Goal: Information Seeking & Learning: Learn about a topic

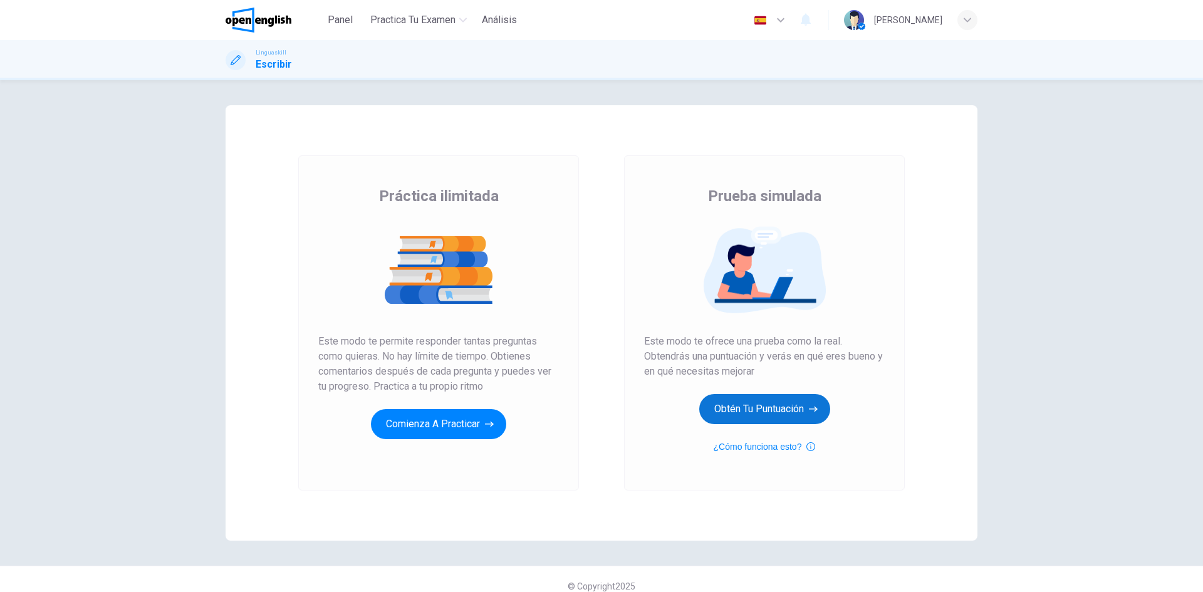
click at [759, 410] on button "Obtén tu puntuación" at bounding box center [764, 409] width 131 height 30
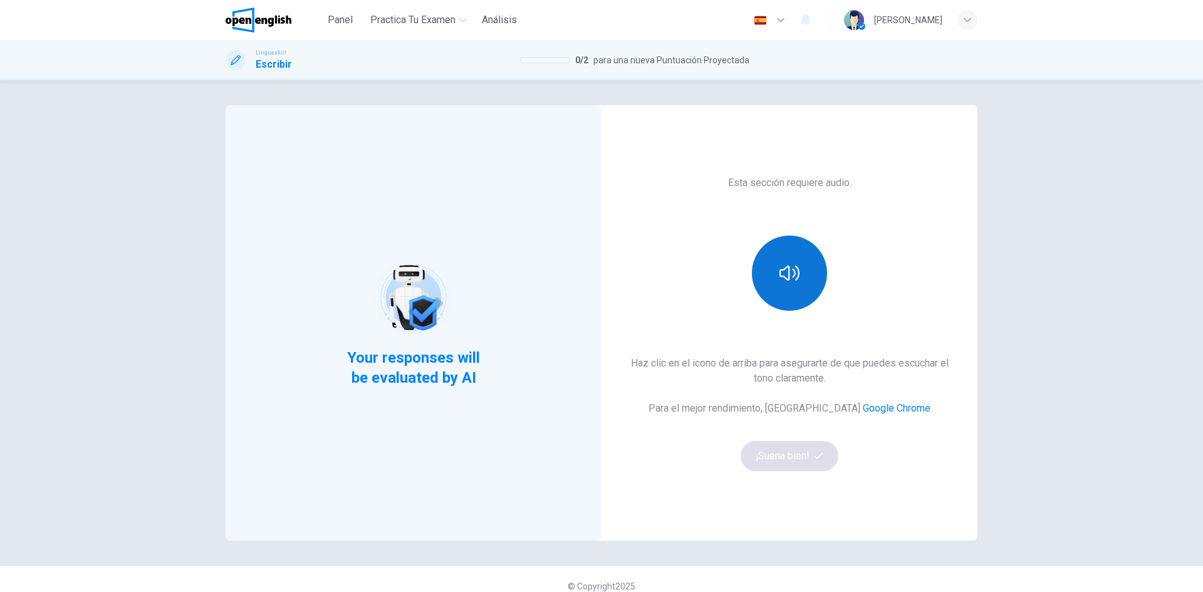
click at [798, 268] on button "button" at bounding box center [789, 273] width 75 height 75
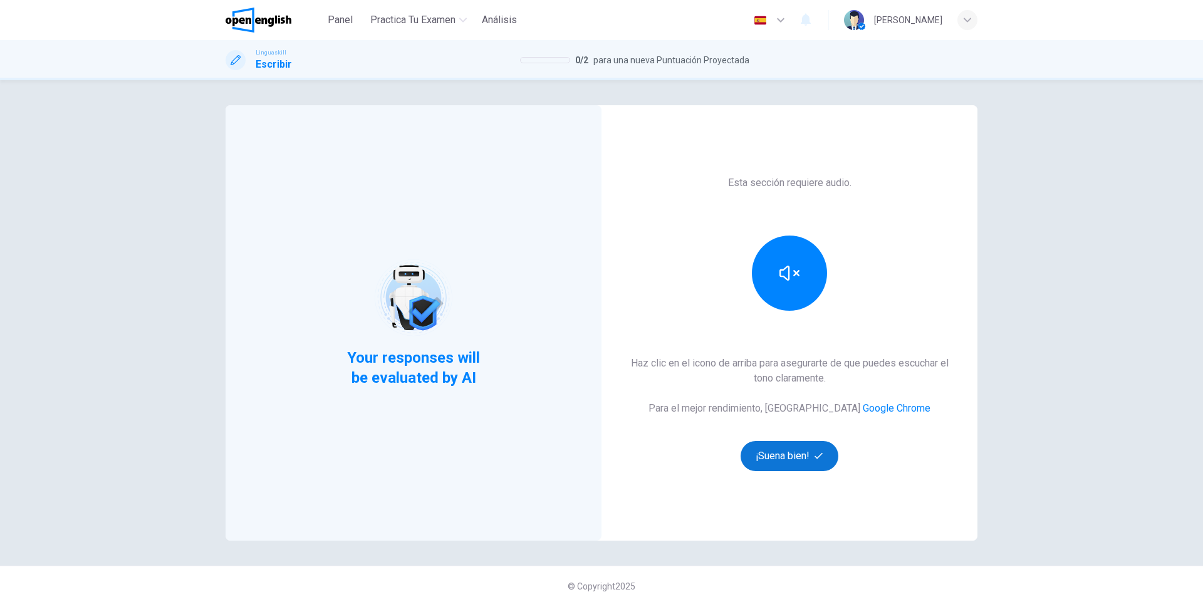
click at [774, 455] on button "¡Suena bien!" at bounding box center [790, 456] width 98 height 30
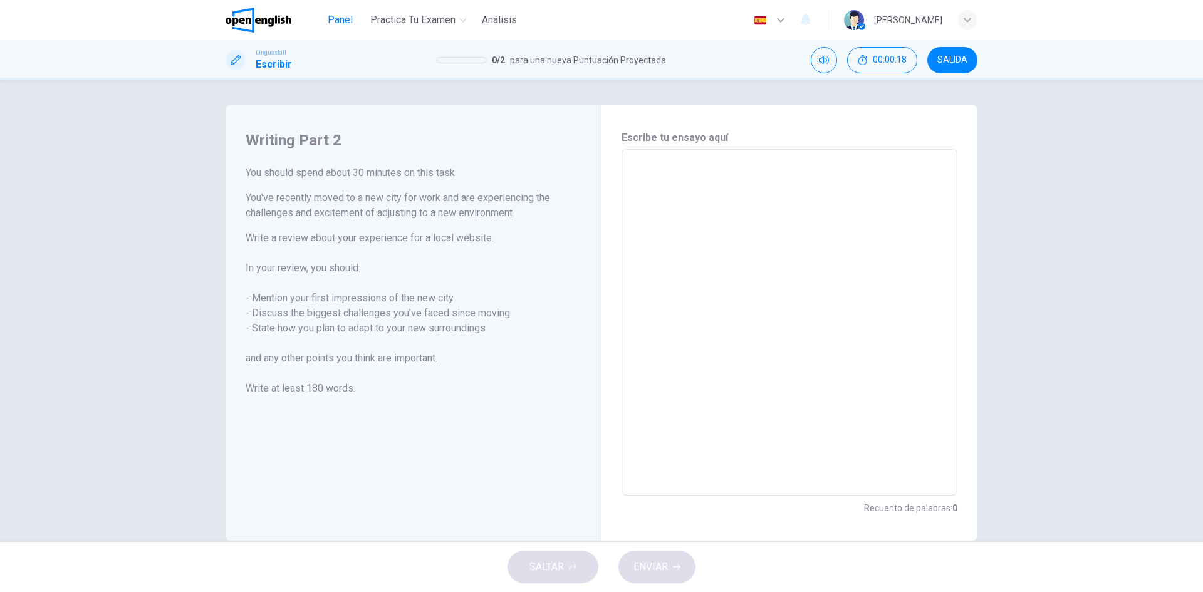
click at [342, 19] on span "Panel" at bounding box center [340, 20] width 25 height 15
click at [958, 64] on span "SALIDA" at bounding box center [952, 60] width 30 height 10
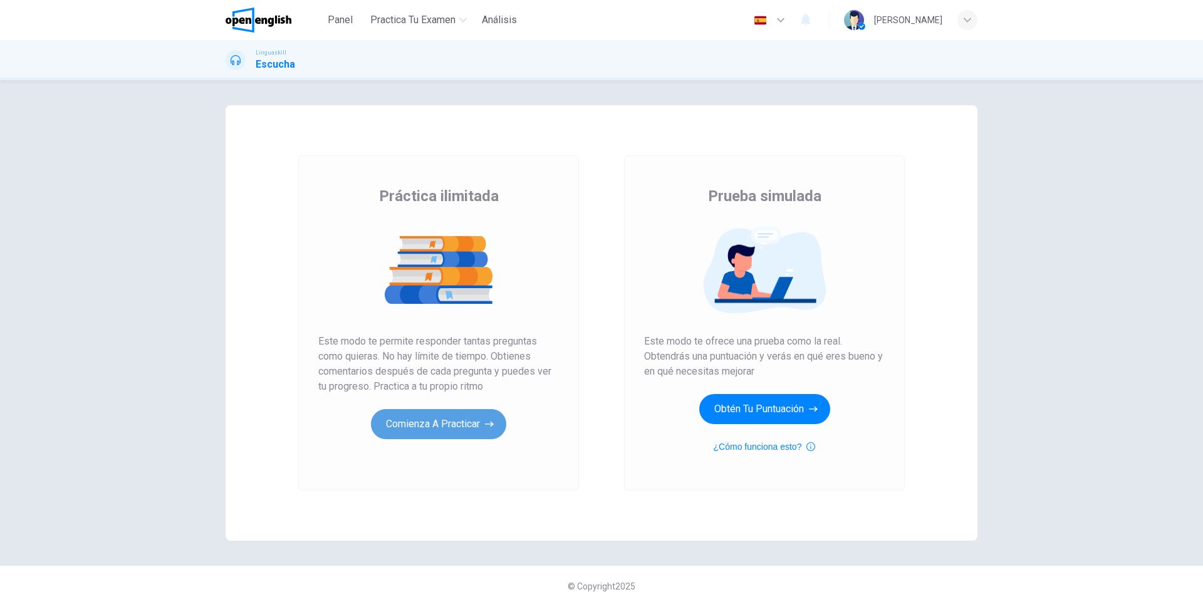
click at [442, 422] on button "Comienza a practicar" at bounding box center [438, 424] width 135 height 30
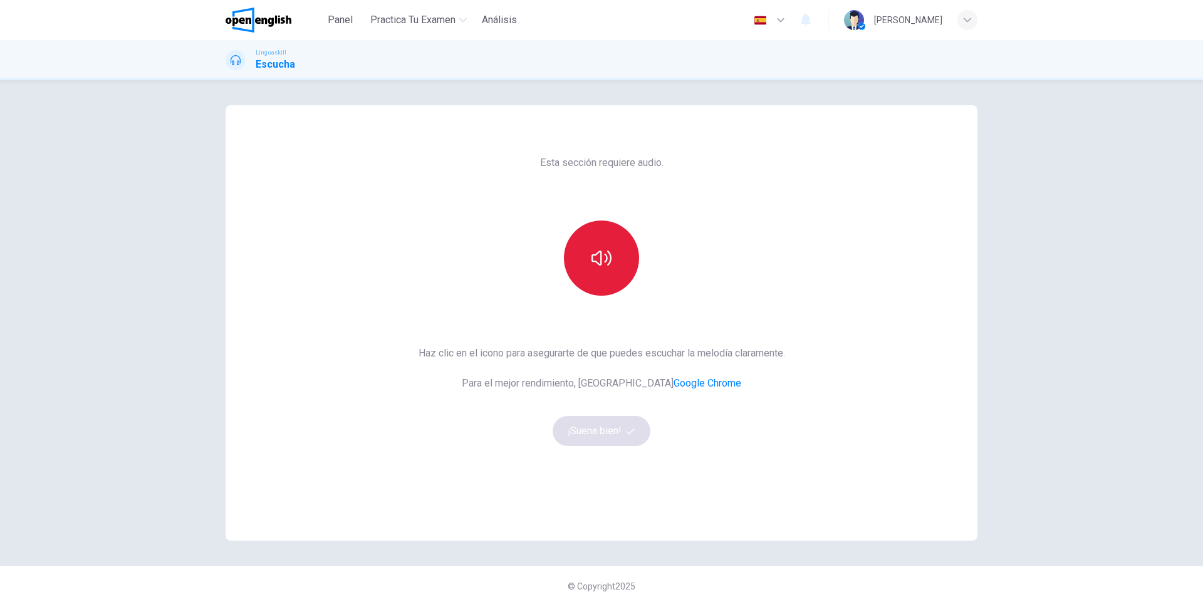
click at [609, 252] on button "button" at bounding box center [601, 258] width 75 height 75
click at [592, 432] on button "¡Suena bien!" at bounding box center [602, 431] width 98 height 30
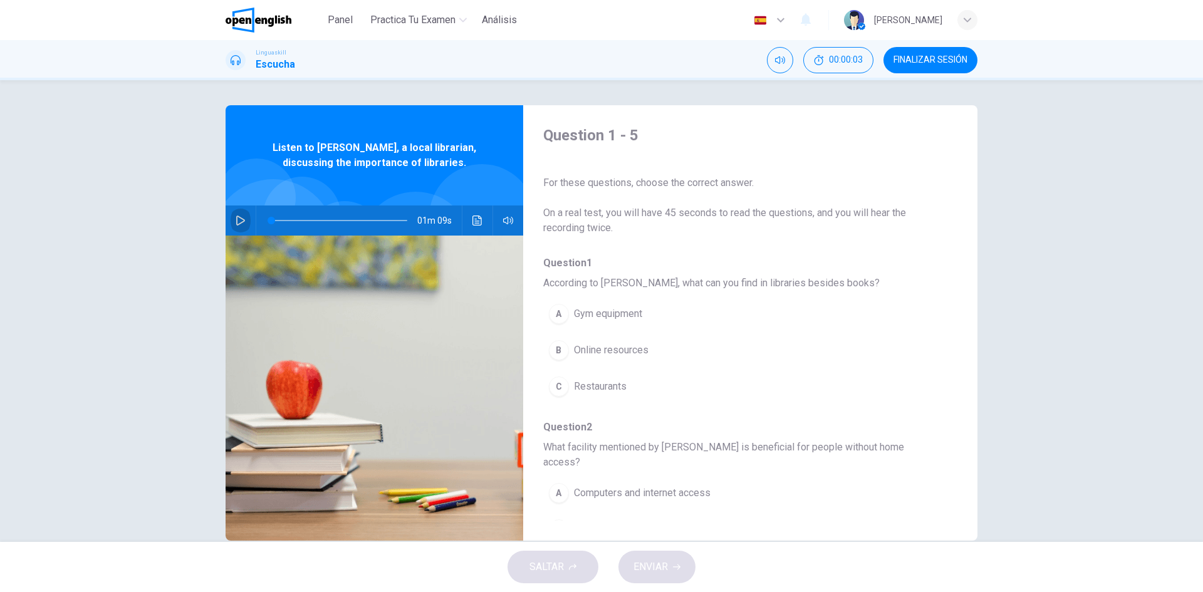
click at [237, 219] on icon "button" at bounding box center [241, 221] width 10 height 10
click at [467, 219] on button "Haz clic para ver la transcripción del audio" at bounding box center [477, 221] width 20 height 30
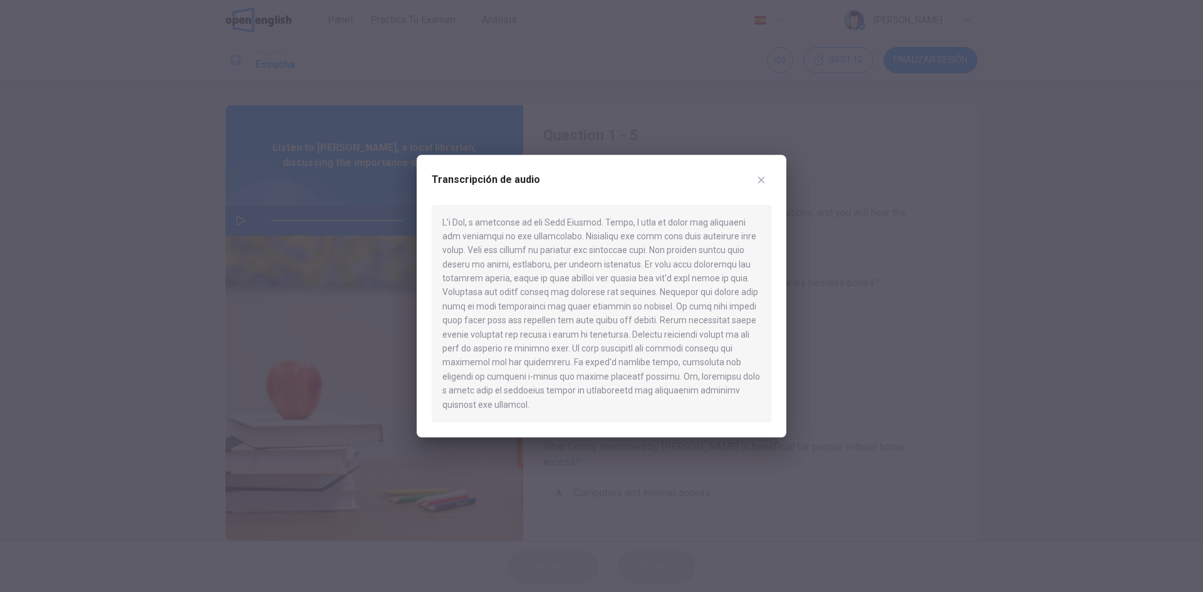
type input "*"
click at [761, 183] on icon "button" at bounding box center [761, 179] width 7 height 7
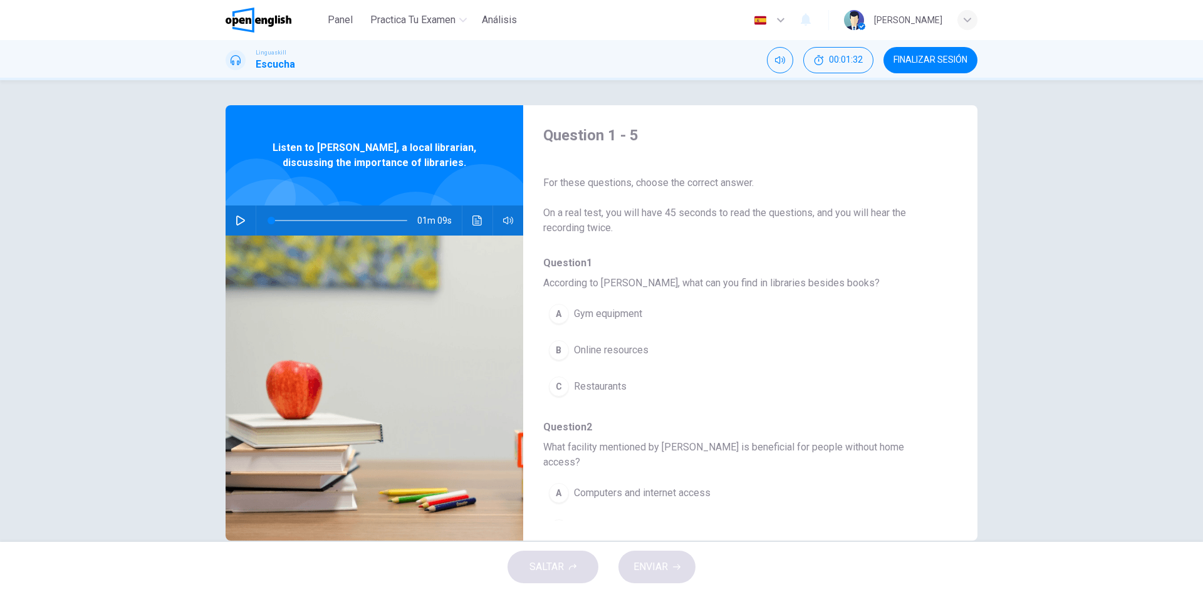
click at [562, 348] on div "B" at bounding box center [559, 350] width 20 height 20
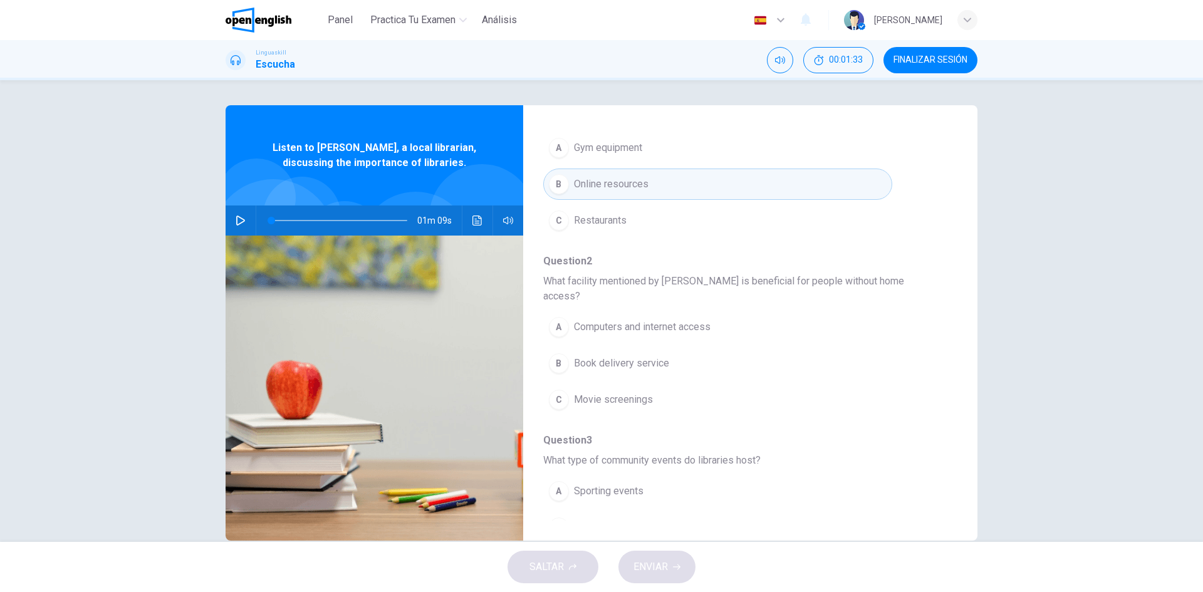
scroll to position [188, 0]
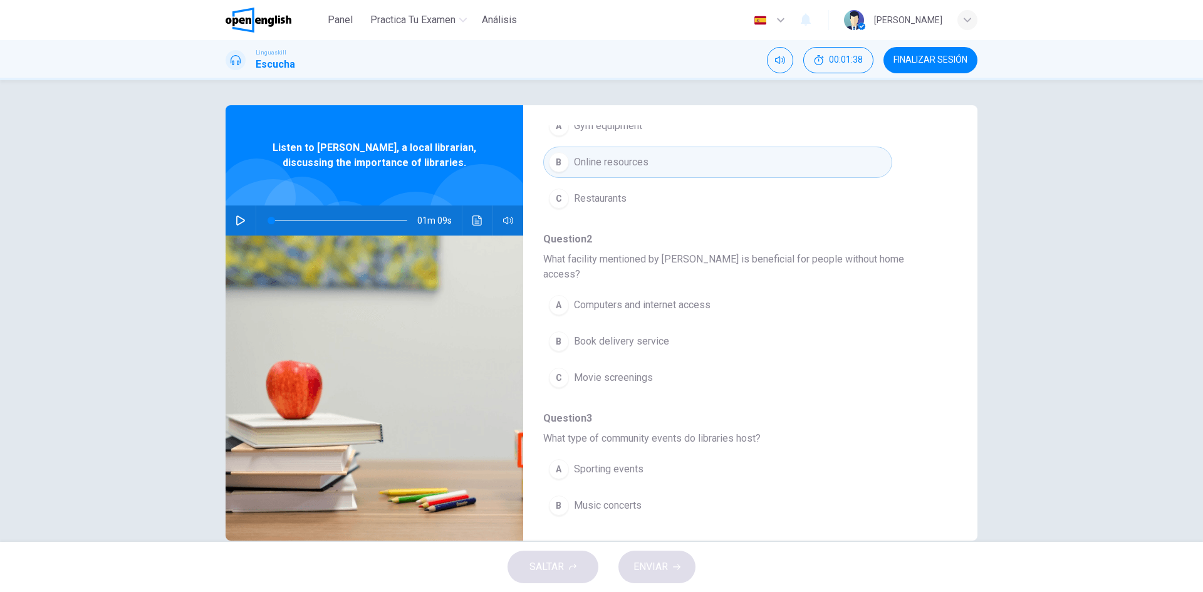
click at [552, 295] on div "A" at bounding box center [559, 305] width 20 height 20
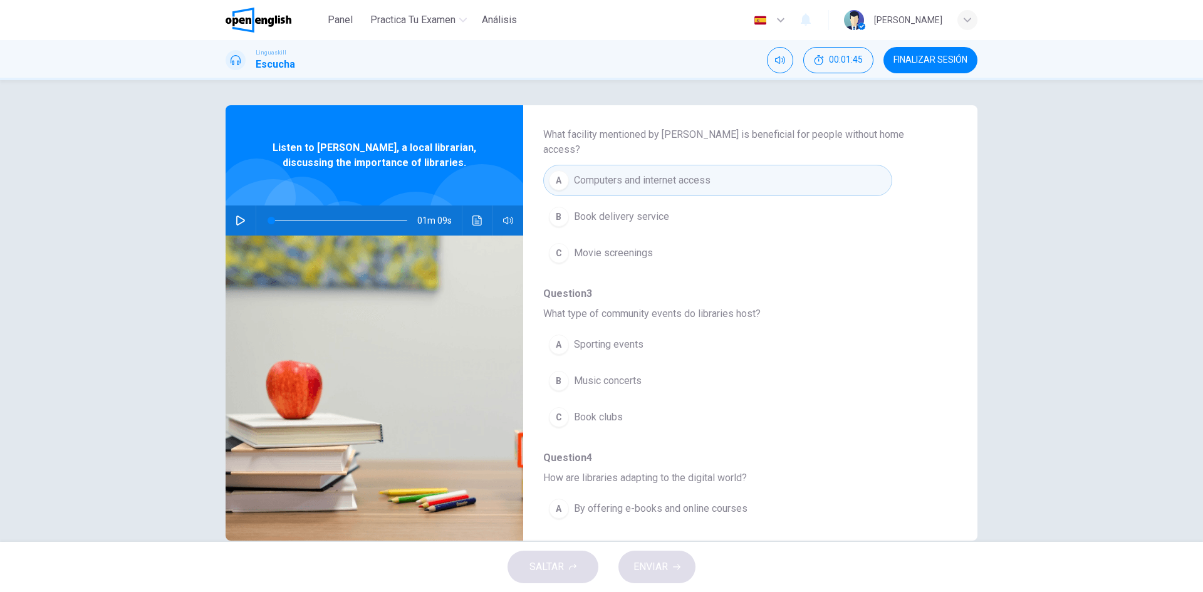
scroll to position [313, 0]
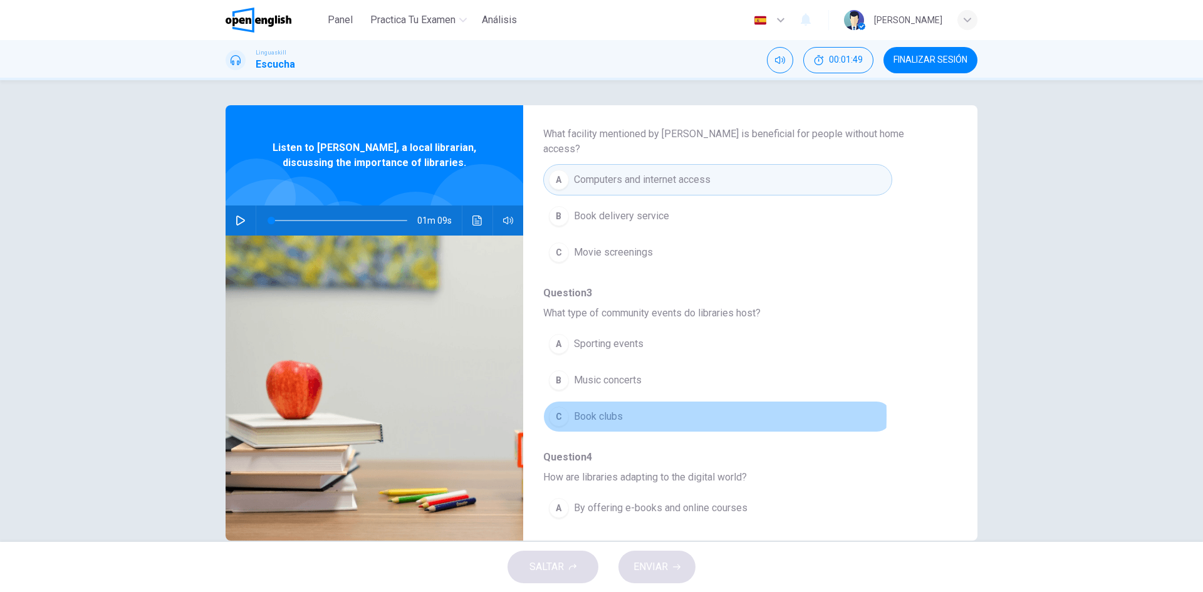
drag, startPoint x: 555, startPoint y: 400, endPoint x: 713, endPoint y: 356, distance: 164.0
click at [555, 407] on div "C" at bounding box center [559, 417] width 20 height 20
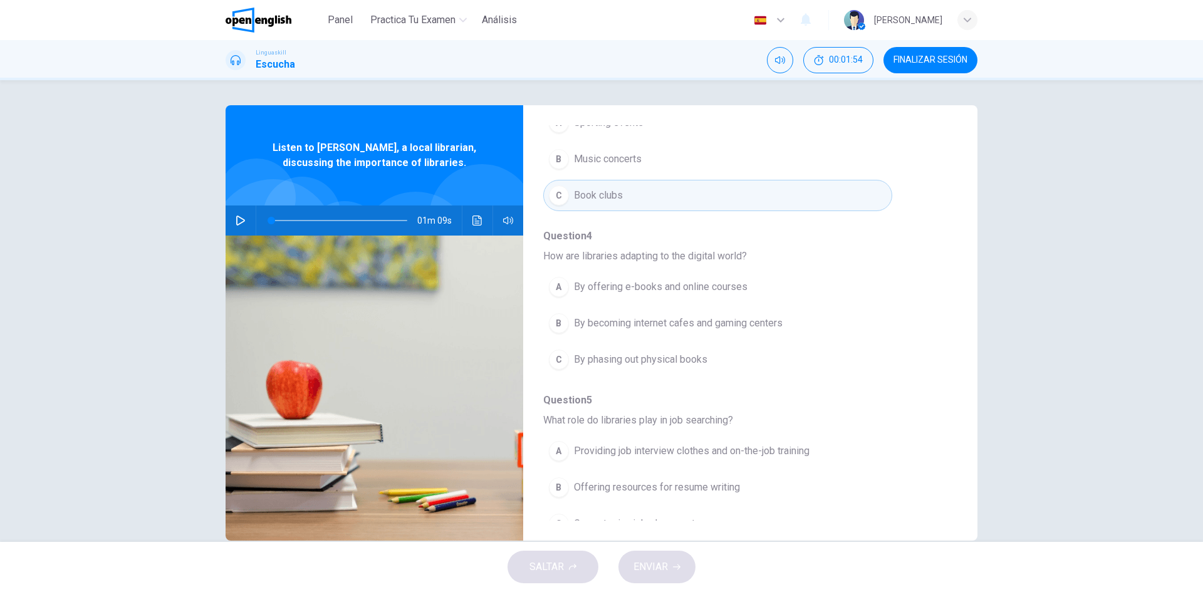
scroll to position [541, 0]
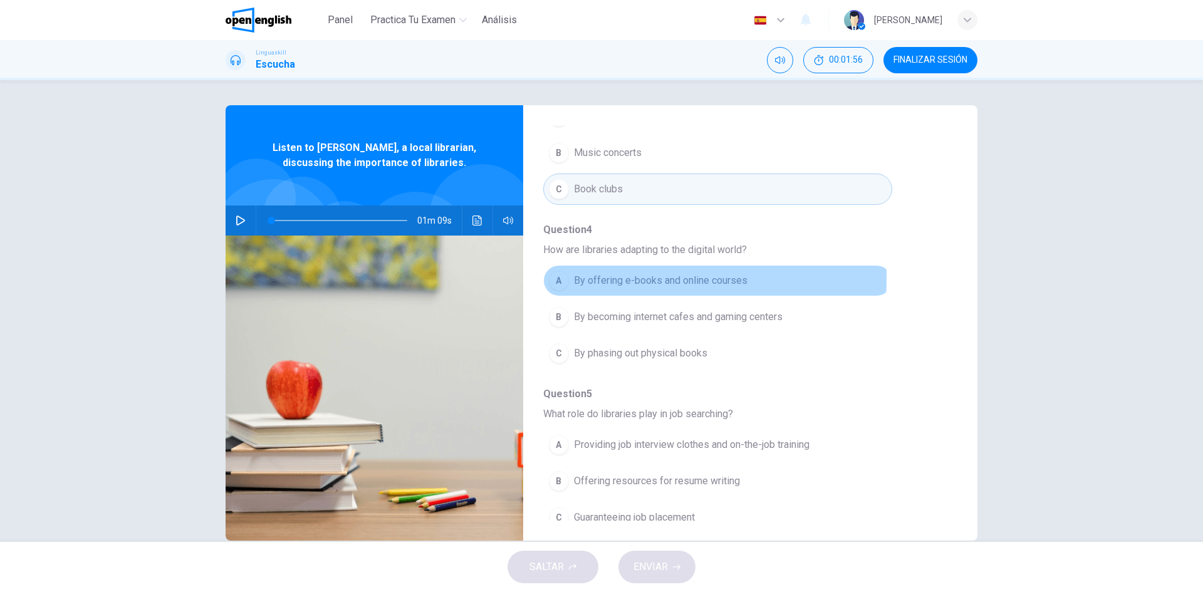
click at [553, 271] on div "A" at bounding box center [559, 281] width 20 height 20
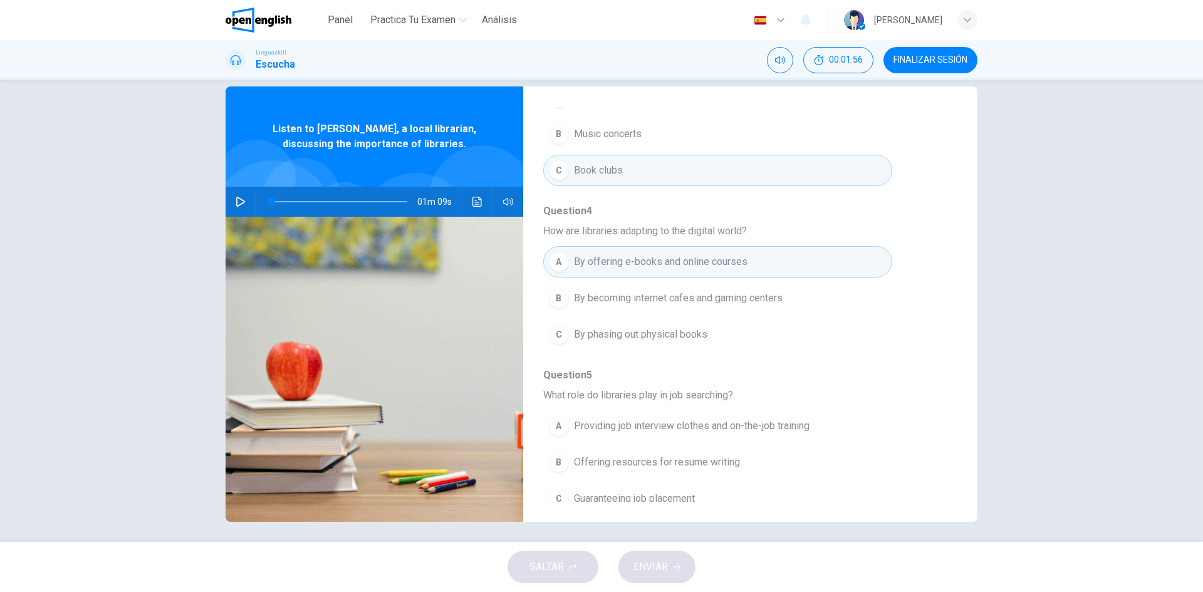
scroll to position [24, 0]
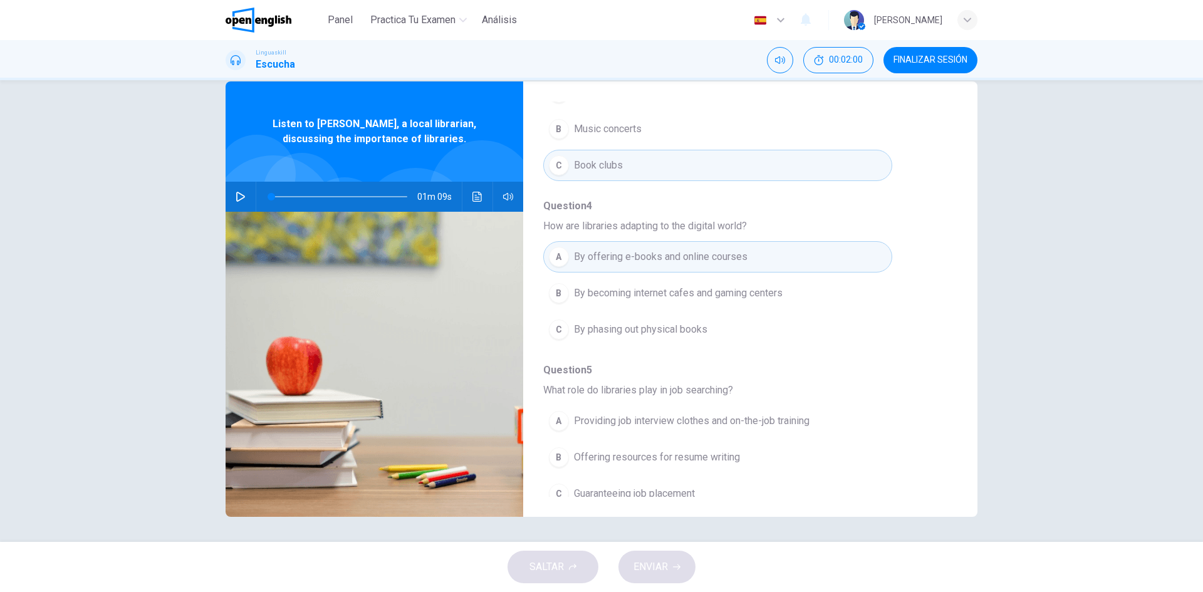
click at [553, 411] on div "A" at bounding box center [559, 421] width 20 height 20
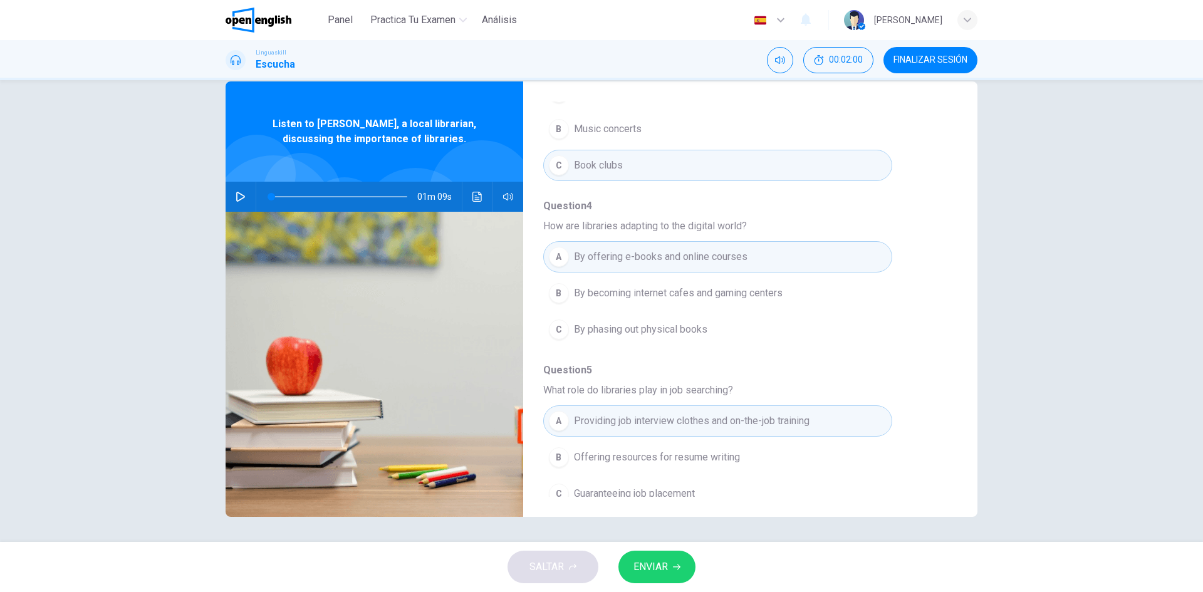
click at [675, 560] on button "ENVIAR" at bounding box center [656, 567] width 77 height 33
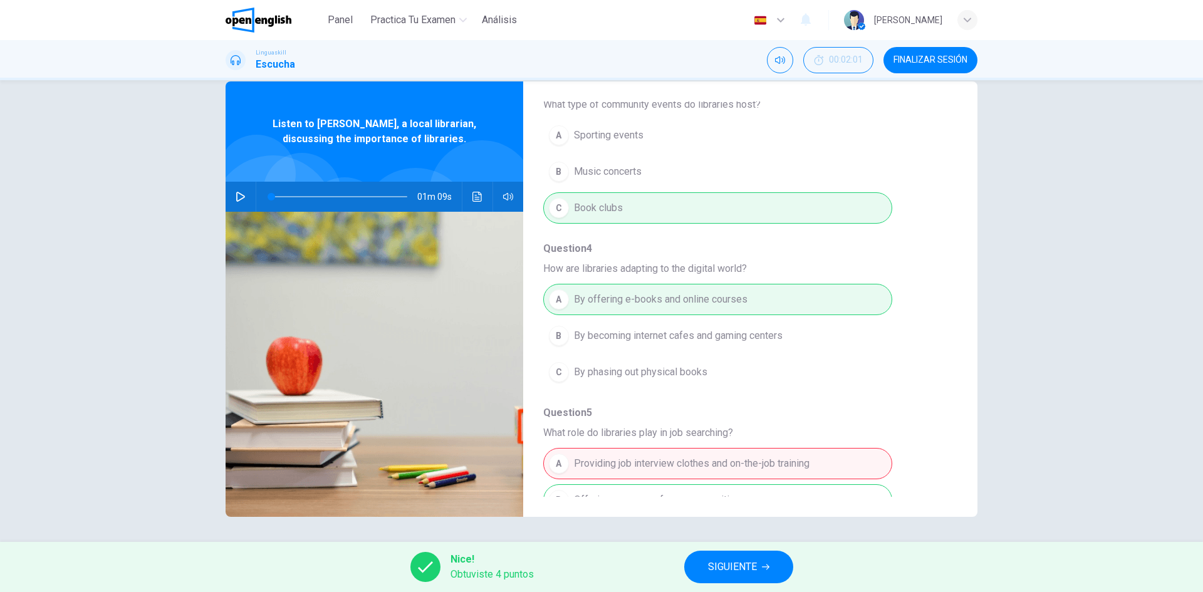
scroll to position [541, 0]
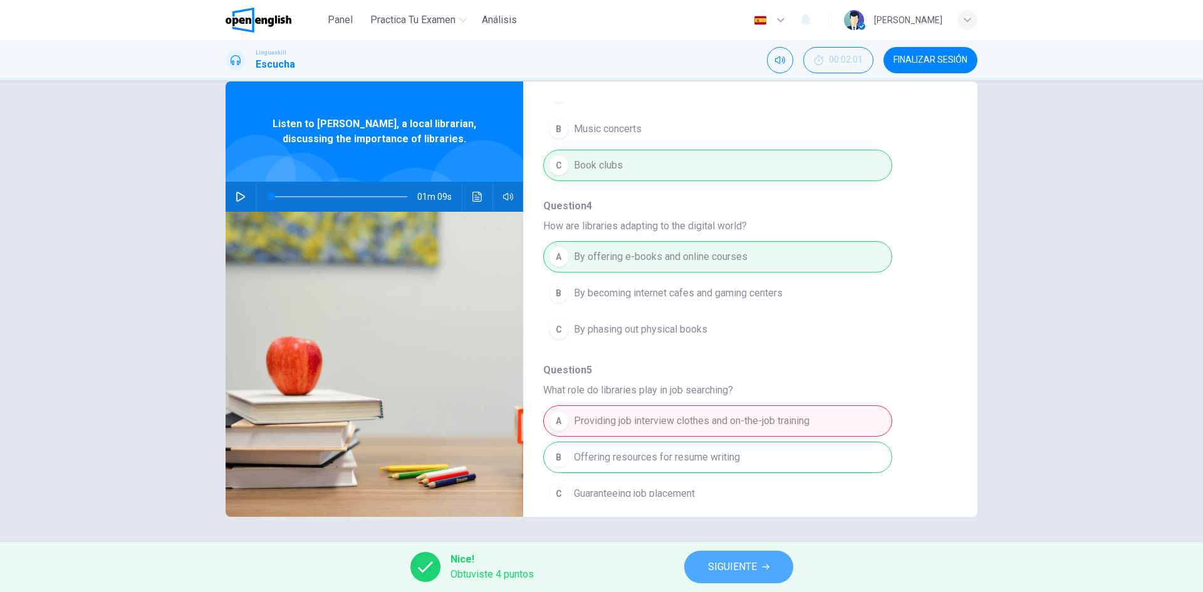
click at [749, 567] on span "SIGUIENTE" at bounding box center [732, 567] width 49 height 18
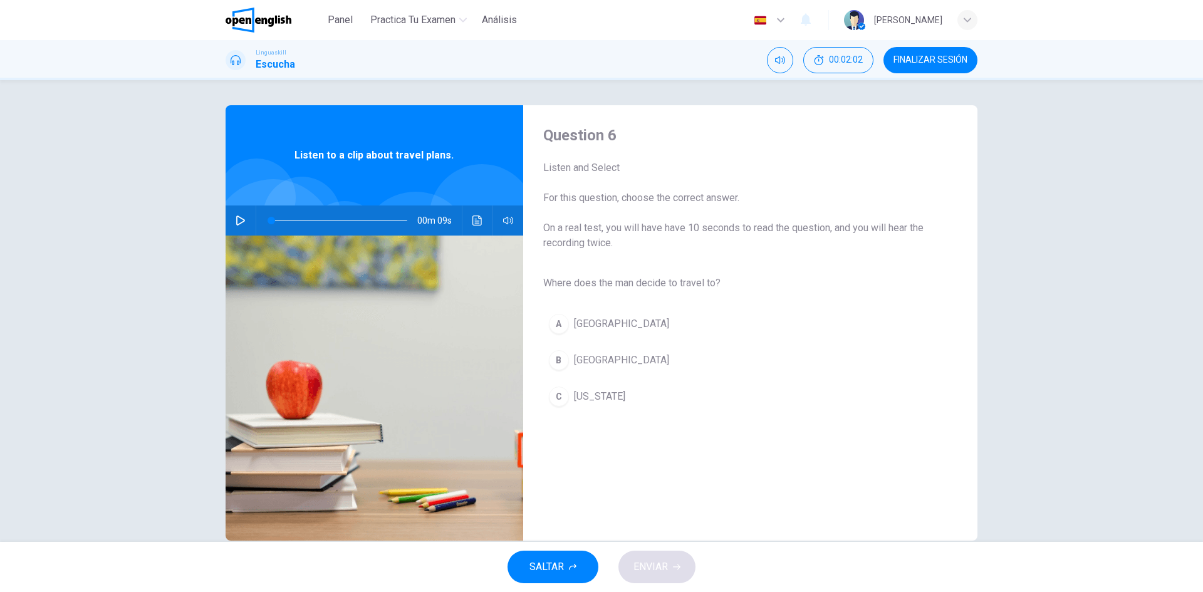
click at [241, 222] on icon "button" at bounding box center [241, 221] width 10 height 10
click at [475, 222] on icon "Haz clic para ver la transcripción del audio" at bounding box center [477, 221] width 10 height 10
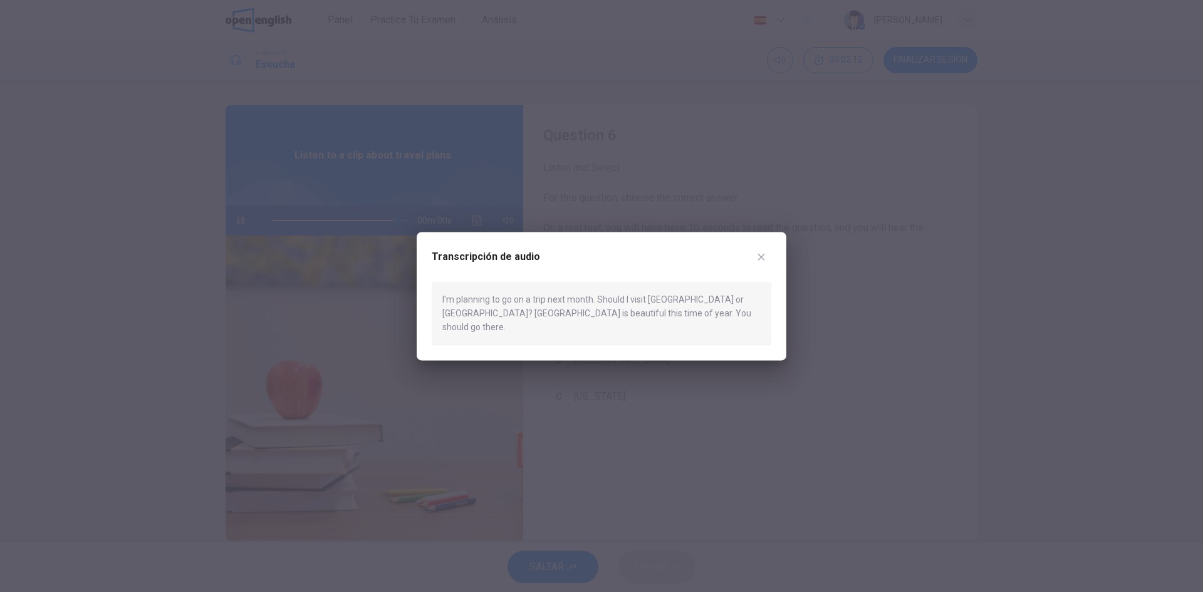
type input "*"
click at [756, 262] on icon "button" at bounding box center [761, 257] width 10 height 10
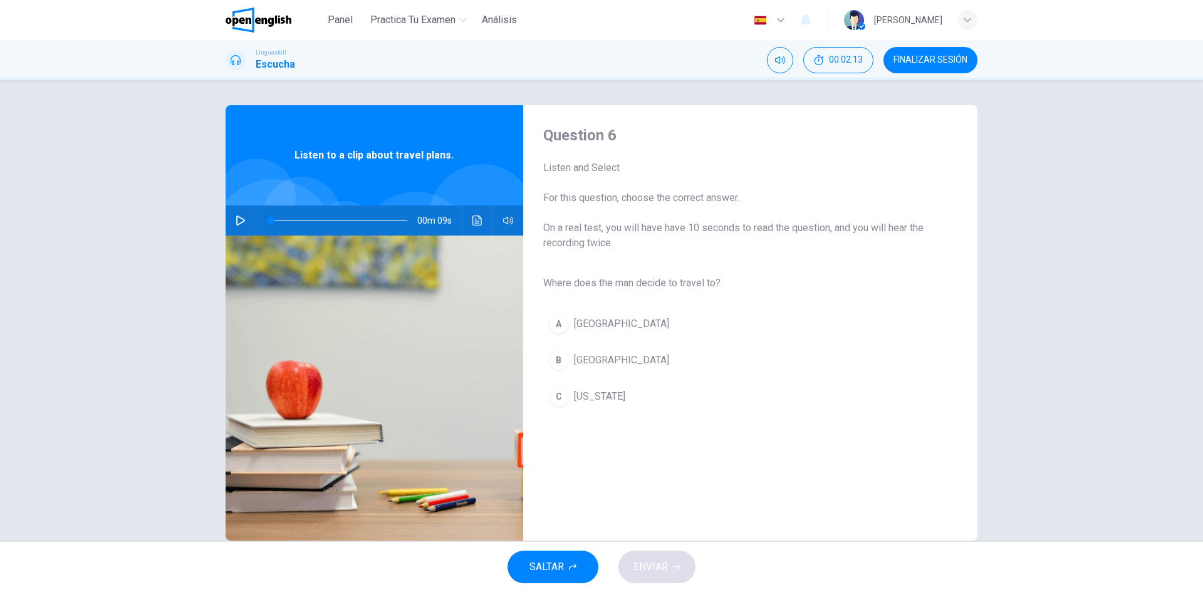
click at [553, 359] on div "B" at bounding box center [559, 360] width 20 height 20
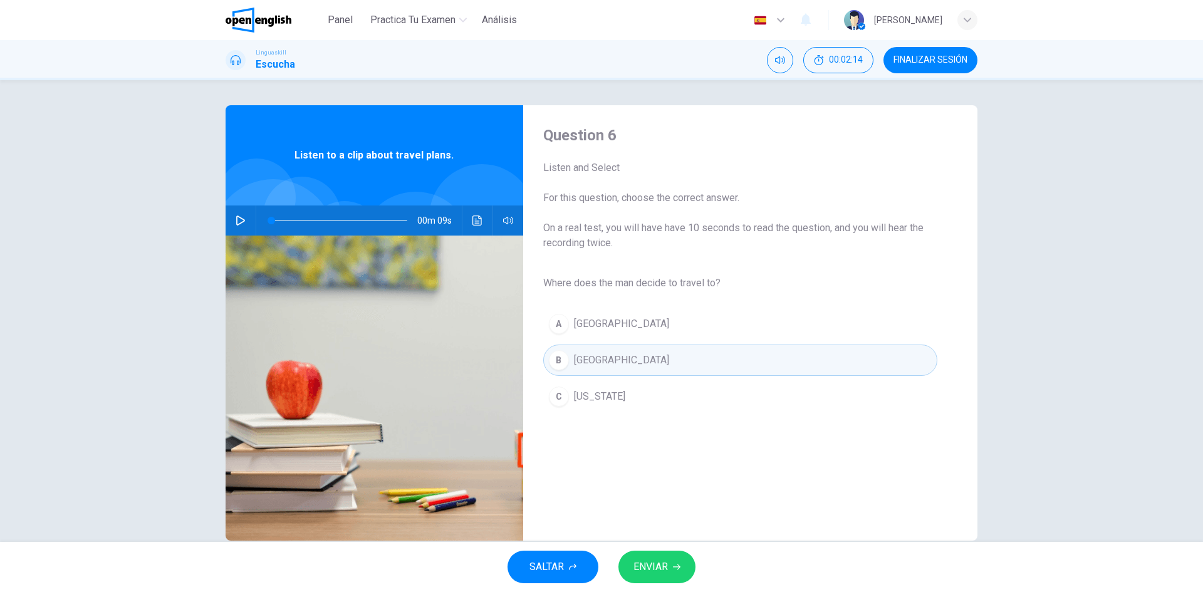
click at [659, 558] on span "ENVIAR" at bounding box center [650, 567] width 34 height 18
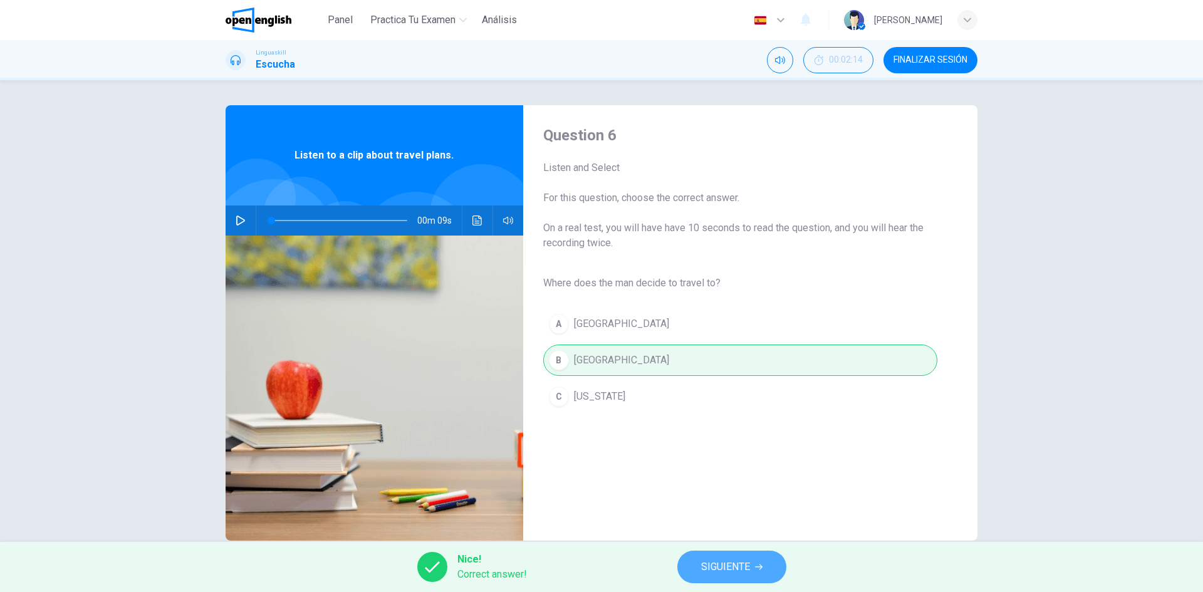
click at [744, 566] on span "SIGUIENTE" at bounding box center [725, 567] width 49 height 18
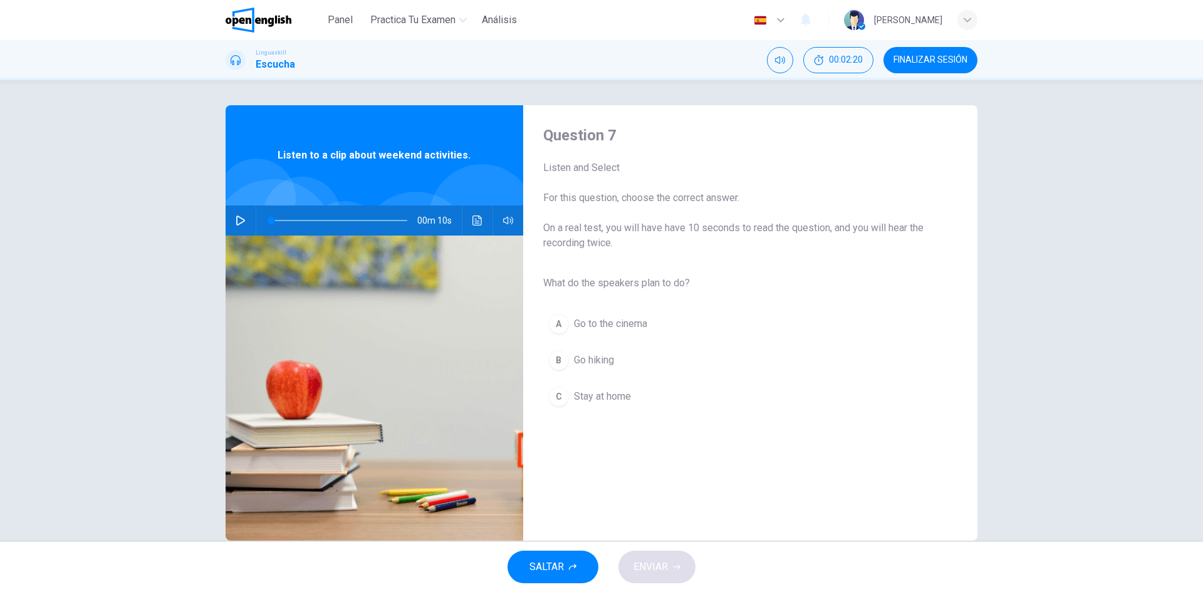
click at [239, 224] on icon "button" at bounding box center [241, 221] width 10 height 10
click at [476, 231] on button "Haz clic para ver la transcripción del audio" at bounding box center [477, 221] width 20 height 30
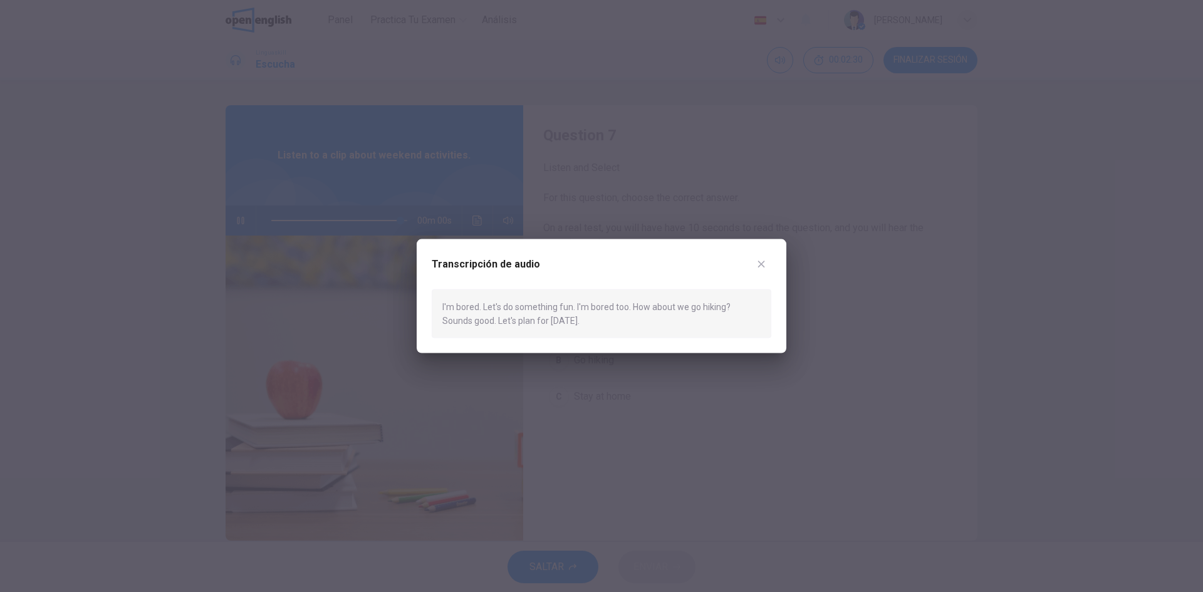
type input "*"
click at [762, 259] on icon "button" at bounding box center [761, 264] width 10 height 10
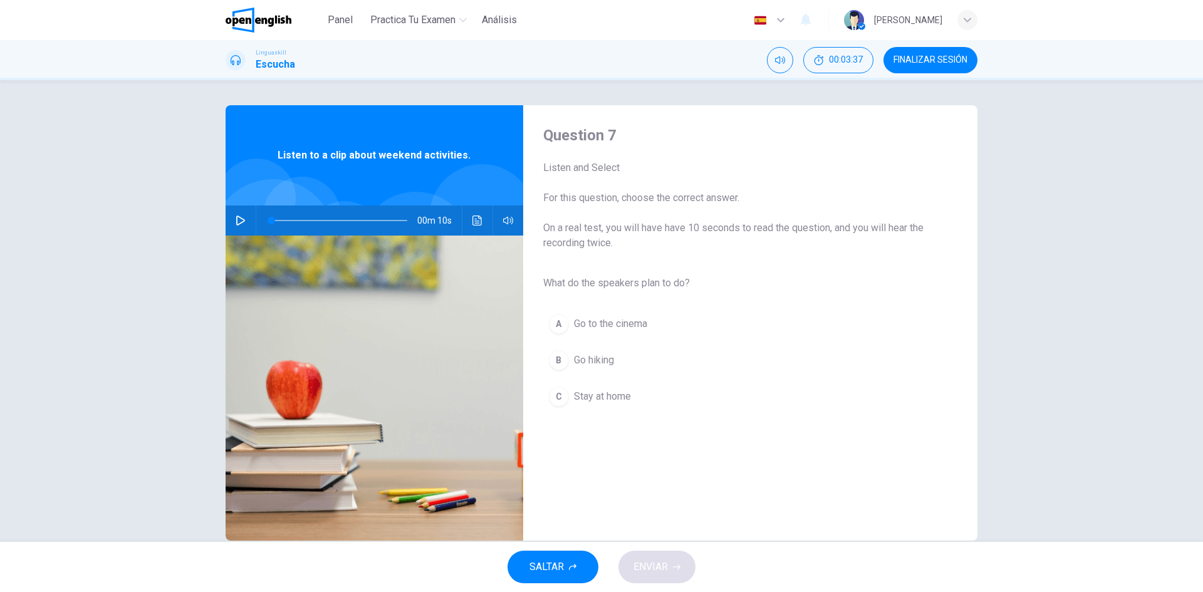
click at [598, 360] on span "Go hiking" at bounding box center [594, 360] width 40 height 15
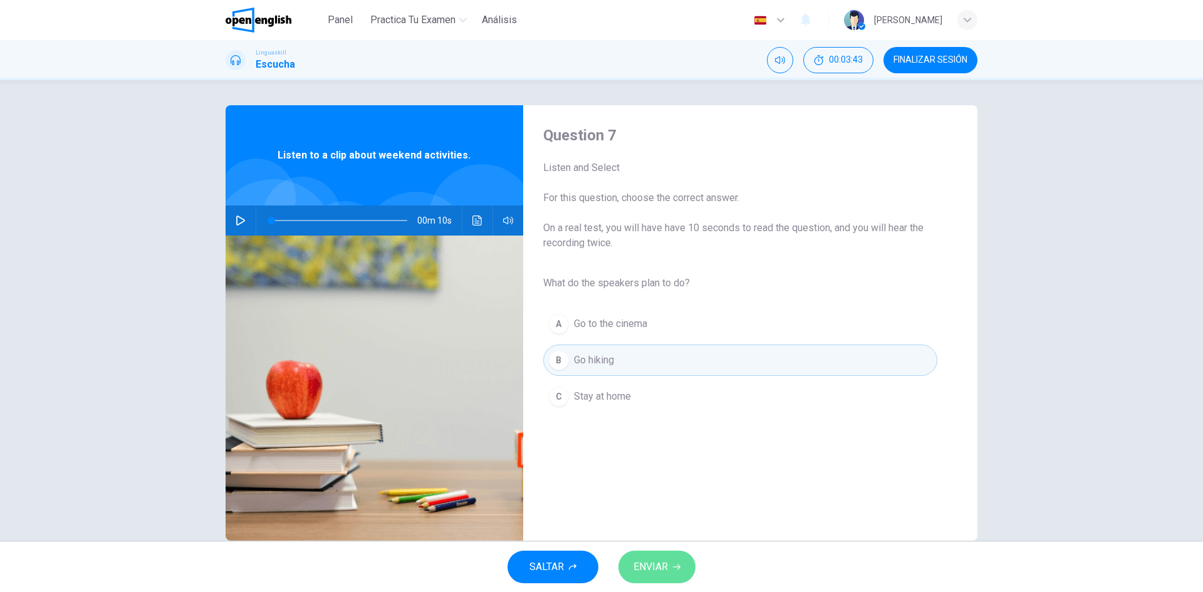
click at [665, 561] on span "ENVIAR" at bounding box center [650, 567] width 34 height 18
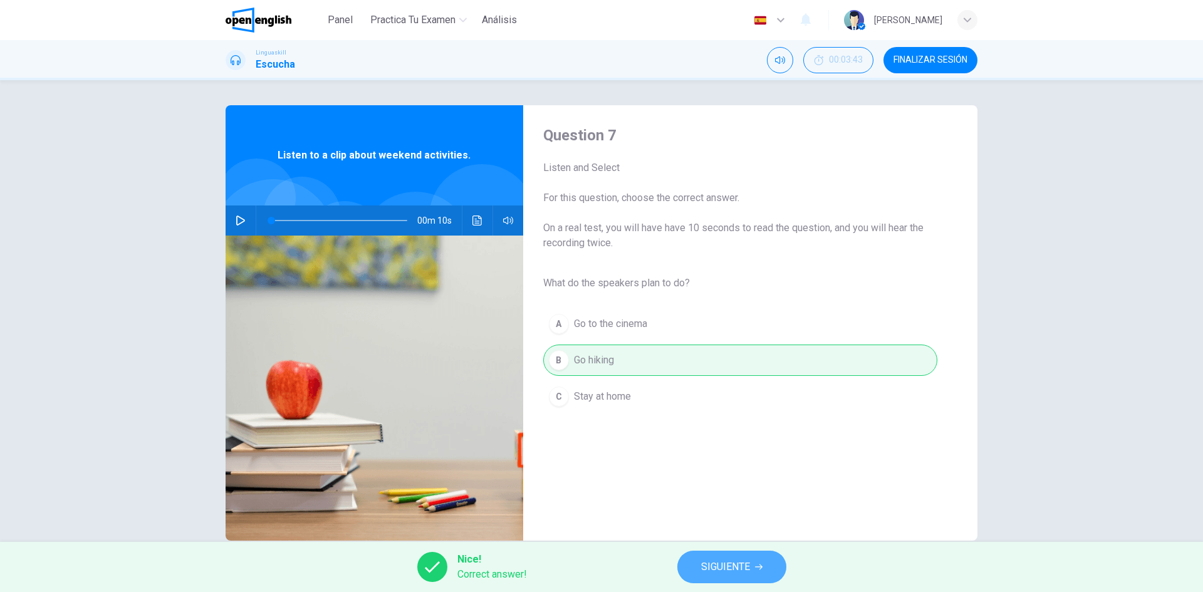
click at [735, 571] on span "SIGUIENTE" at bounding box center [725, 567] width 49 height 18
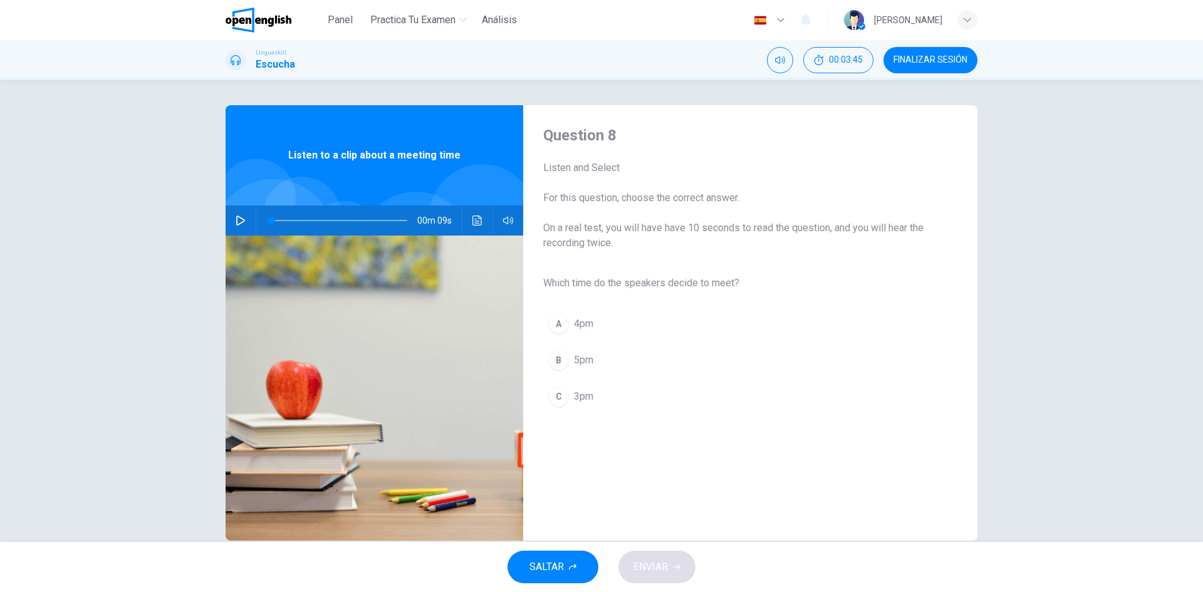
click at [239, 220] on icon "button" at bounding box center [241, 221] width 10 height 10
click at [560, 397] on div "C" at bounding box center [559, 397] width 20 height 20
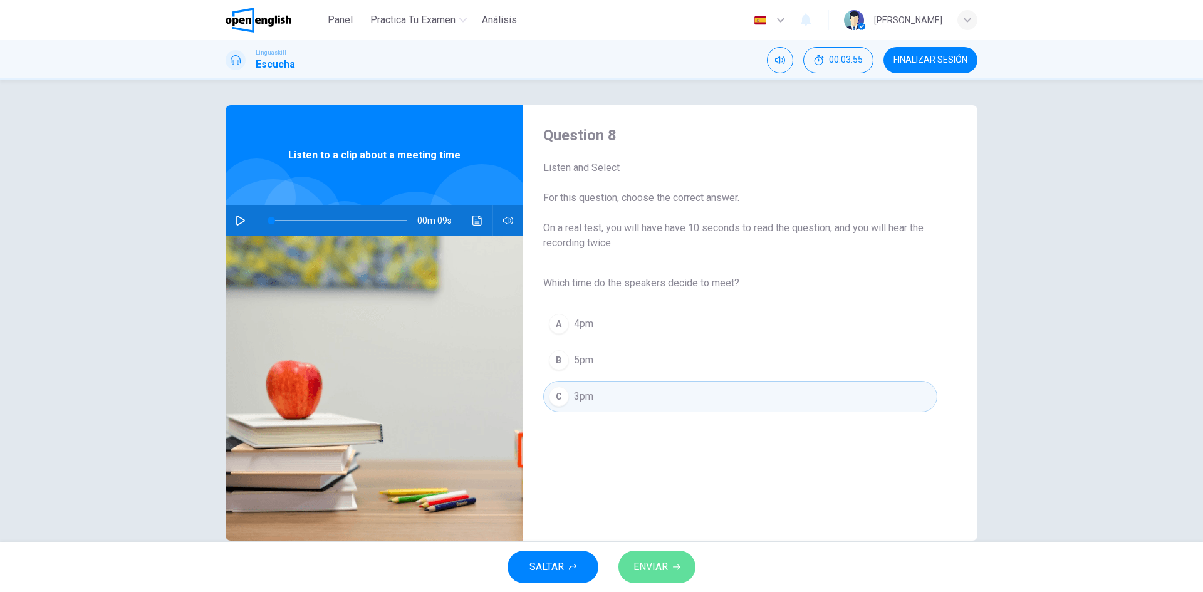
click at [659, 576] on button "ENVIAR" at bounding box center [656, 567] width 77 height 33
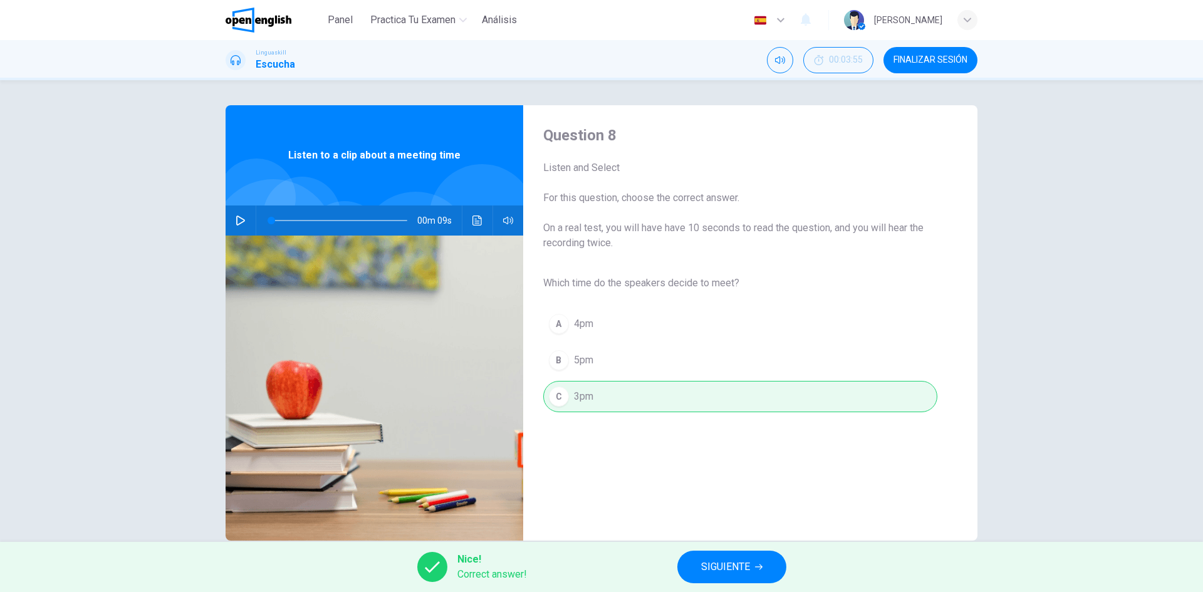
click at [712, 566] on span "SIGUIENTE" at bounding box center [725, 567] width 49 height 18
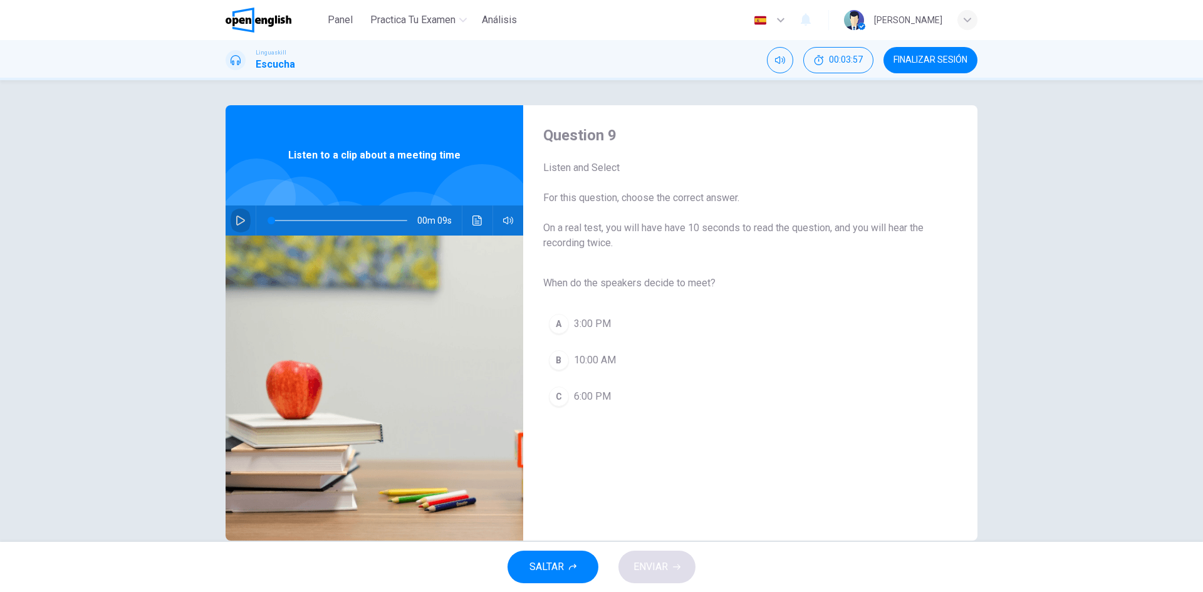
click at [236, 217] on icon "button" at bounding box center [240, 221] width 9 height 10
click at [560, 328] on div "A" at bounding box center [559, 324] width 20 height 20
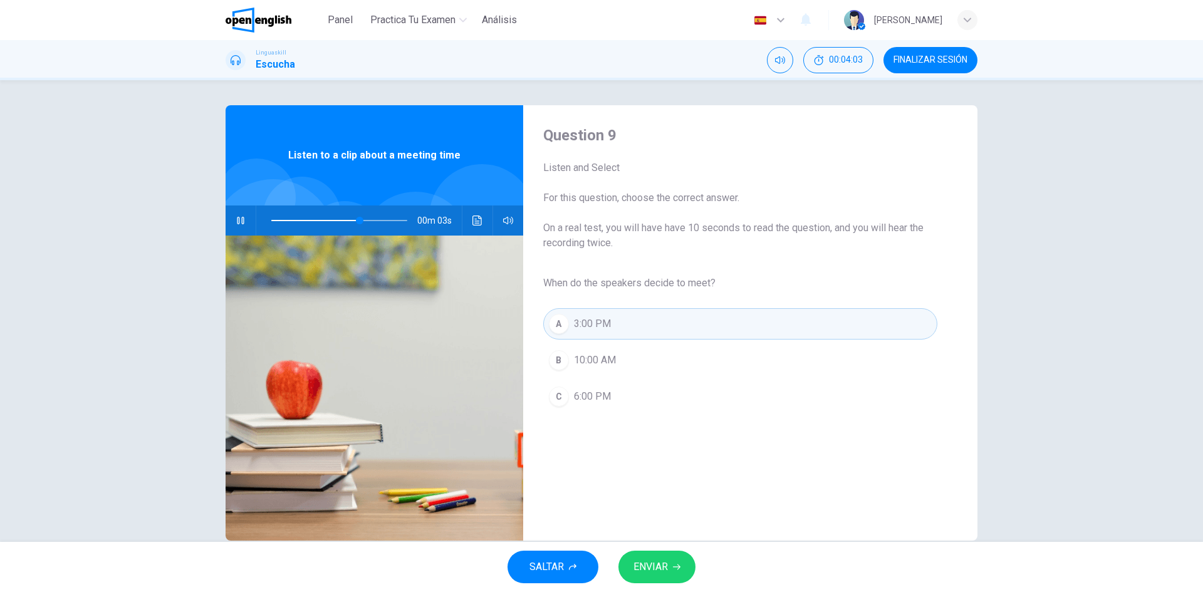
click at [653, 567] on span "ENVIAR" at bounding box center [650, 567] width 34 height 18
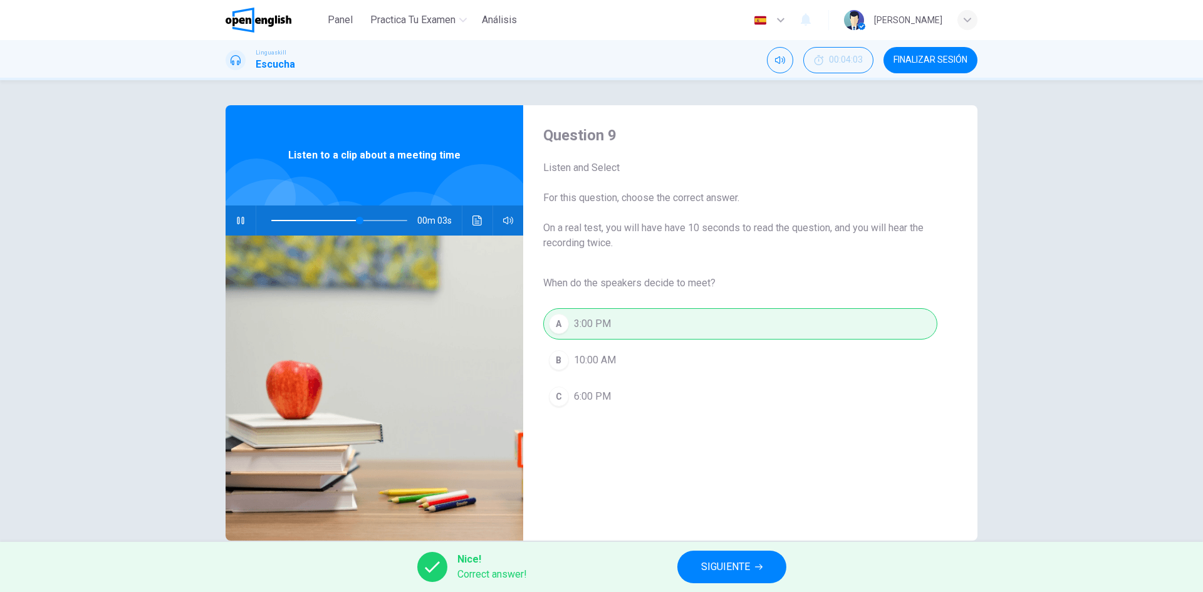
type input "**"
click at [717, 566] on span "SIGUIENTE" at bounding box center [725, 567] width 49 height 18
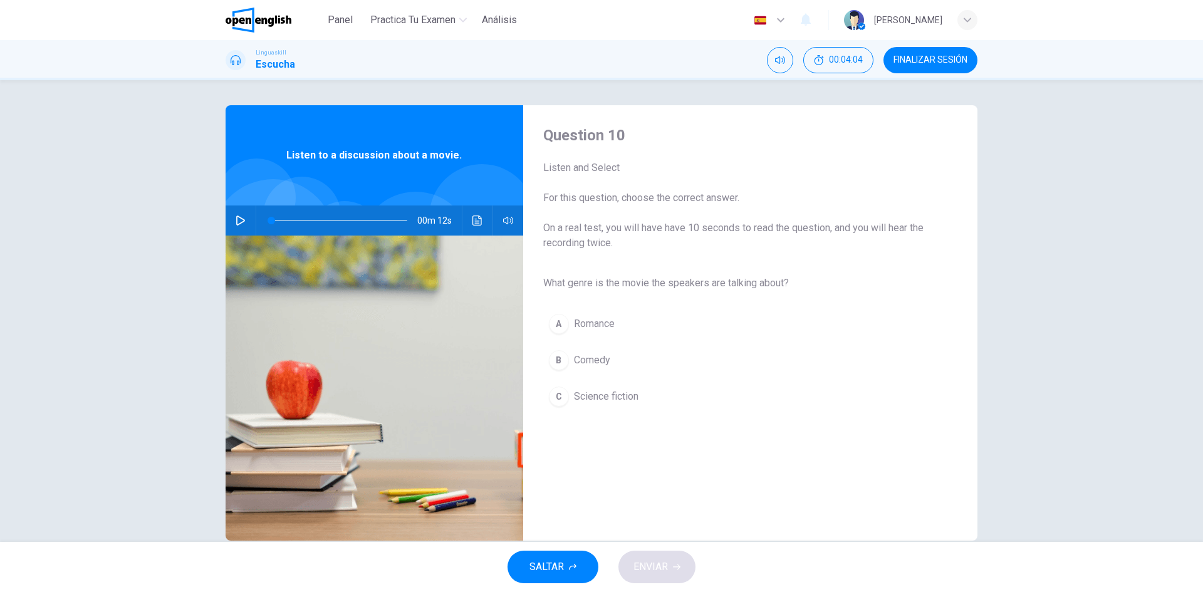
click at [236, 221] on icon "button" at bounding box center [241, 221] width 10 height 10
type input "*"
click at [563, 398] on div "C" at bounding box center [559, 397] width 20 height 20
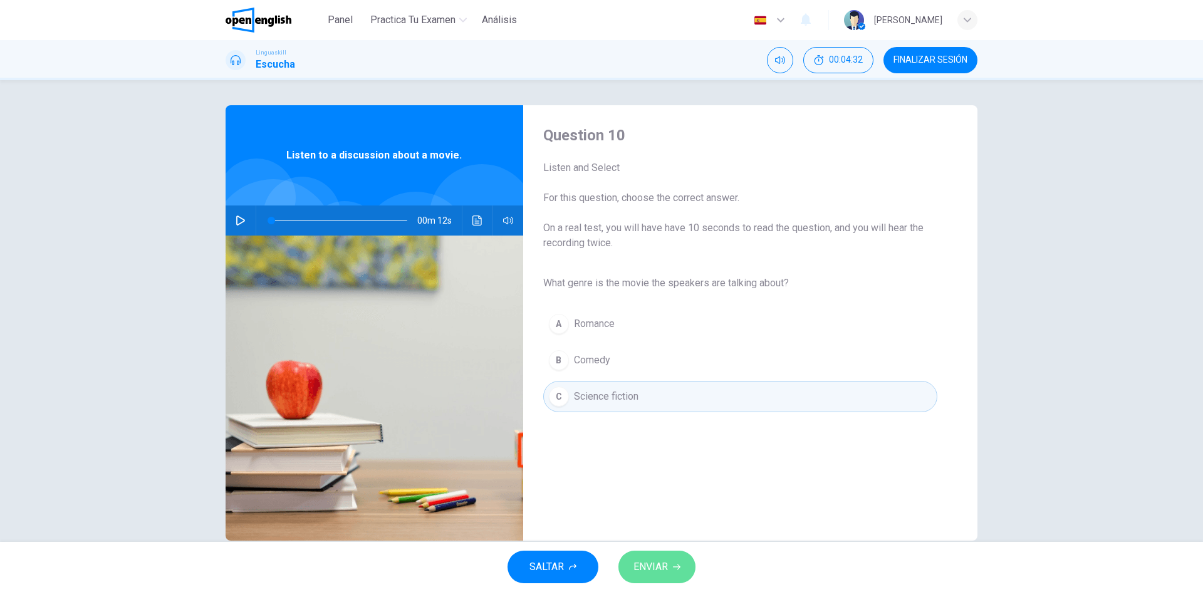
click at [650, 567] on span "ENVIAR" at bounding box center [650, 567] width 34 height 18
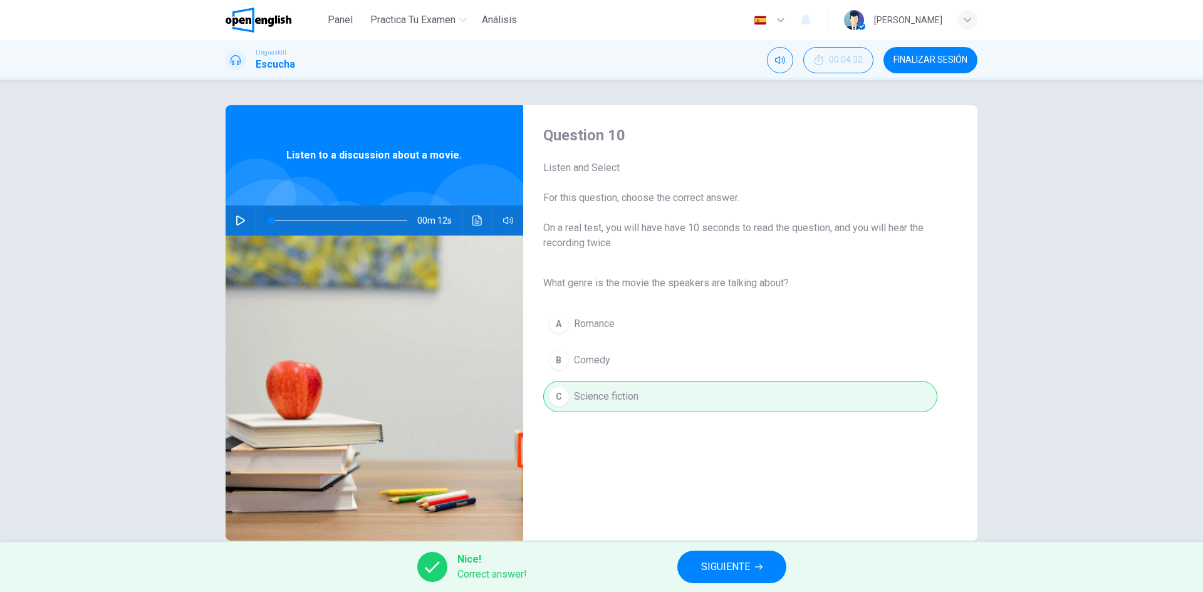
click at [746, 566] on span "SIGUIENTE" at bounding box center [725, 567] width 49 height 18
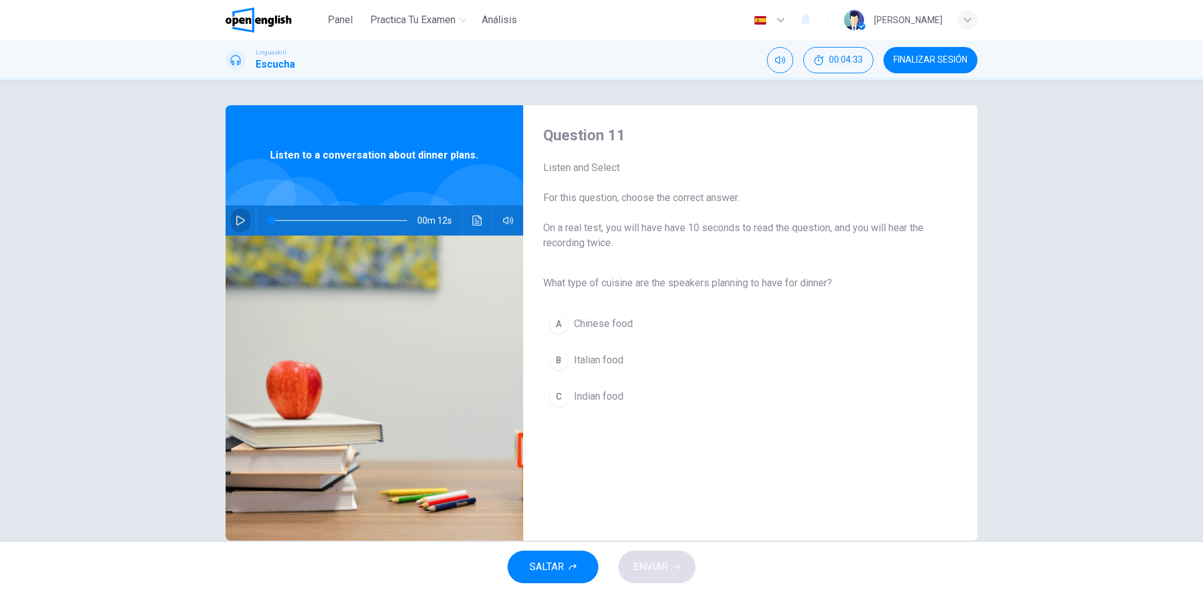
click at [236, 221] on icon "button" at bounding box center [241, 221] width 10 height 10
click at [561, 358] on div "B" at bounding box center [559, 360] width 20 height 20
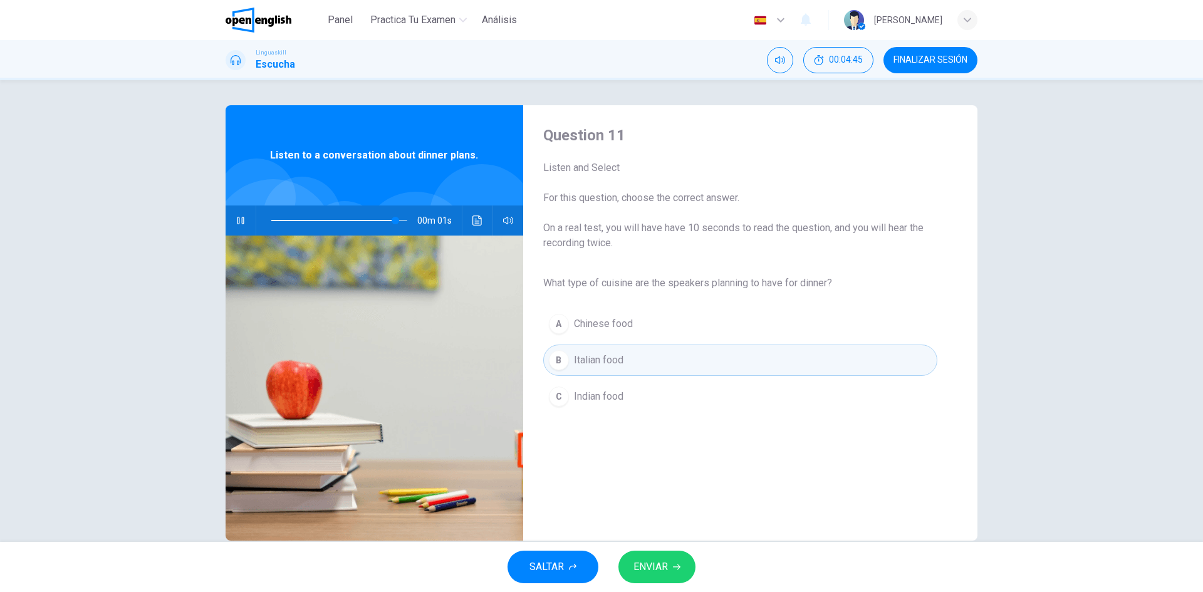
type input "*"
click at [670, 567] on button "ENVIAR" at bounding box center [656, 567] width 77 height 33
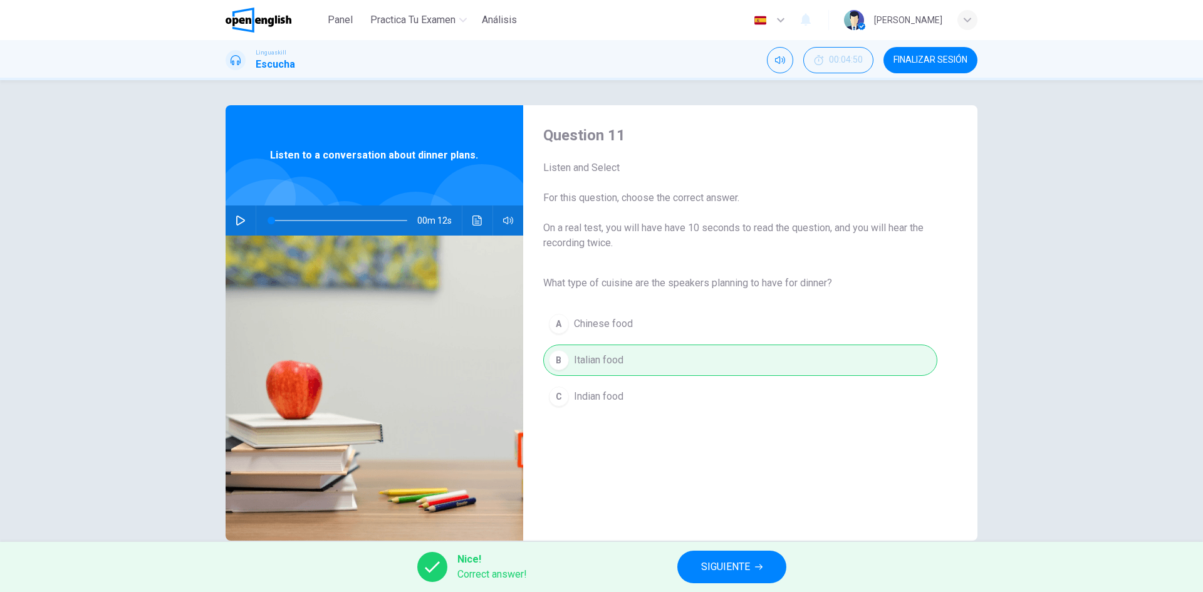
click at [723, 553] on button "SIGUIENTE" at bounding box center [731, 567] width 109 height 33
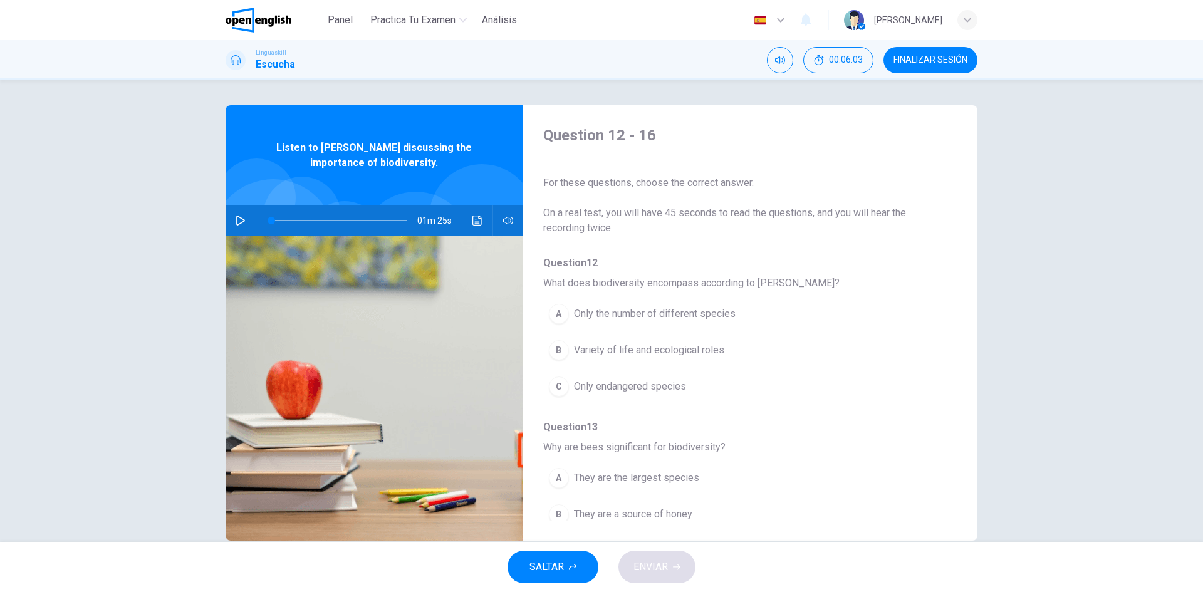
click at [236, 217] on icon "button" at bounding box center [240, 221] width 9 height 10
click at [473, 221] on icon "Haz clic para ver la transcripción del audio" at bounding box center [477, 221] width 10 height 10
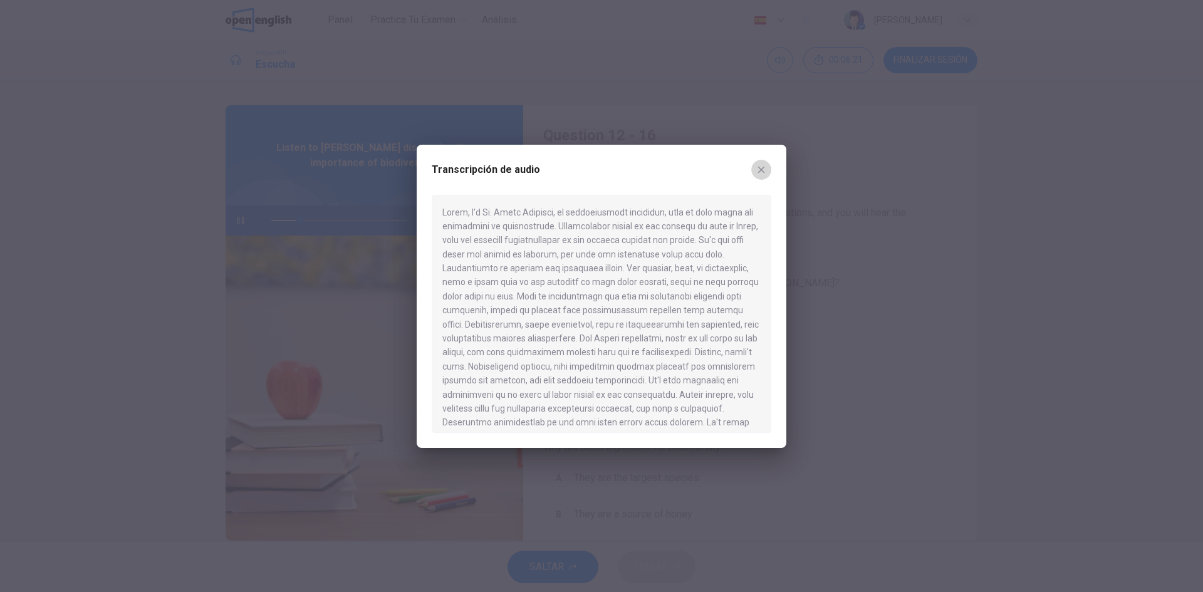
click at [760, 171] on icon "button" at bounding box center [761, 169] width 7 height 7
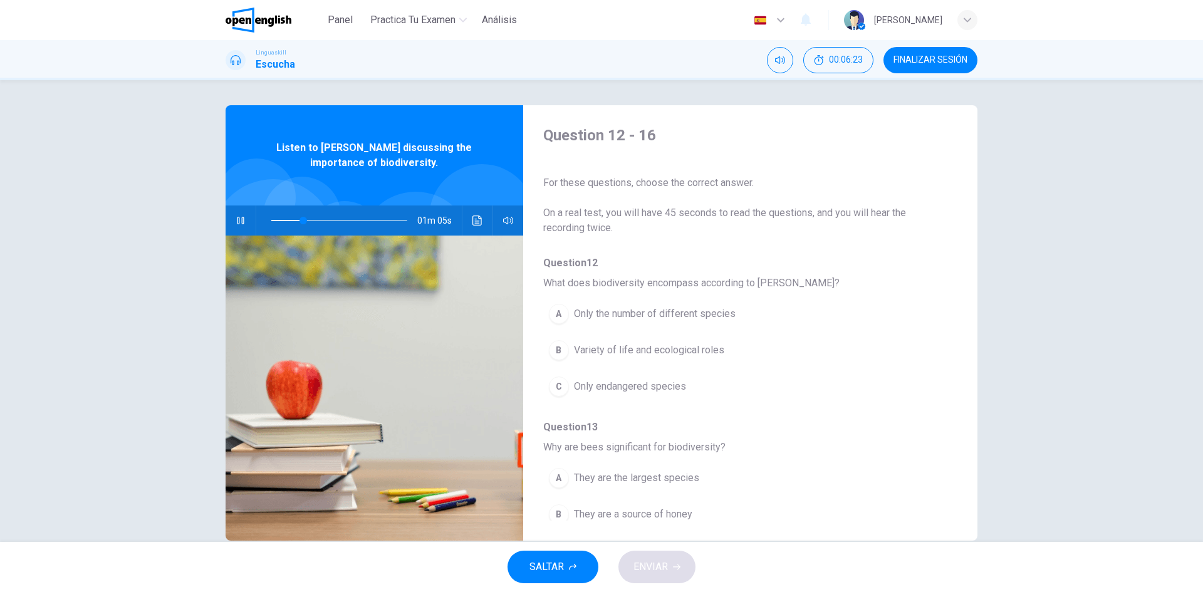
click at [237, 221] on icon "button" at bounding box center [240, 221] width 7 height 8
click at [232, 216] on button "button" at bounding box center [241, 221] width 20 height 30
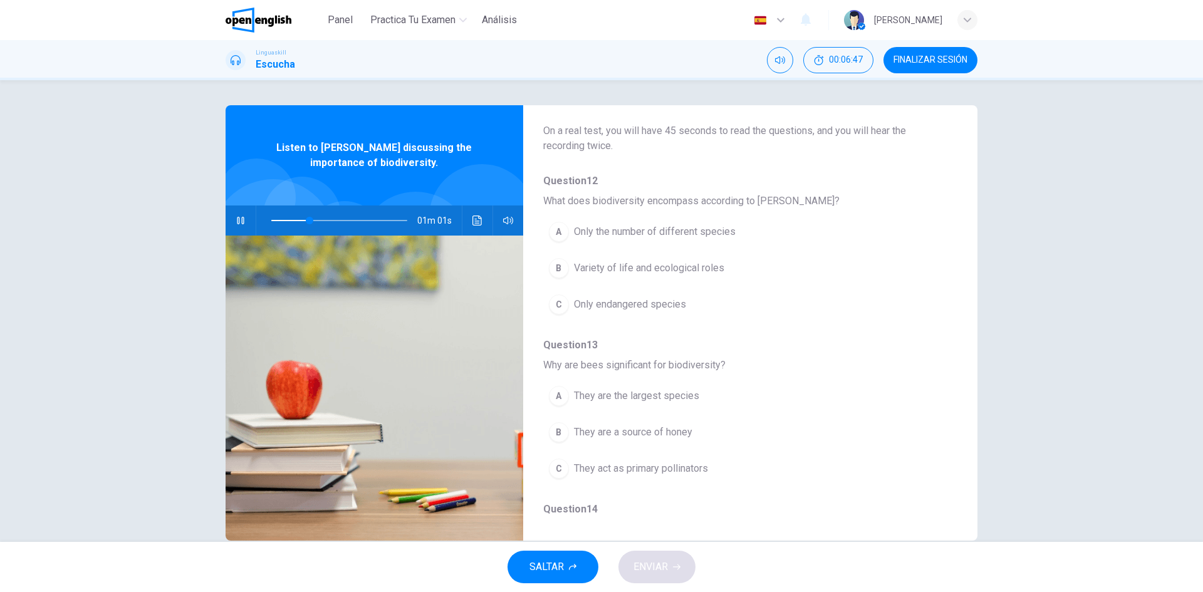
scroll to position [125, 0]
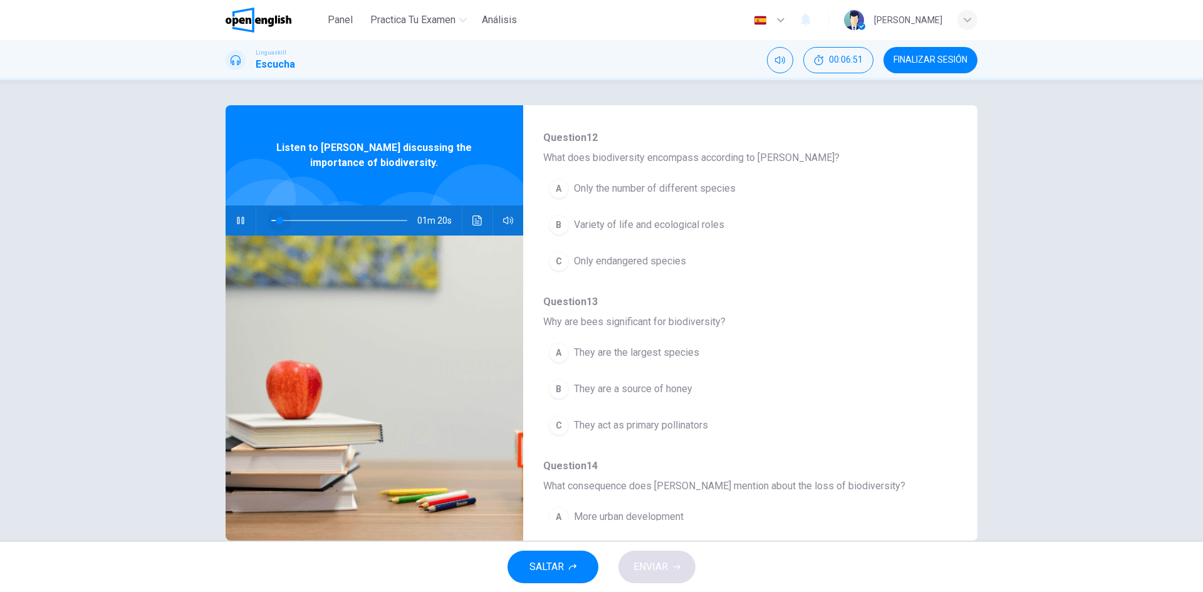
drag, startPoint x: 310, startPoint y: 221, endPoint x: 216, endPoint y: 219, distance: 94.0
click at [216, 219] on div "Question 12 - 16 For these questions, choose the correct answer. On a real test…" at bounding box center [602, 322] width 792 height 435
click at [472, 221] on icon "Haz clic para ver la transcripción del audio" at bounding box center [477, 221] width 10 height 10
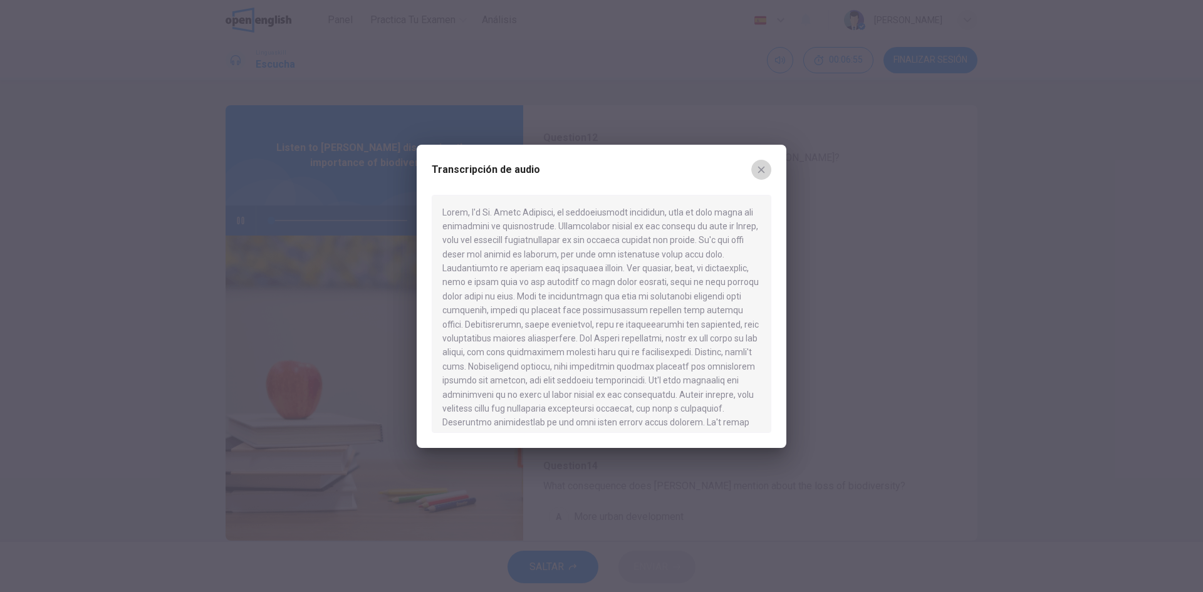
click at [764, 163] on button "button" at bounding box center [761, 170] width 20 height 20
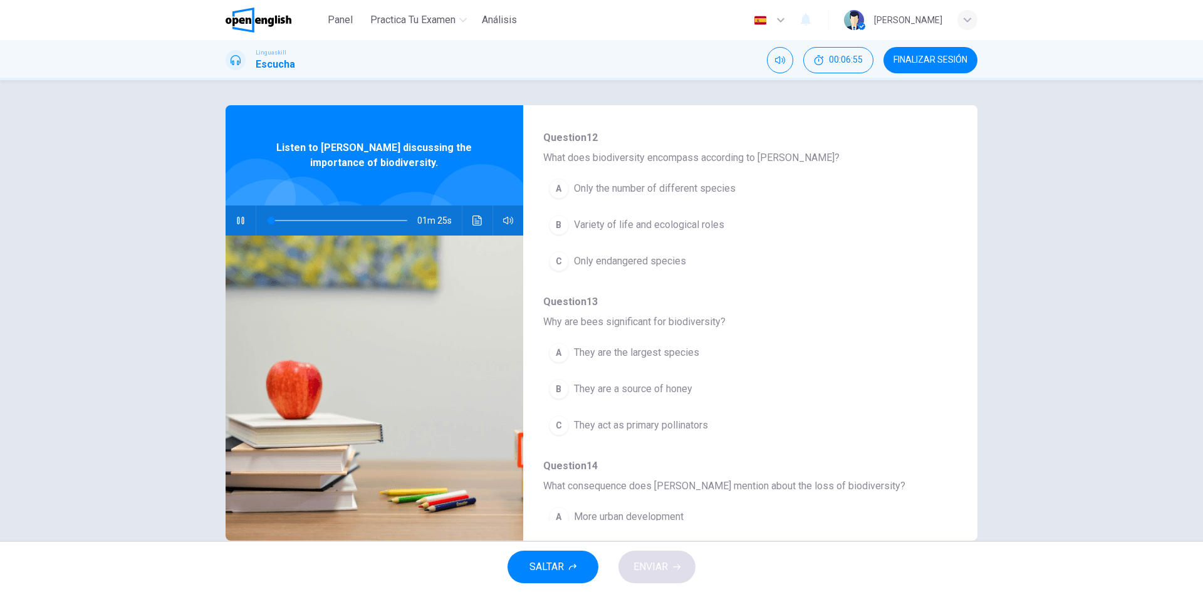
click at [237, 222] on icon "button" at bounding box center [241, 221] width 10 height 10
click at [240, 219] on icon "button" at bounding box center [241, 221] width 10 height 10
click at [242, 219] on icon "button" at bounding box center [241, 221] width 10 height 10
click at [477, 219] on icon "Haz clic para ver la transcripción del audio" at bounding box center [476, 221] width 9 height 10
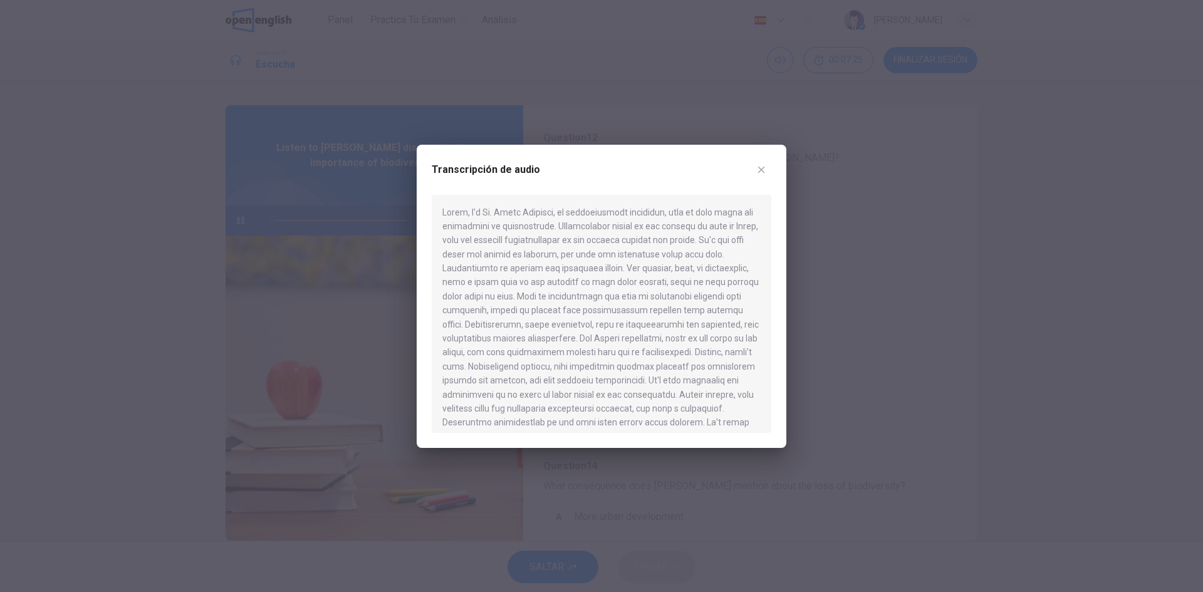
scroll to position [21, 0]
click at [763, 174] on icon "button" at bounding box center [761, 170] width 10 height 10
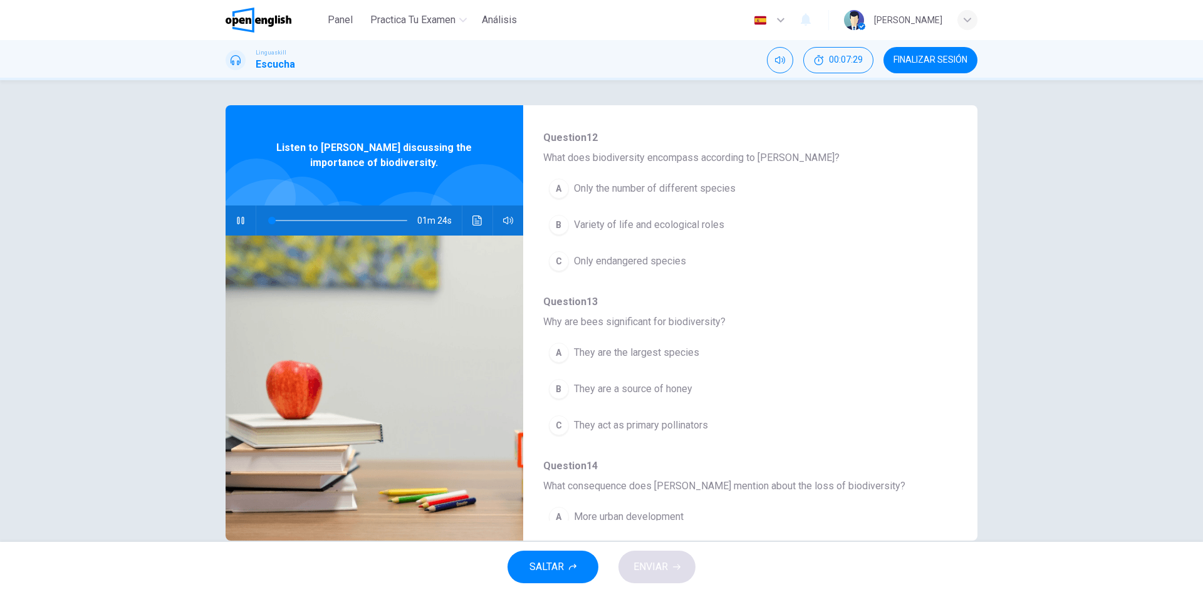
click at [244, 217] on button "button" at bounding box center [241, 221] width 20 height 30
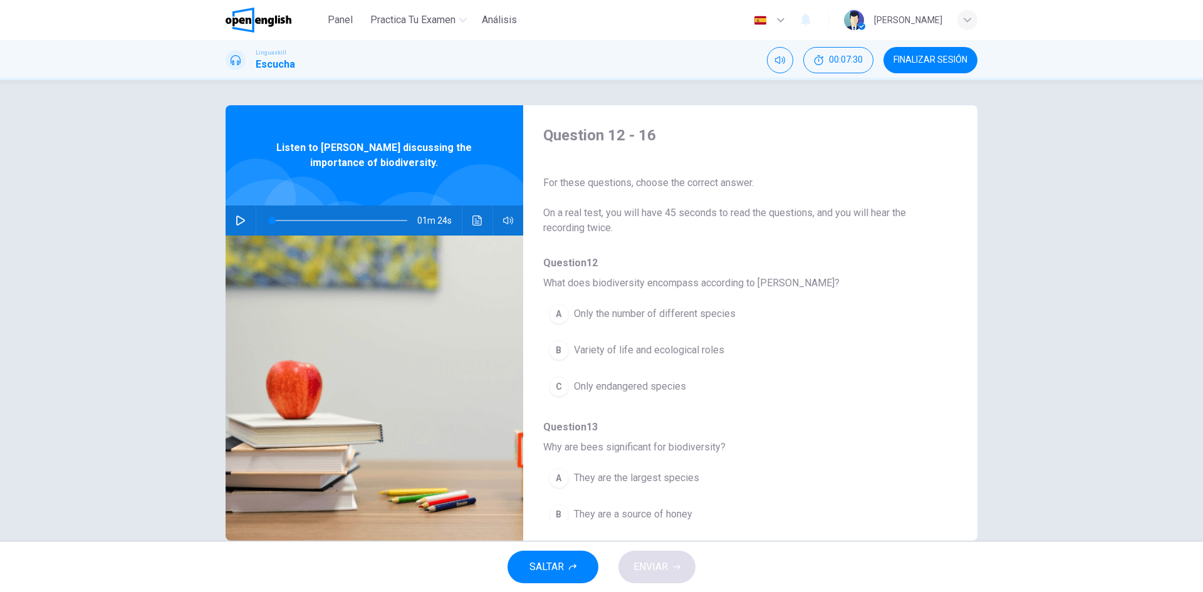
scroll to position [63, 0]
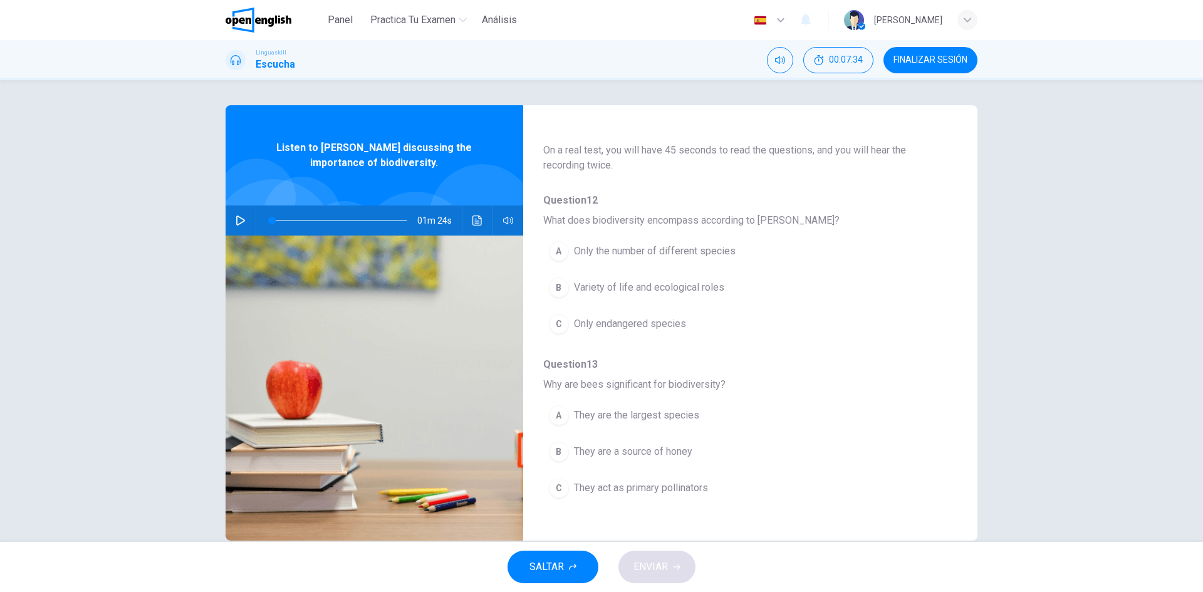
click at [672, 291] on span "Variety of life and ecological roles" at bounding box center [649, 287] width 150 height 15
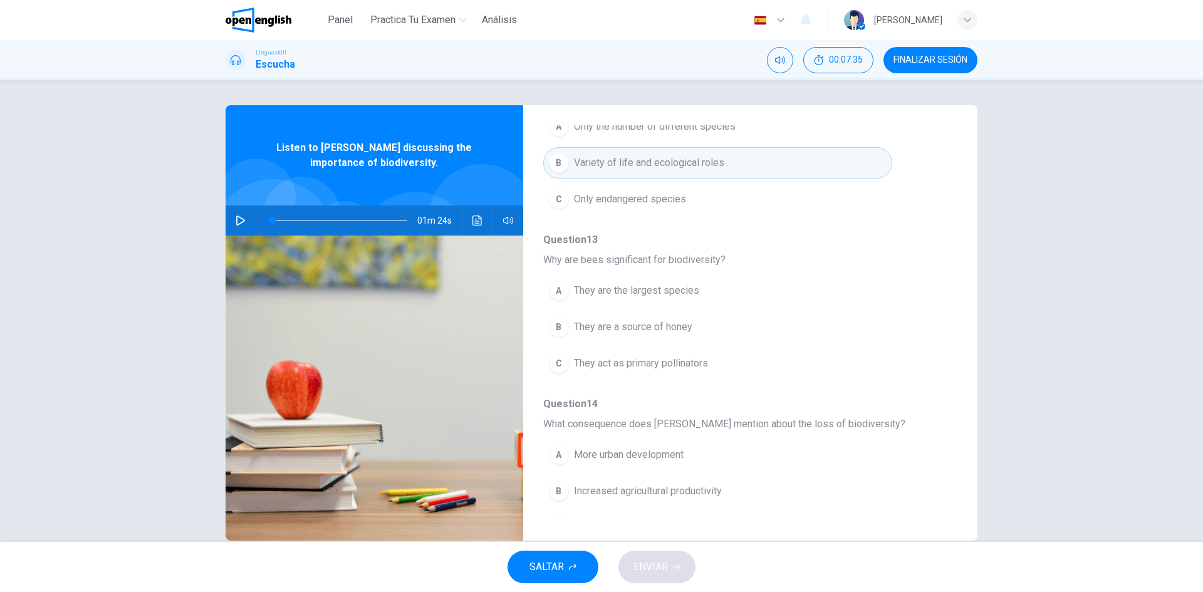
scroll to position [188, 0]
click at [566, 358] on button "C They act as primary pollinators" at bounding box center [717, 362] width 349 height 31
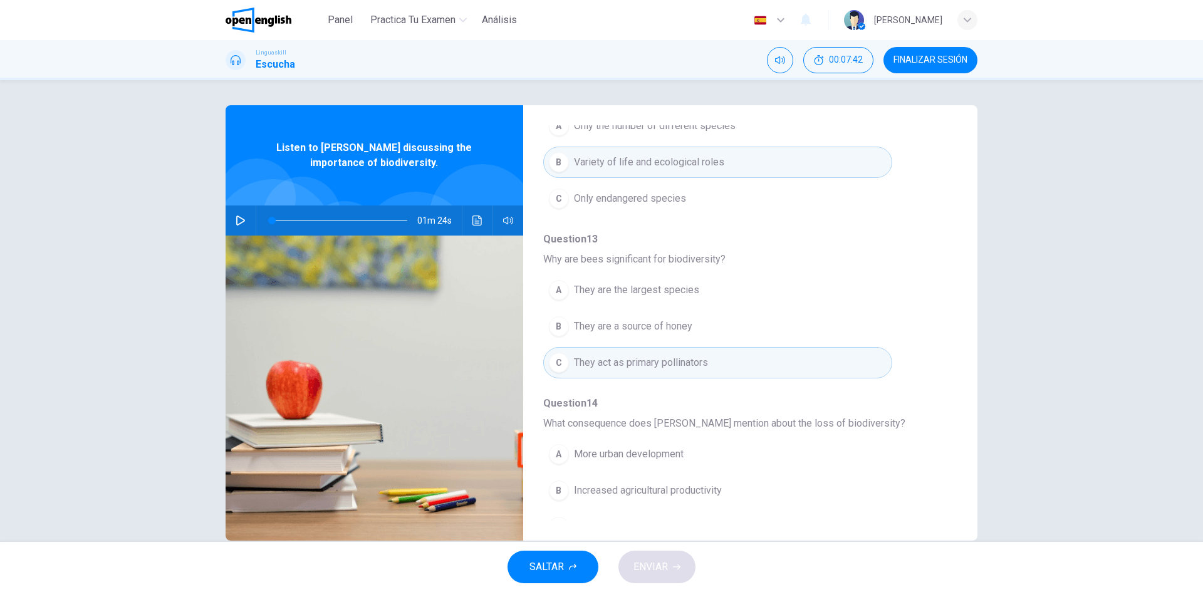
scroll to position [376, 0]
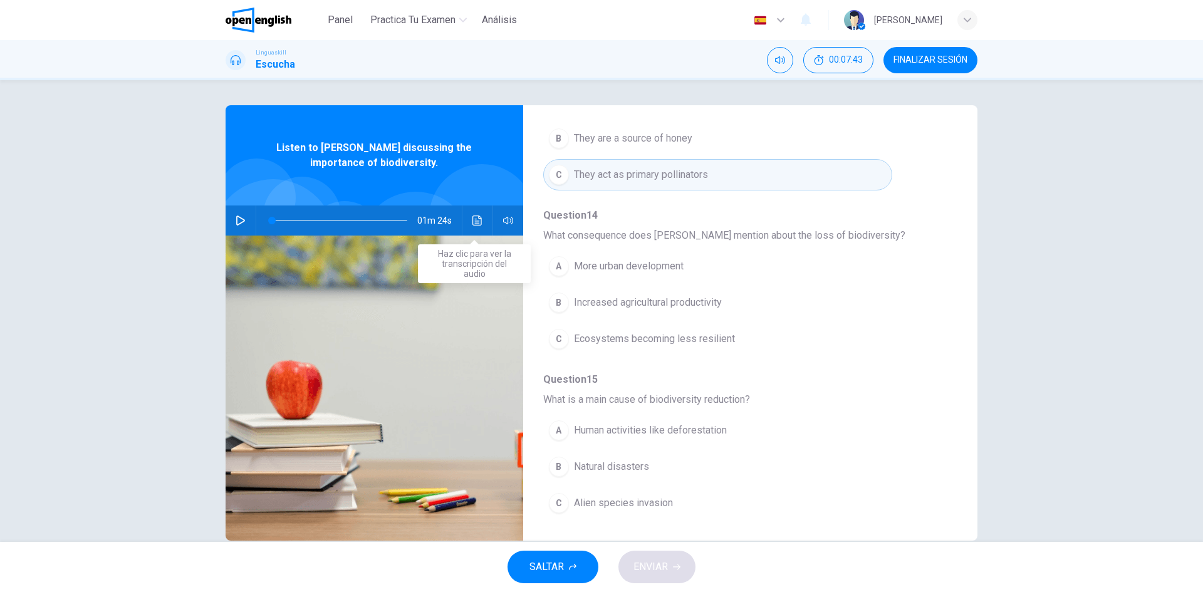
click at [474, 223] on icon "Haz clic para ver la transcripción del audio" at bounding box center [476, 221] width 9 height 10
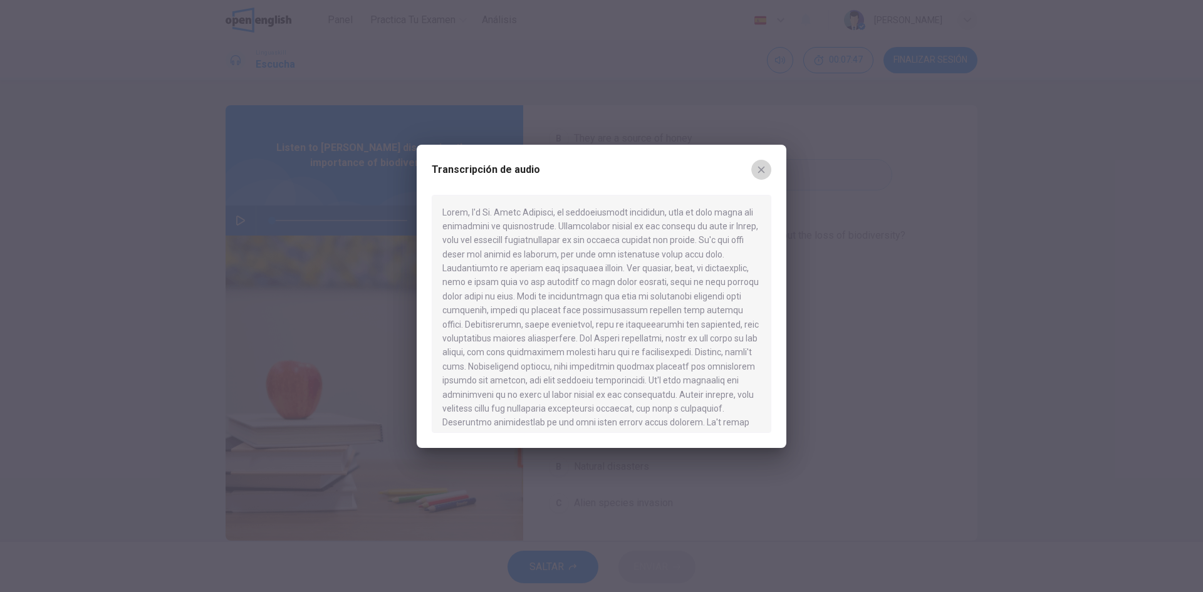
click at [761, 171] on icon "button" at bounding box center [761, 170] width 10 height 10
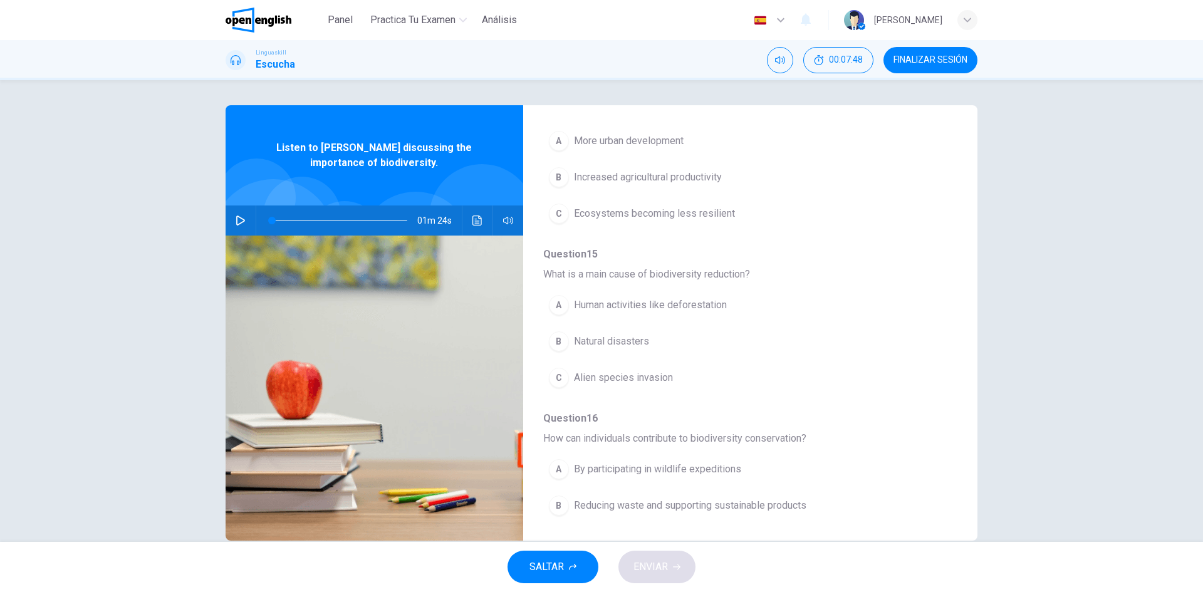
scroll to position [439, 0]
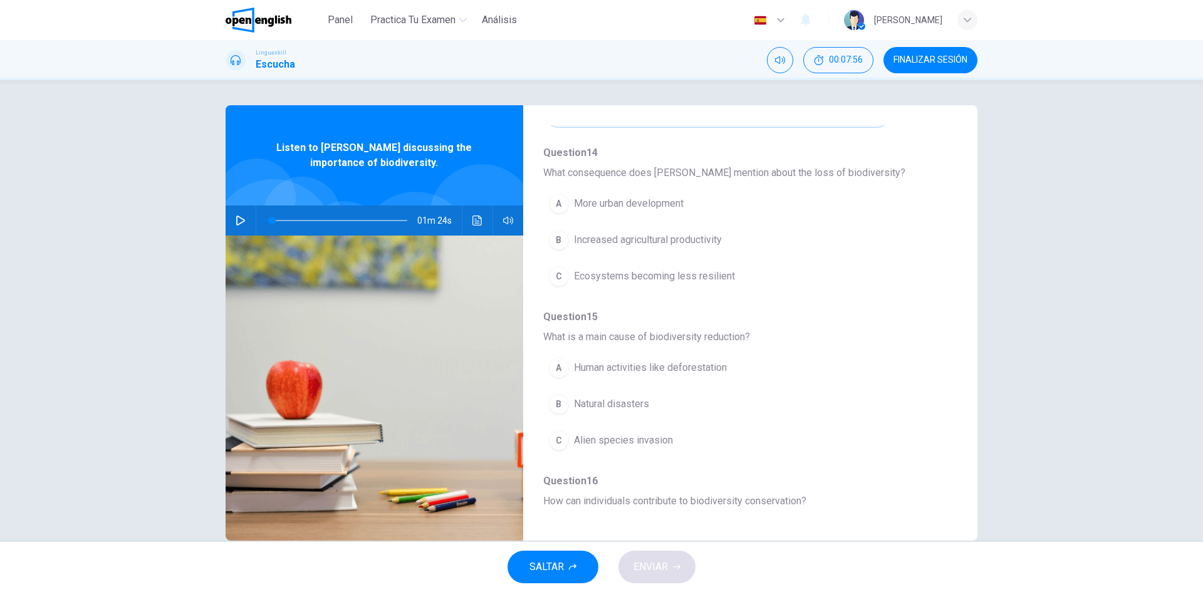
click at [557, 192] on button "A More urban development" at bounding box center [717, 203] width 349 height 31
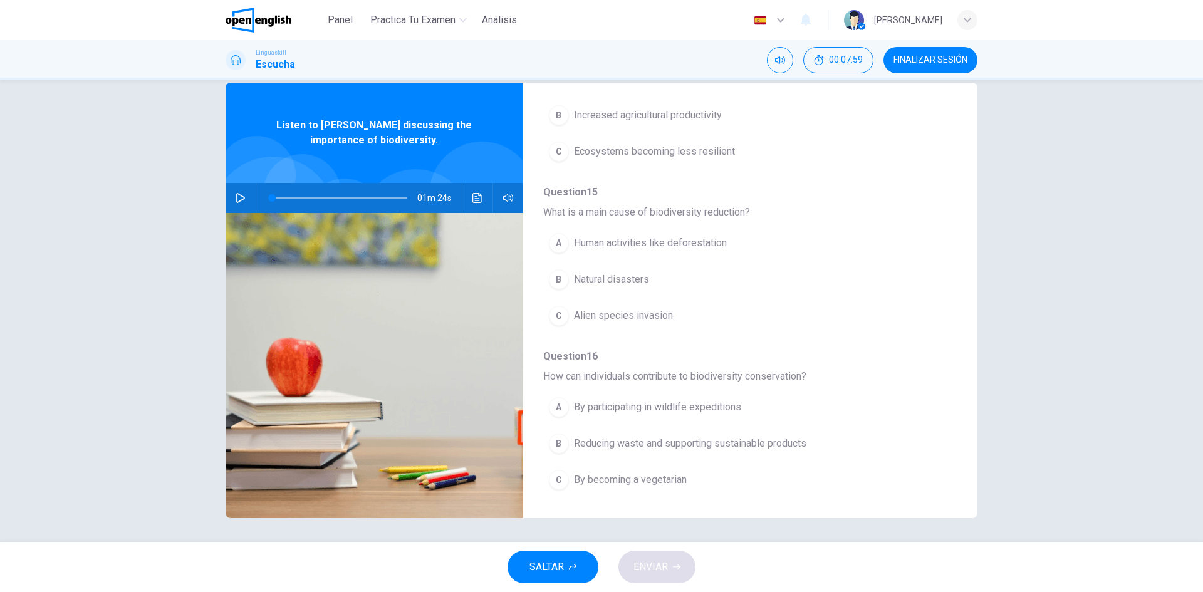
scroll to position [24, 0]
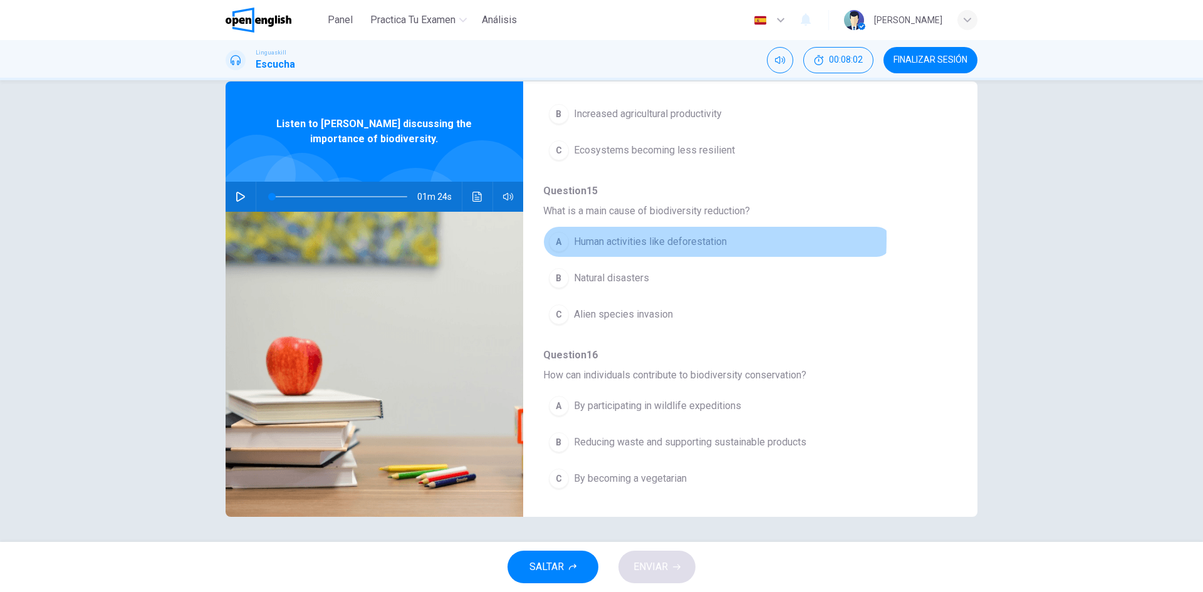
click at [555, 238] on div "A" at bounding box center [559, 242] width 20 height 20
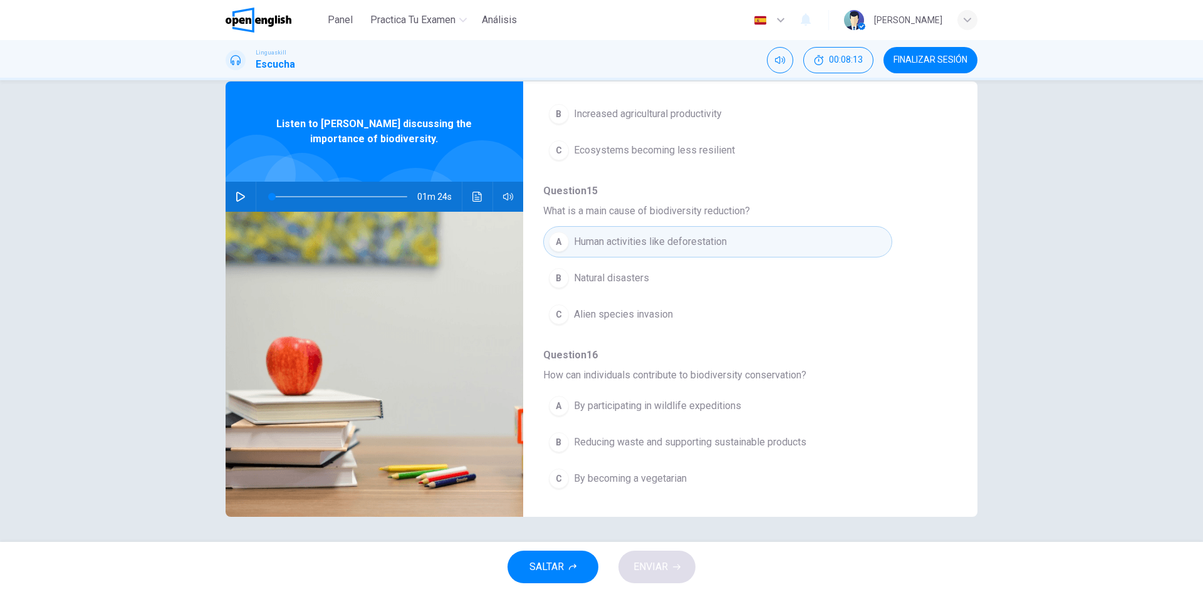
click at [560, 443] on div "B" at bounding box center [559, 442] width 20 height 20
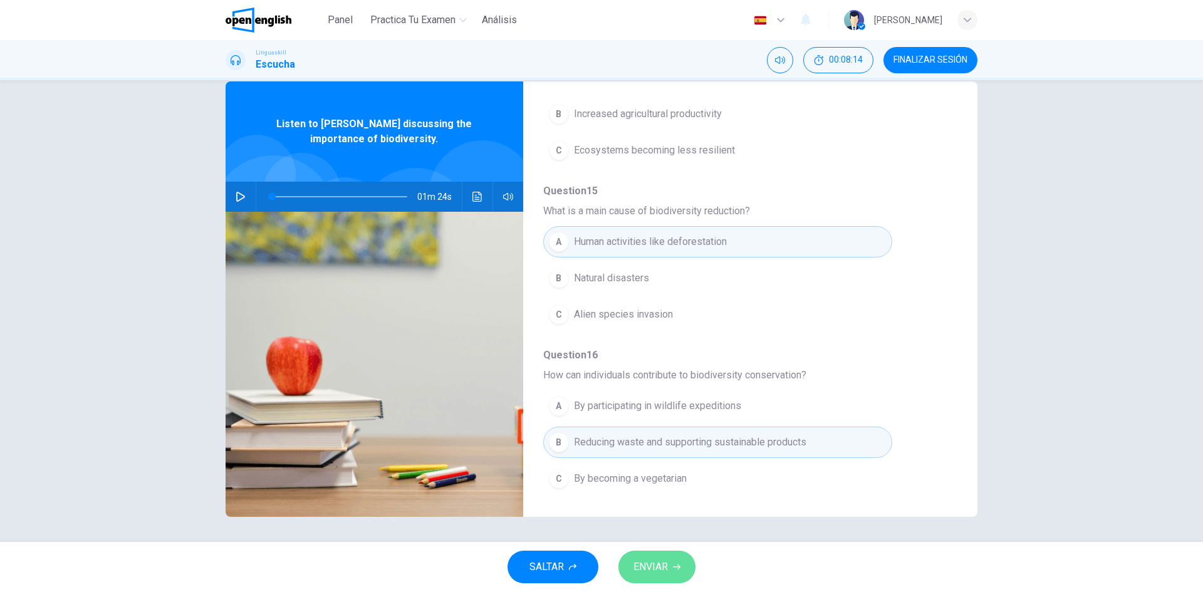
click at [674, 564] on icon "button" at bounding box center [677, 567] width 8 height 8
type input "*"
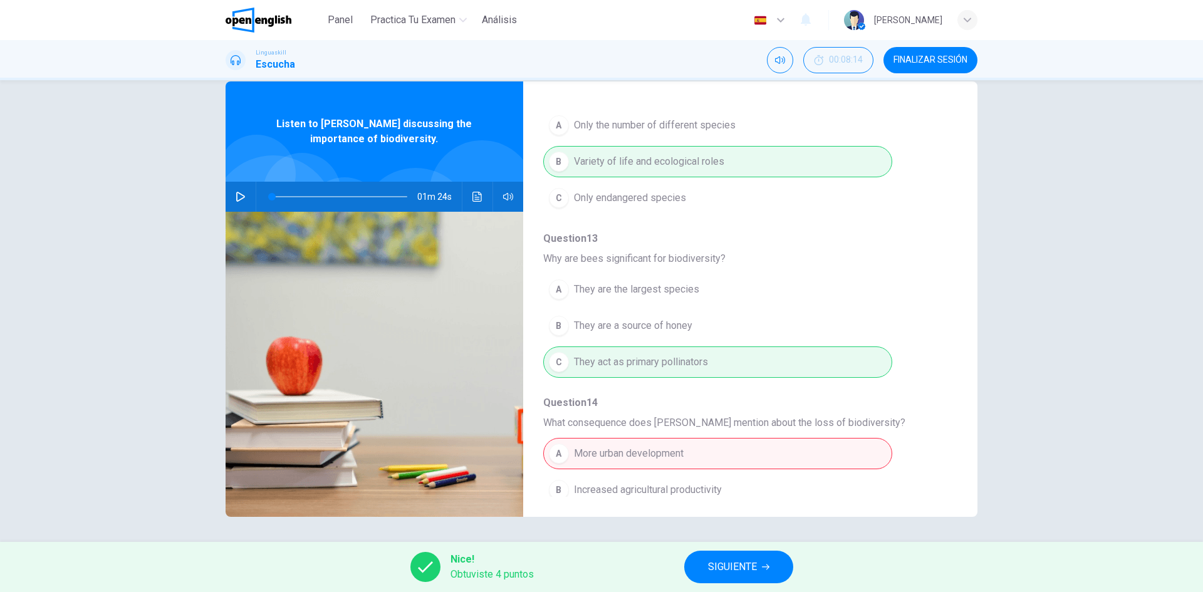
scroll to position [227, 0]
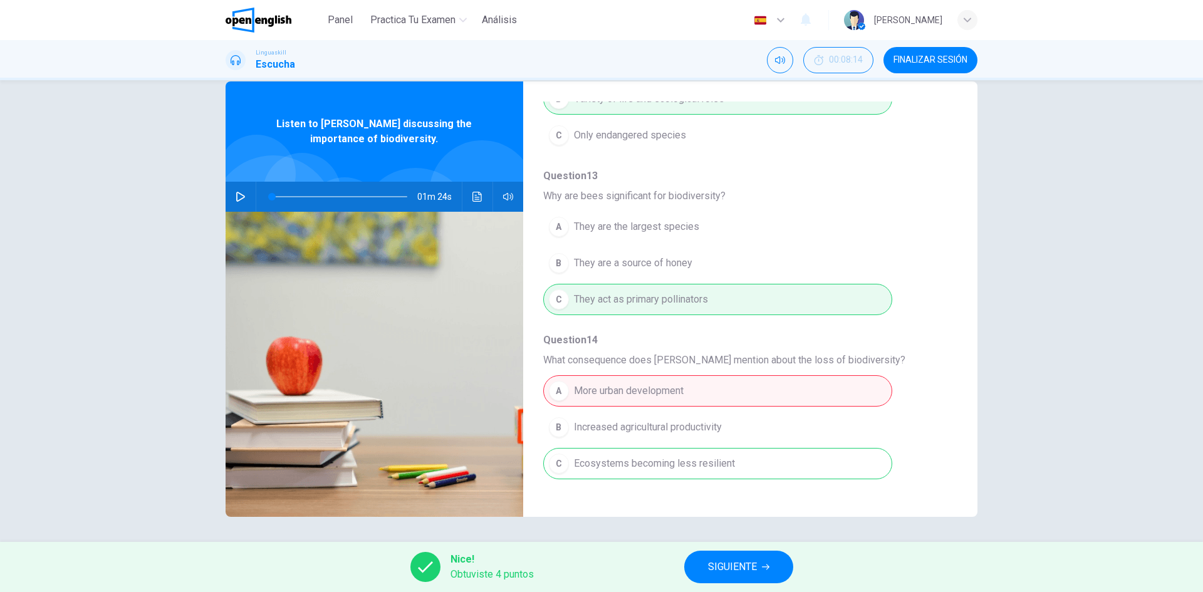
click at [747, 566] on span "SIGUIENTE" at bounding box center [732, 567] width 49 height 18
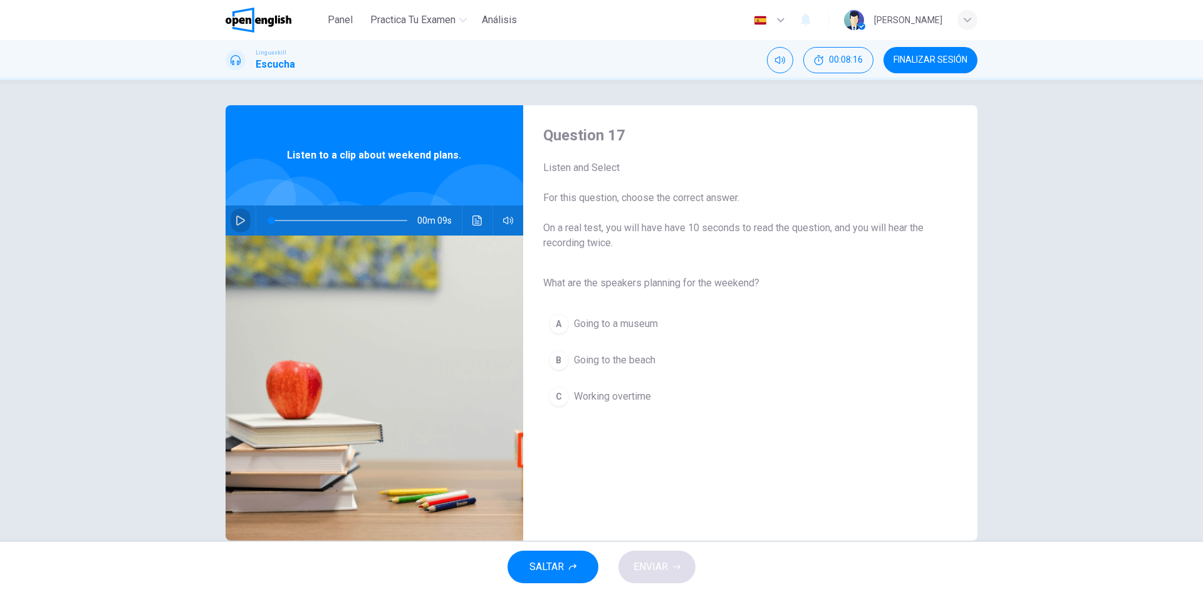
click at [232, 216] on button "button" at bounding box center [241, 221] width 20 height 30
click at [553, 362] on div "B" at bounding box center [559, 360] width 20 height 20
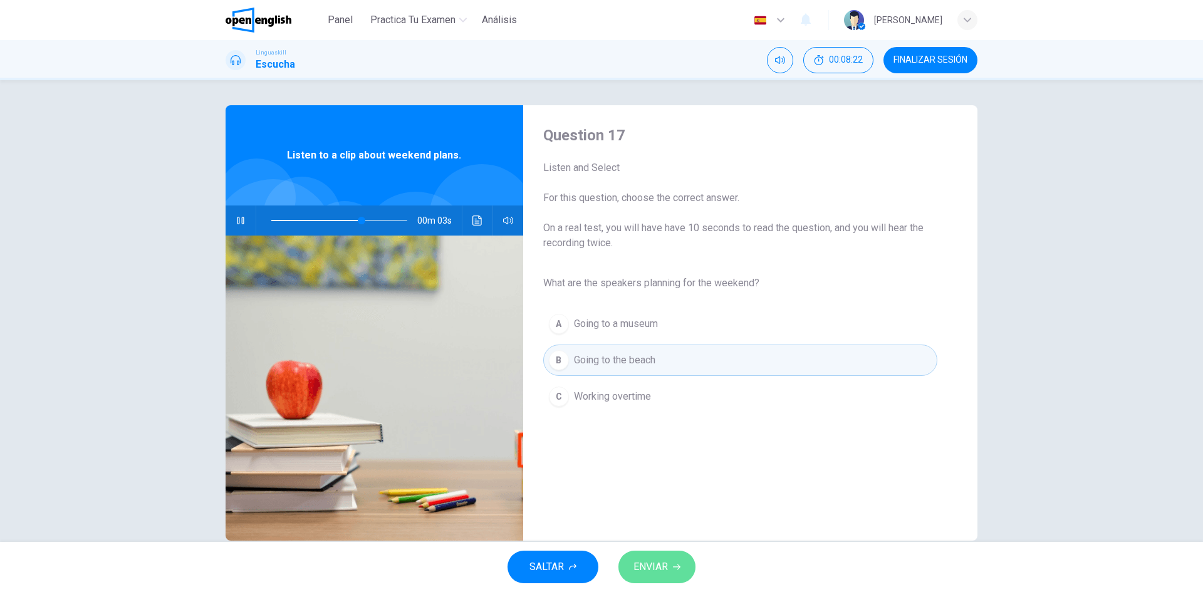
drag, startPoint x: 664, startPoint y: 564, endPoint x: 798, endPoint y: 328, distance: 271.6
click at [664, 563] on span "ENVIAR" at bounding box center [650, 567] width 34 height 18
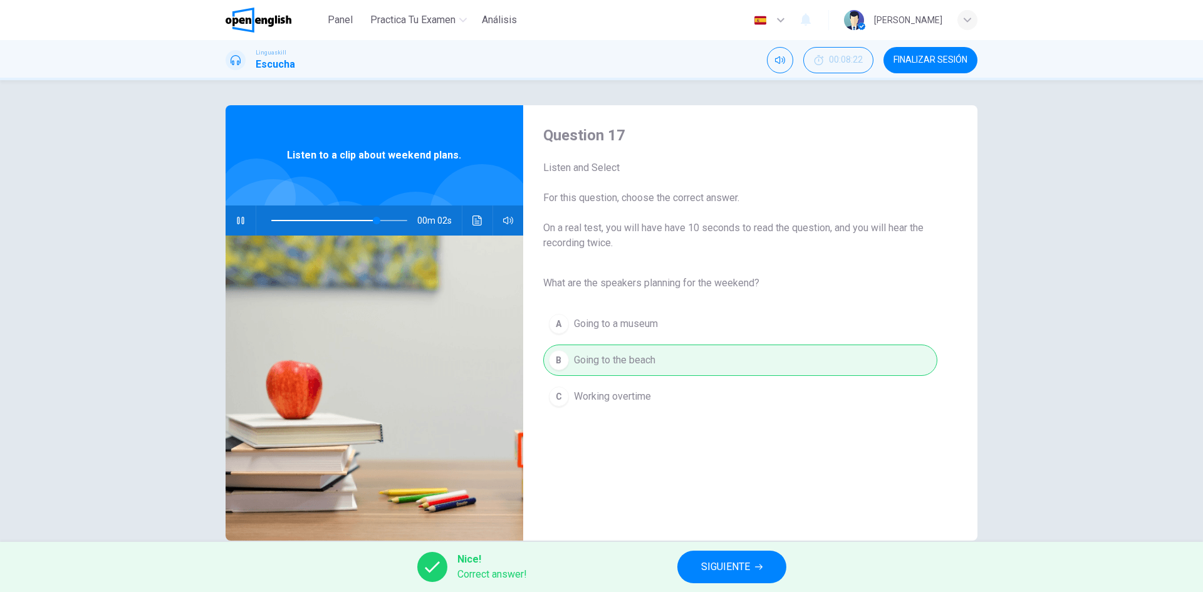
type input "**"
click at [748, 568] on span "SIGUIENTE" at bounding box center [725, 567] width 49 height 18
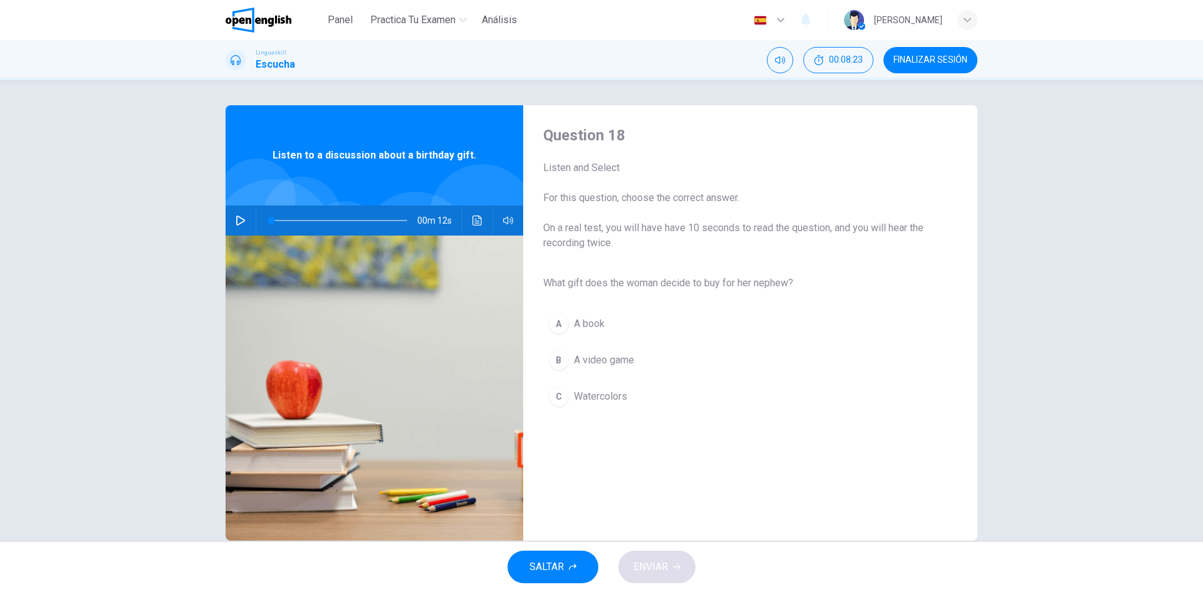
click at [237, 219] on icon "button" at bounding box center [241, 221] width 10 height 10
click at [558, 395] on div "C" at bounding box center [559, 397] width 20 height 20
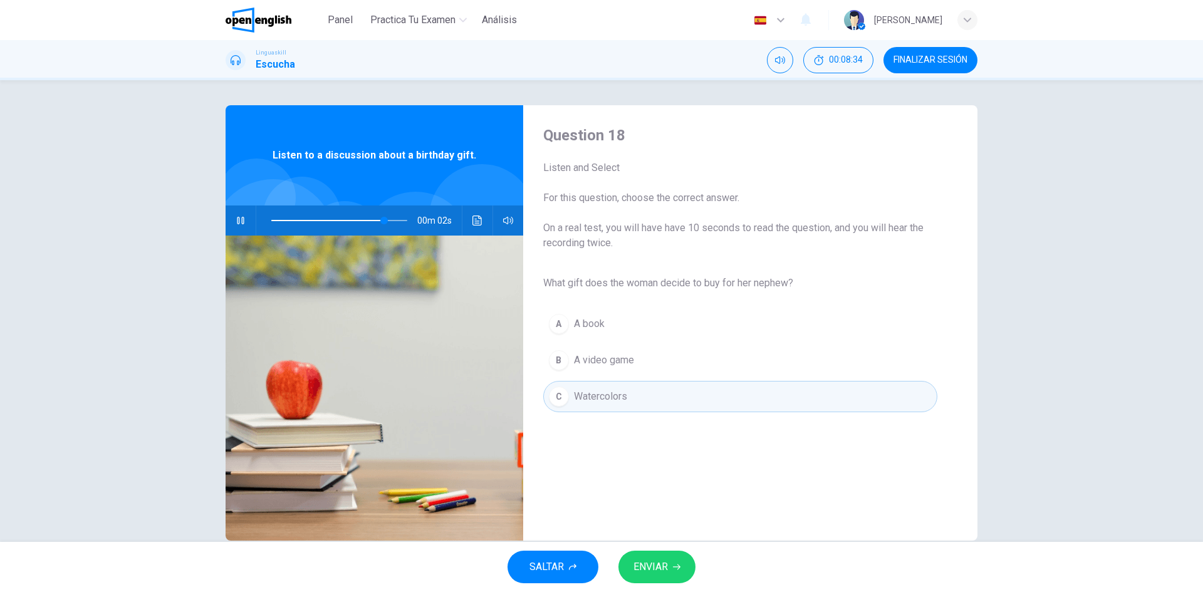
click at [654, 560] on span "ENVIAR" at bounding box center [650, 567] width 34 height 18
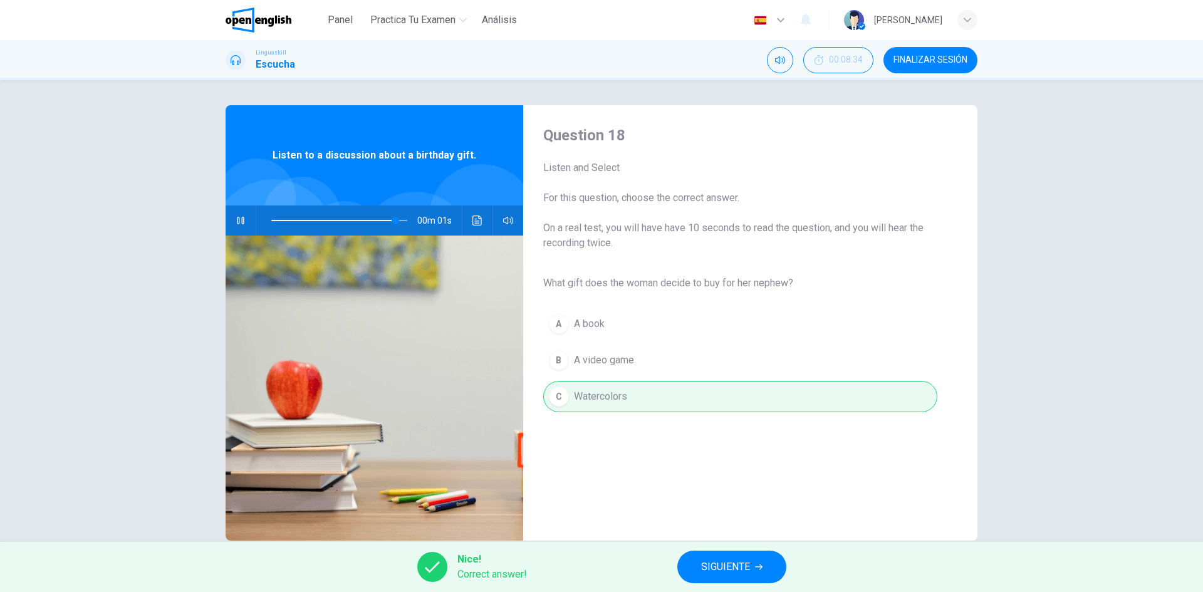
type input "*"
click at [719, 565] on span "SIGUIENTE" at bounding box center [725, 567] width 49 height 18
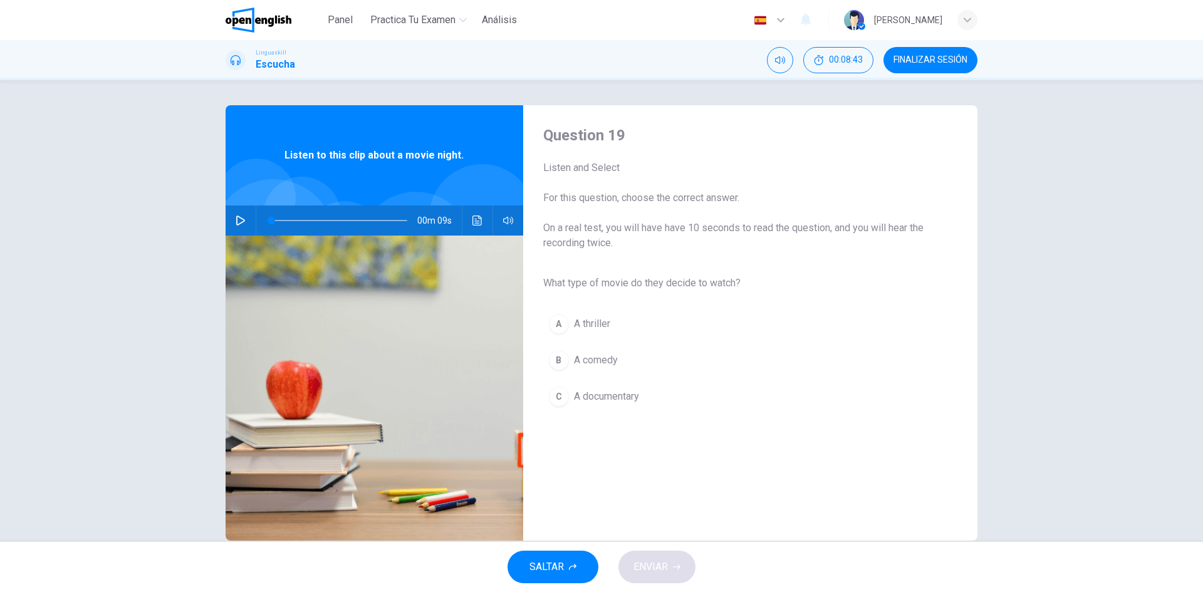
click at [231, 223] on button "button" at bounding box center [241, 221] width 20 height 30
click at [551, 358] on div "B" at bounding box center [559, 360] width 20 height 20
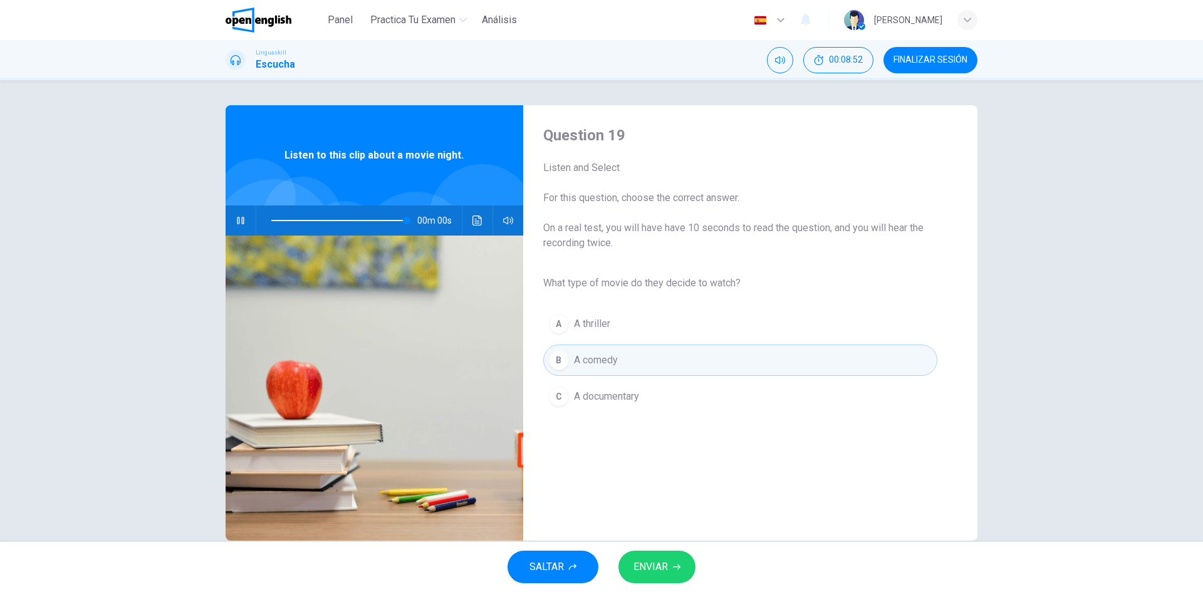
click at [671, 563] on button "ENVIAR" at bounding box center [656, 567] width 77 height 33
type input "*"
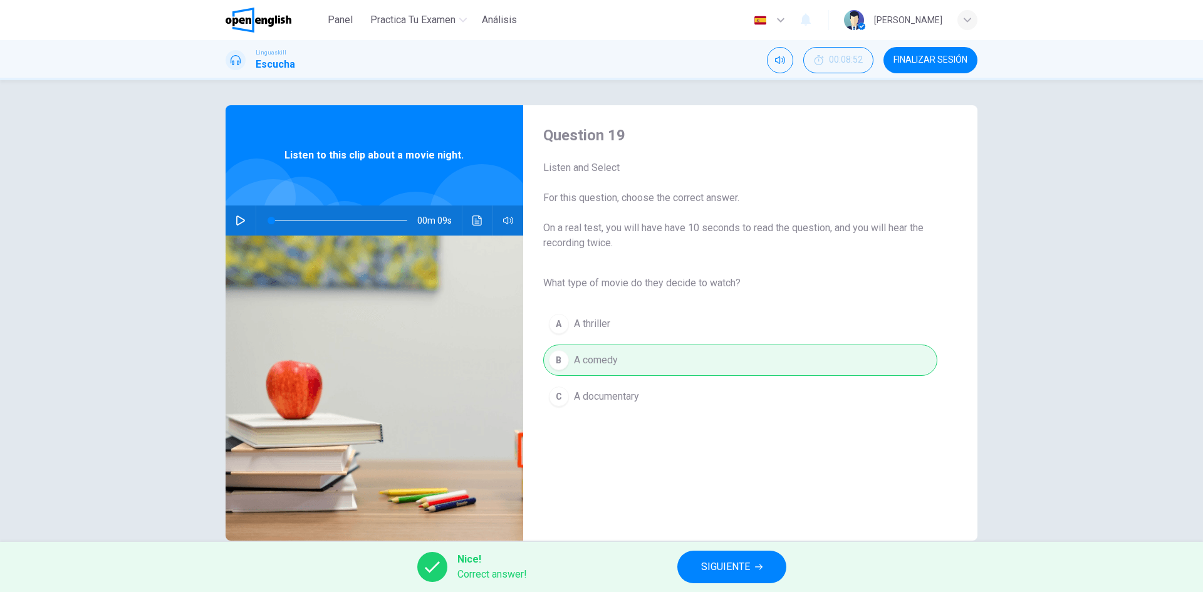
click at [744, 561] on span "SIGUIENTE" at bounding box center [725, 567] width 49 height 18
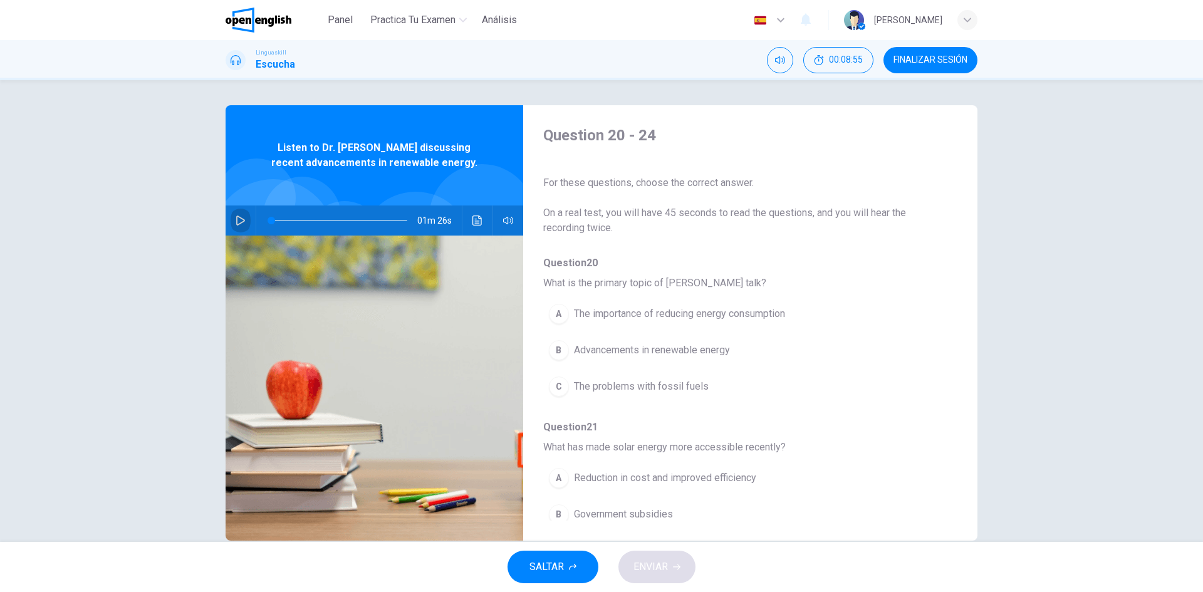
click at [239, 215] on button "button" at bounding box center [241, 221] width 20 height 30
click at [475, 222] on icon "Haz clic para ver la transcripción del audio" at bounding box center [477, 221] width 10 height 10
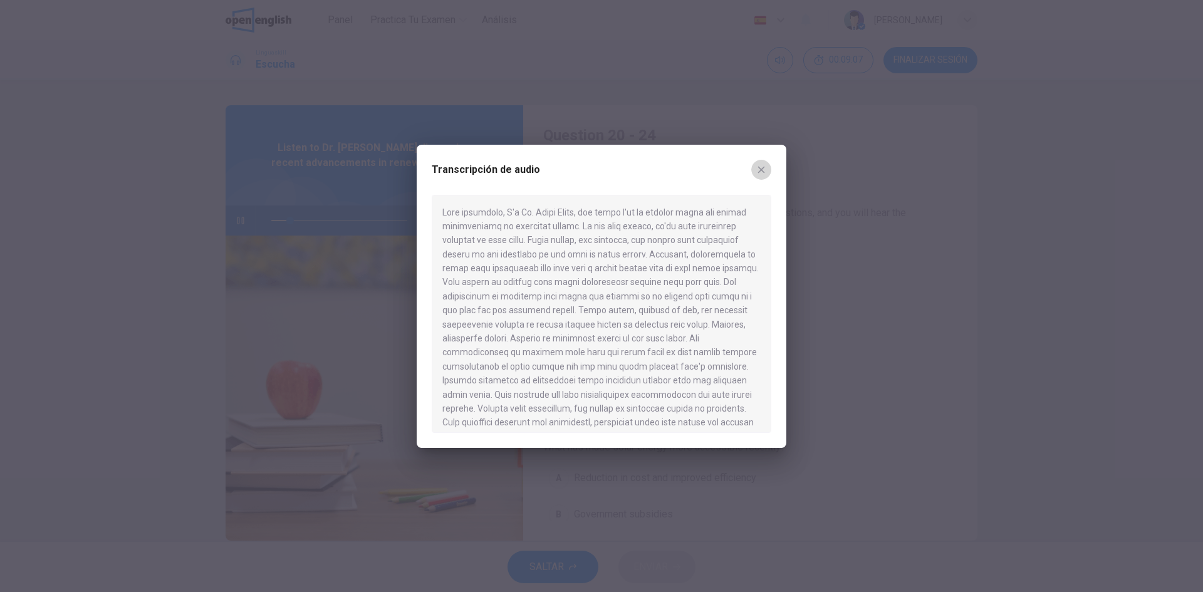
click at [764, 165] on icon "button" at bounding box center [761, 170] width 10 height 10
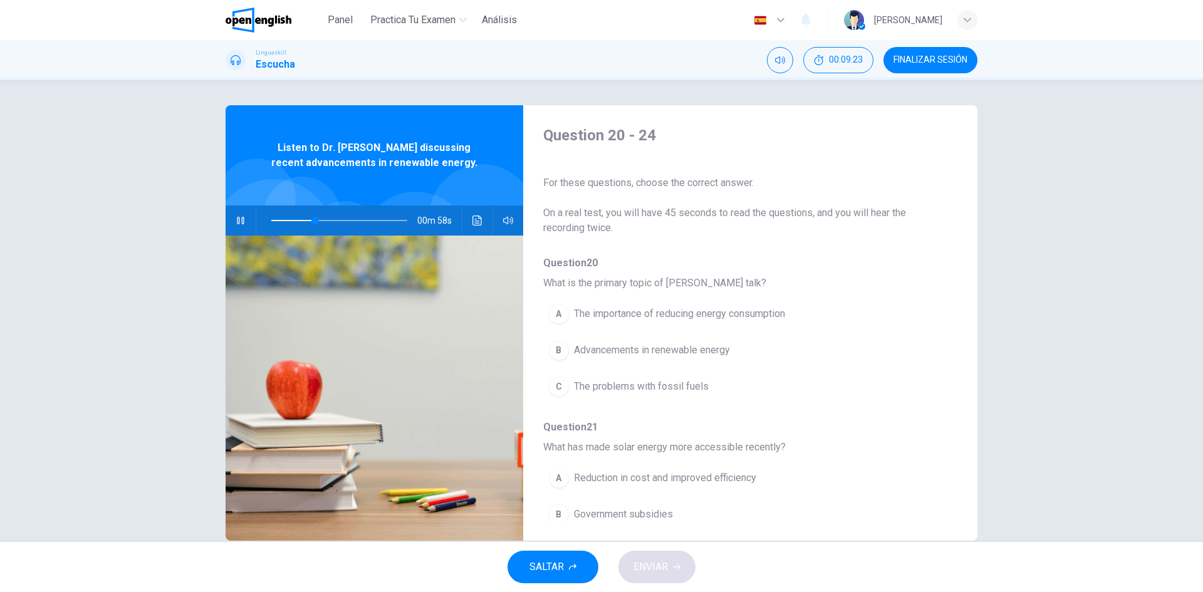
click at [553, 351] on div "B" at bounding box center [559, 350] width 20 height 20
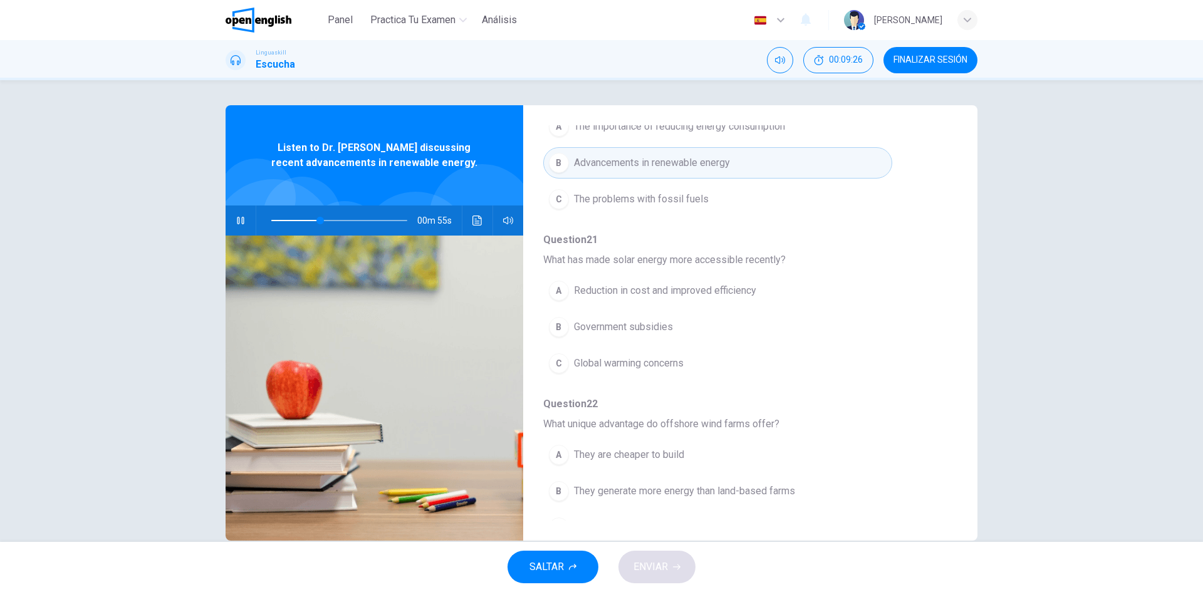
scroll to position [188, 0]
click at [477, 221] on icon "Haz clic para ver la transcripción del audio" at bounding box center [477, 221] width 10 height 10
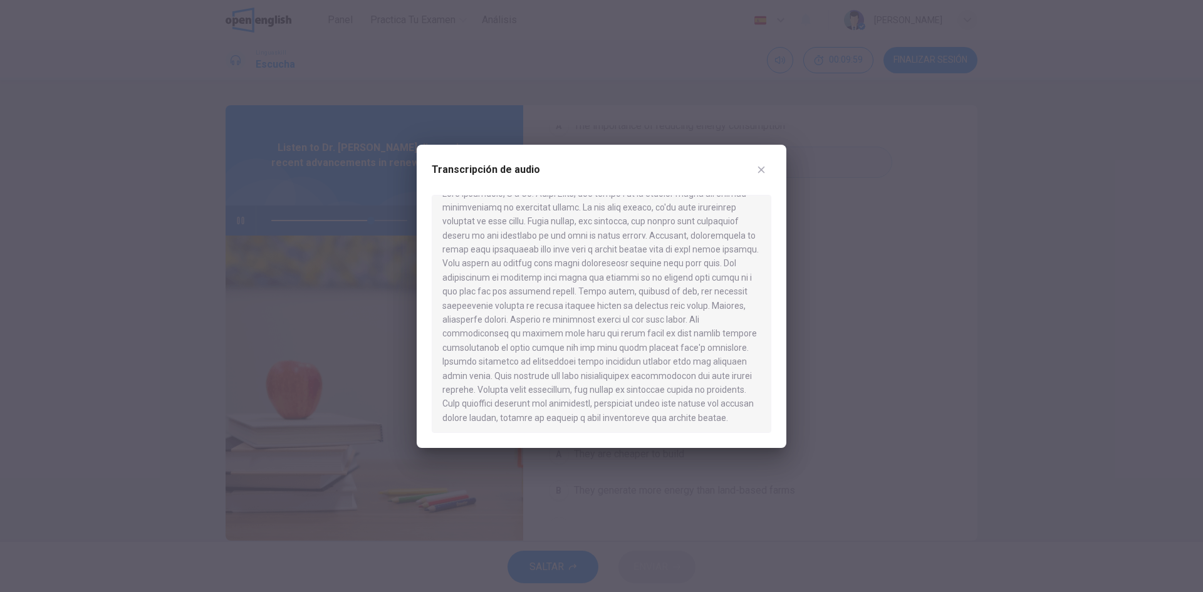
scroll to position [36, 0]
type input "*"
click at [758, 167] on icon "button" at bounding box center [761, 170] width 10 height 10
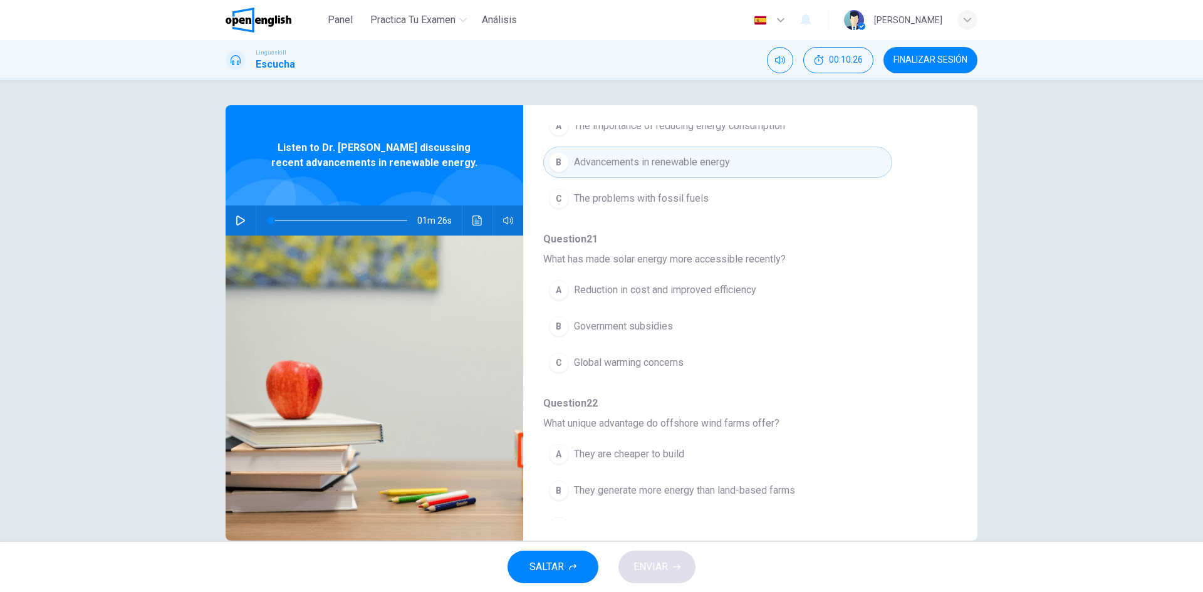
click at [560, 287] on div "A" at bounding box center [559, 290] width 20 height 20
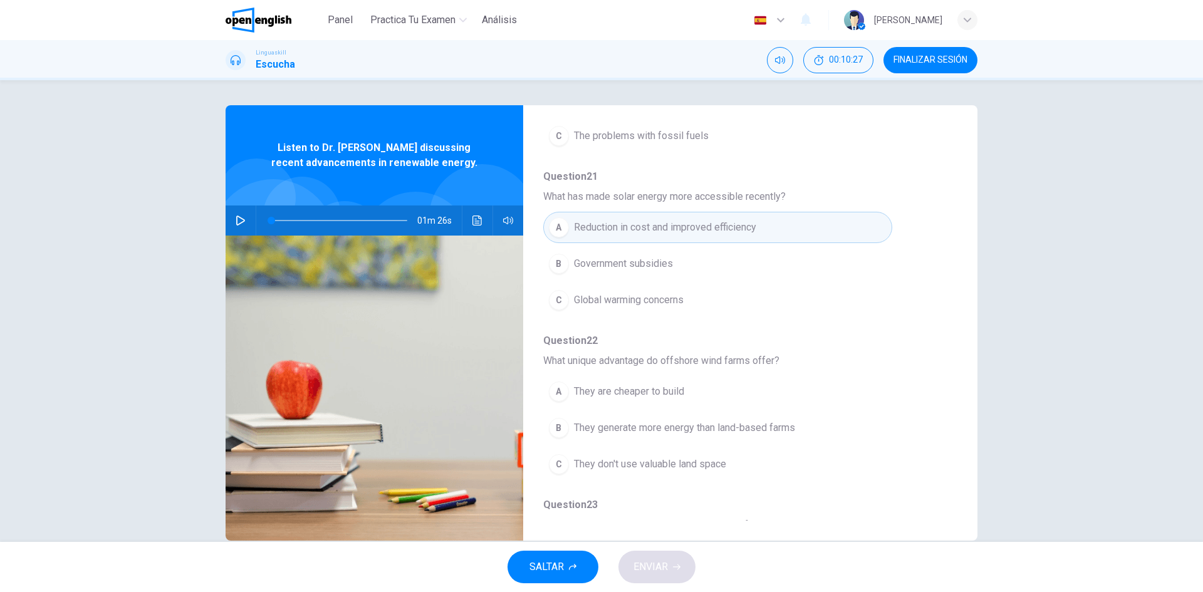
scroll to position [376, 0]
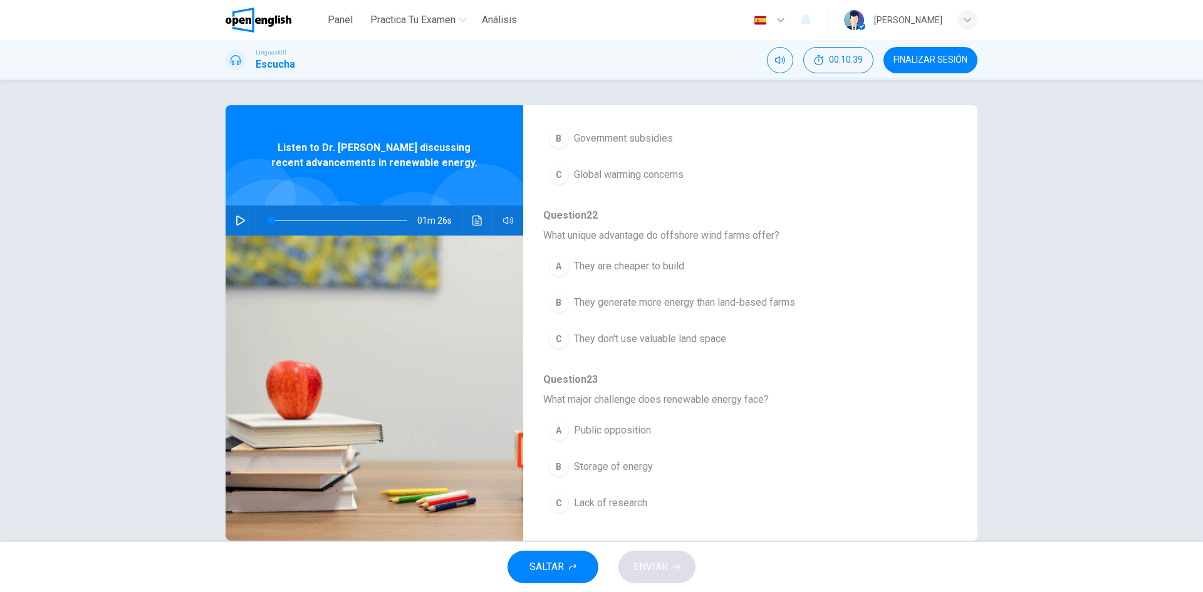
click at [551, 262] on div "A" at bounding box center [559, 266] width 20 height 20
click at [615, 299] on span "They generate more energy than land-based farms" at bounding box center [684, 302] width 221 height 15
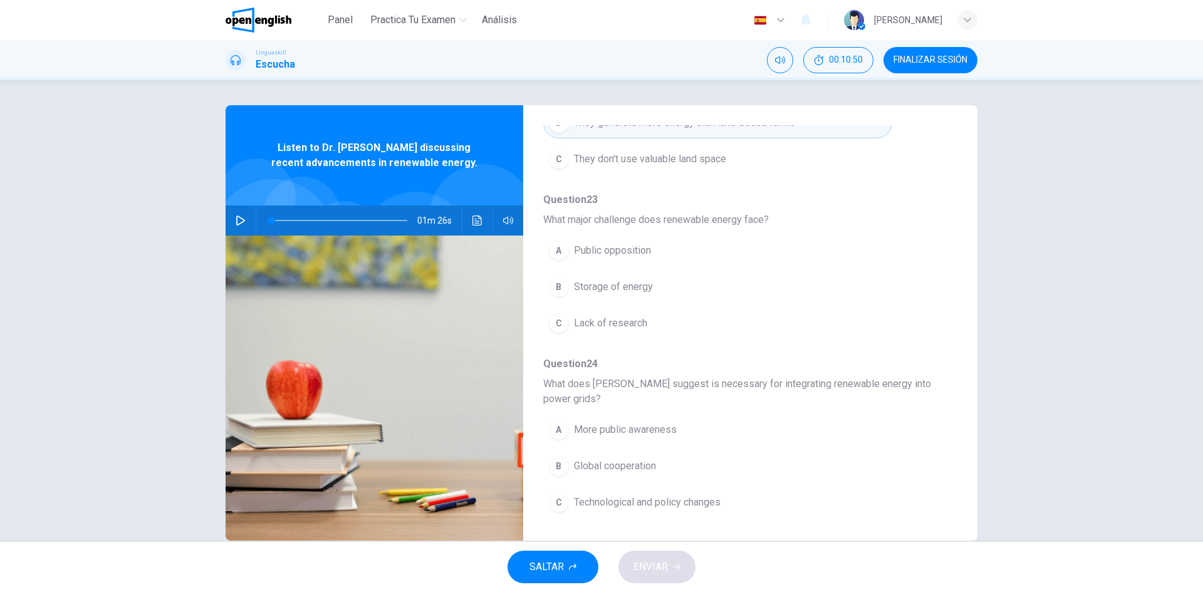
click at [555, 289] on div "B" at bounding box center [559, 287] width 20 height 20
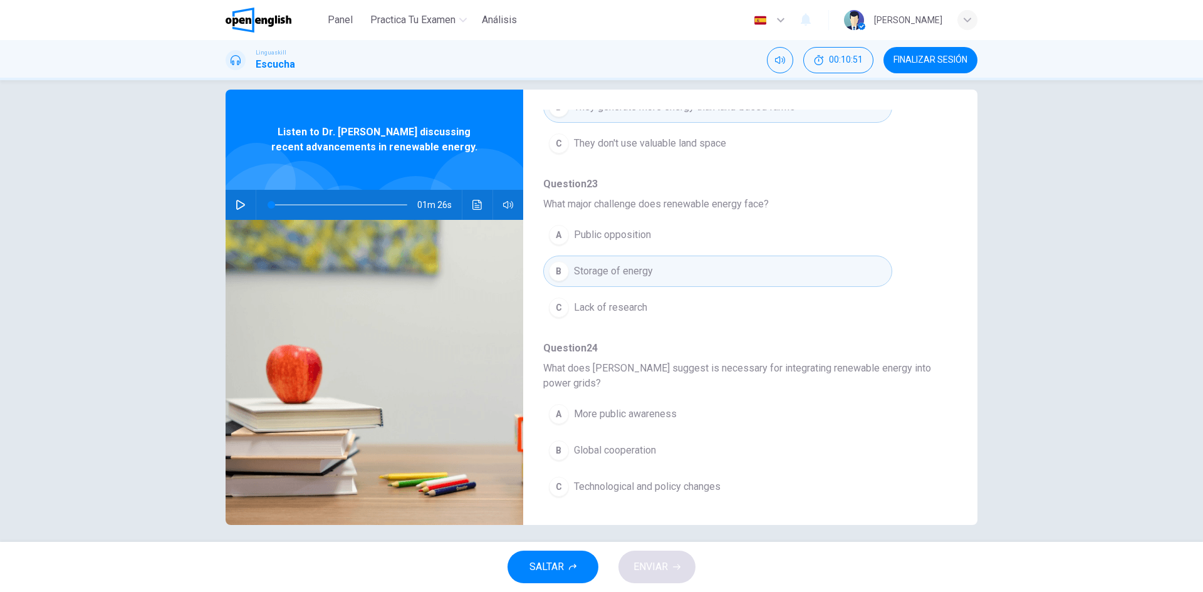
scroll to position [24, 0]
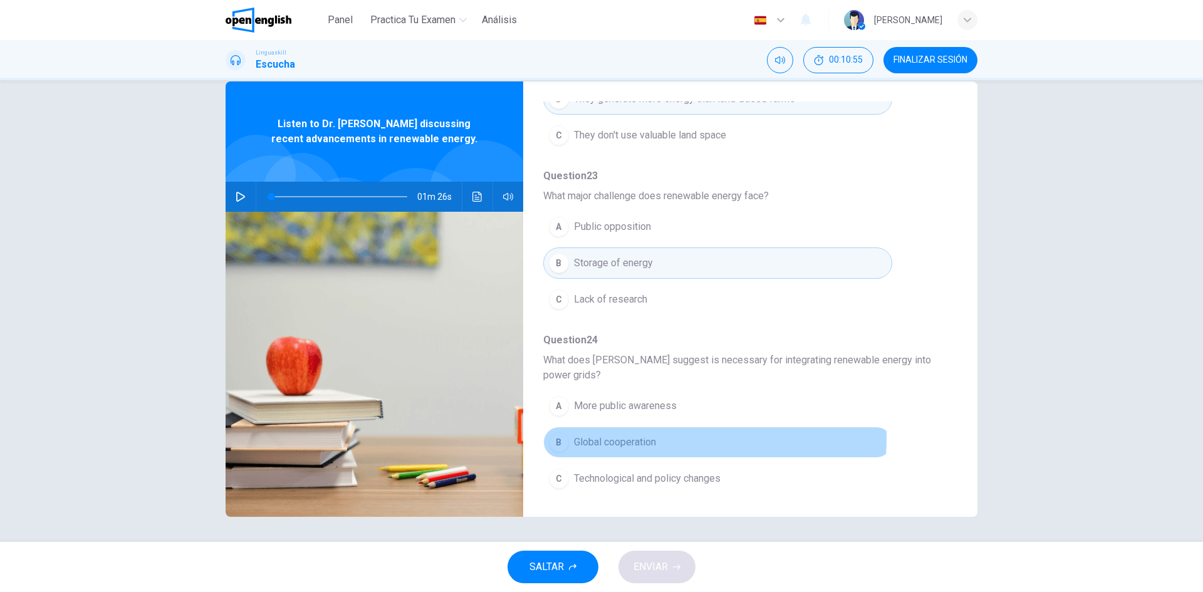
click at [555, 436] on div "B" at bounding box center [559, 442] width 20 height 20
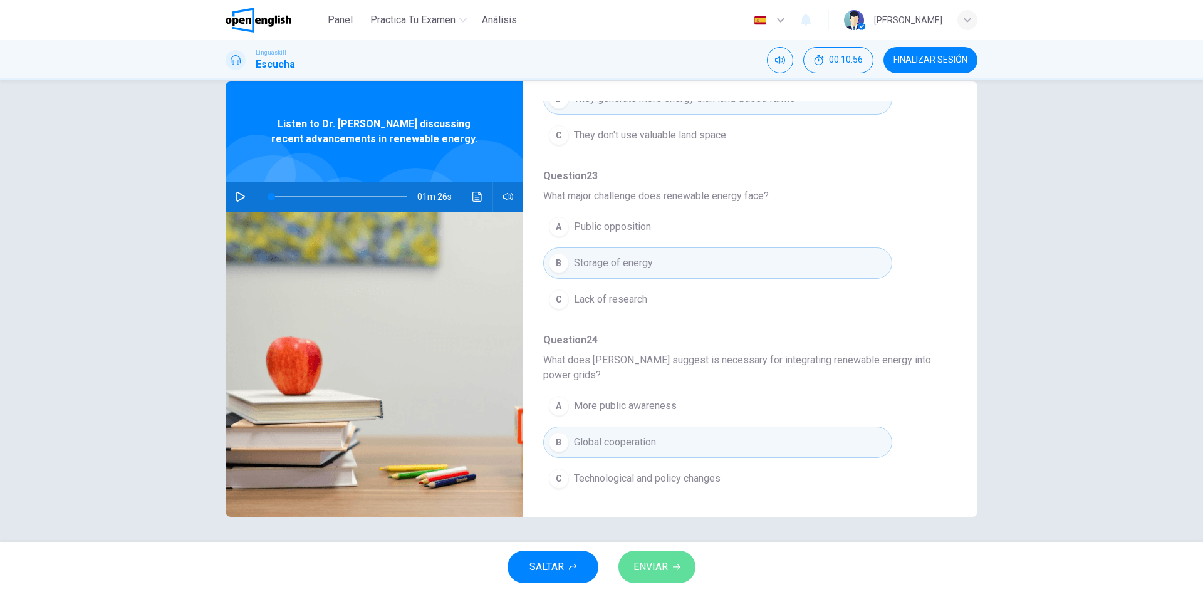
click at [673, 570] on icon "button" at bounding box center [677, 567] width 8 height 8
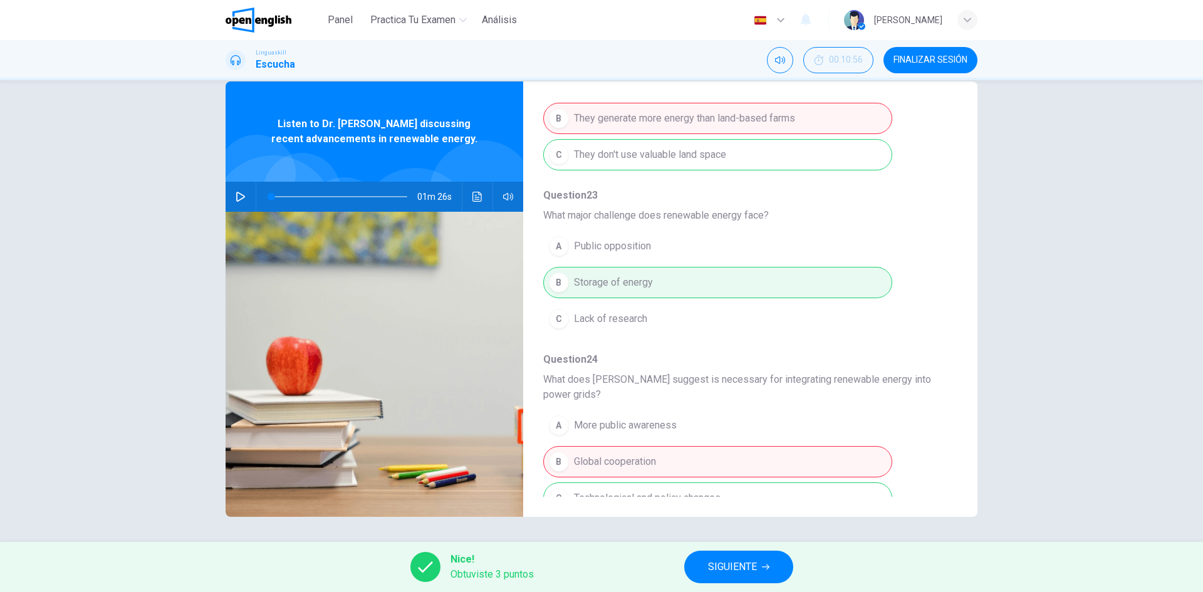
scroll to position [556, 0]
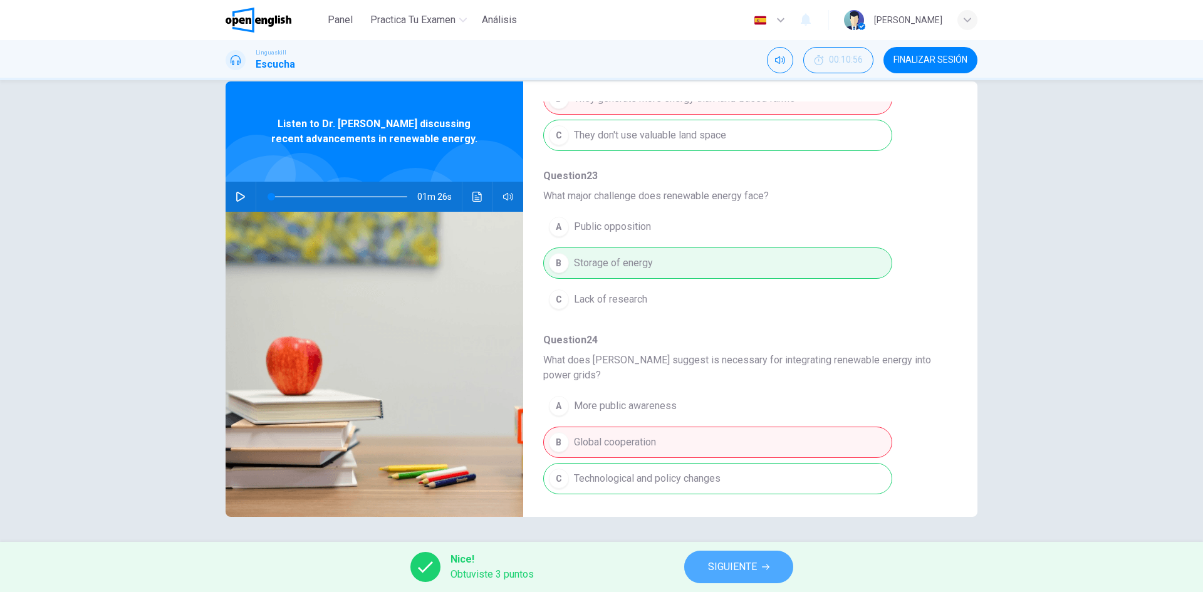
click at [760, 565] on button "SIGUIENTE" at bounding box center [738, 567] width 109 height 33
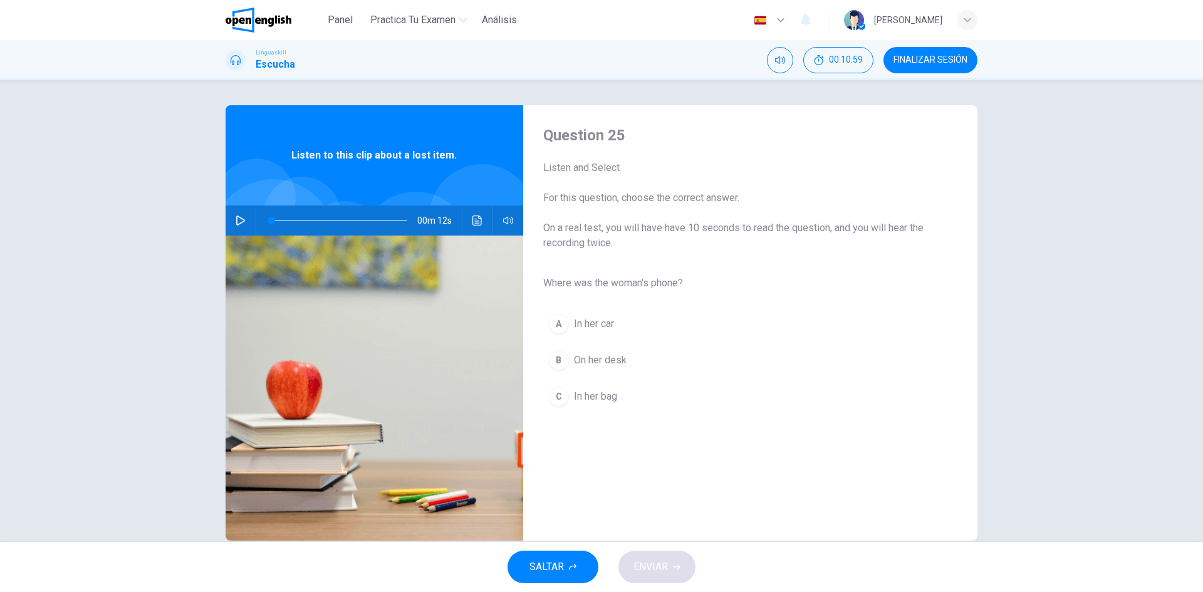
click at [237, 220] on icon "button" at bounding box center [241, 221] width 10 height 10
click at [583, 400] on span "In her bag" at bounding box center [595, 396] width 43 height 15
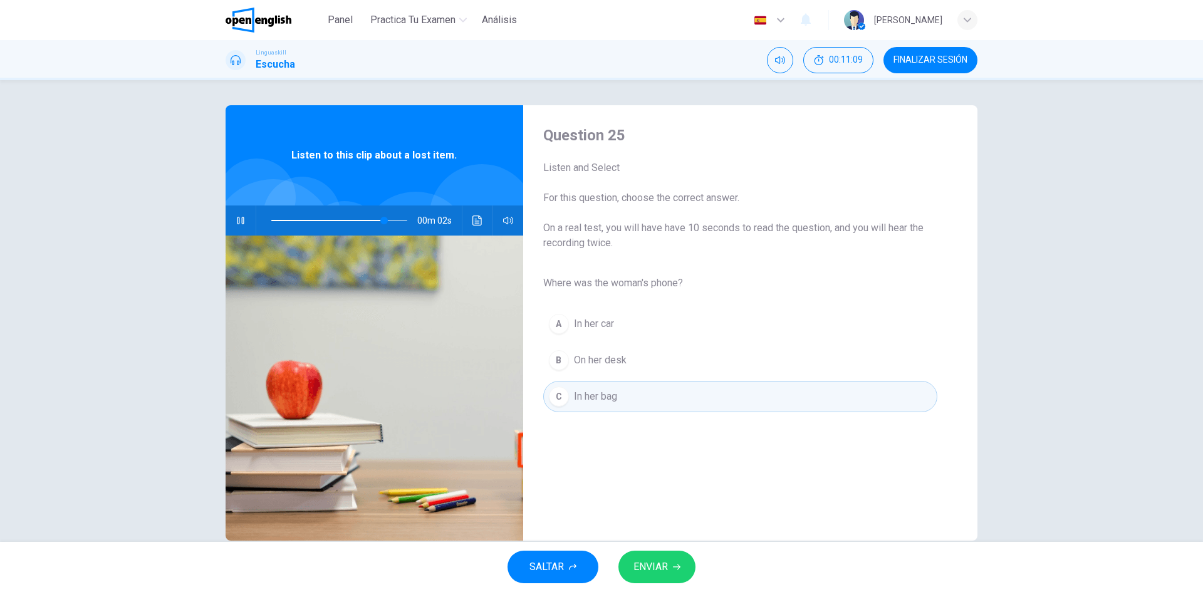
click at [661, 571] on span "ENVIAR" at bounding box center [650, 567] width 34 height 18
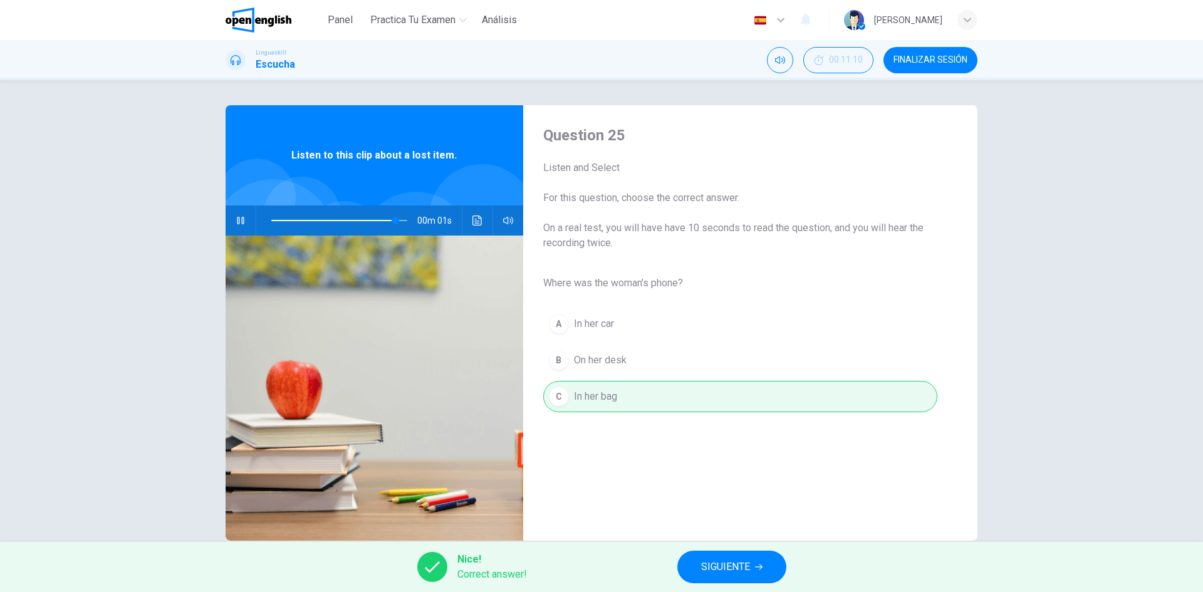
type input "*"
click at [739, 571] on span "SIGUIENTE" at bounding box center [725, 567] width 49 height 18
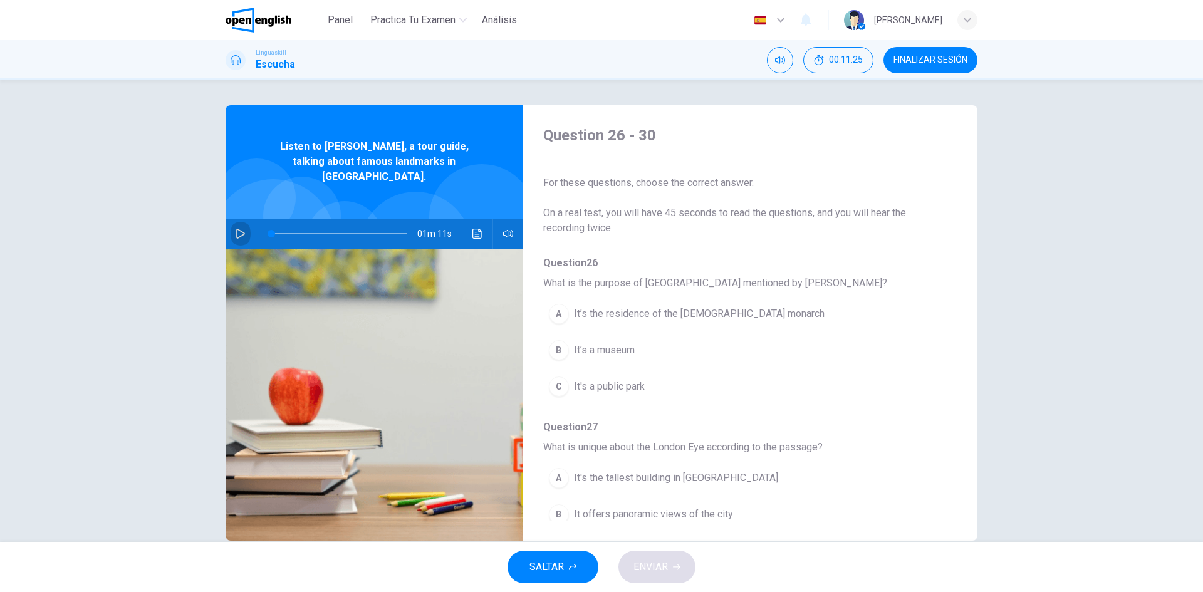
click at [236, 229] on icon "button" at bounding box center [240, 234] width 9 height 10
click at [478, 229] on icon "Haz clic para ver la transcripción del audio" at bounding box center [476, 234] width 9 height 10
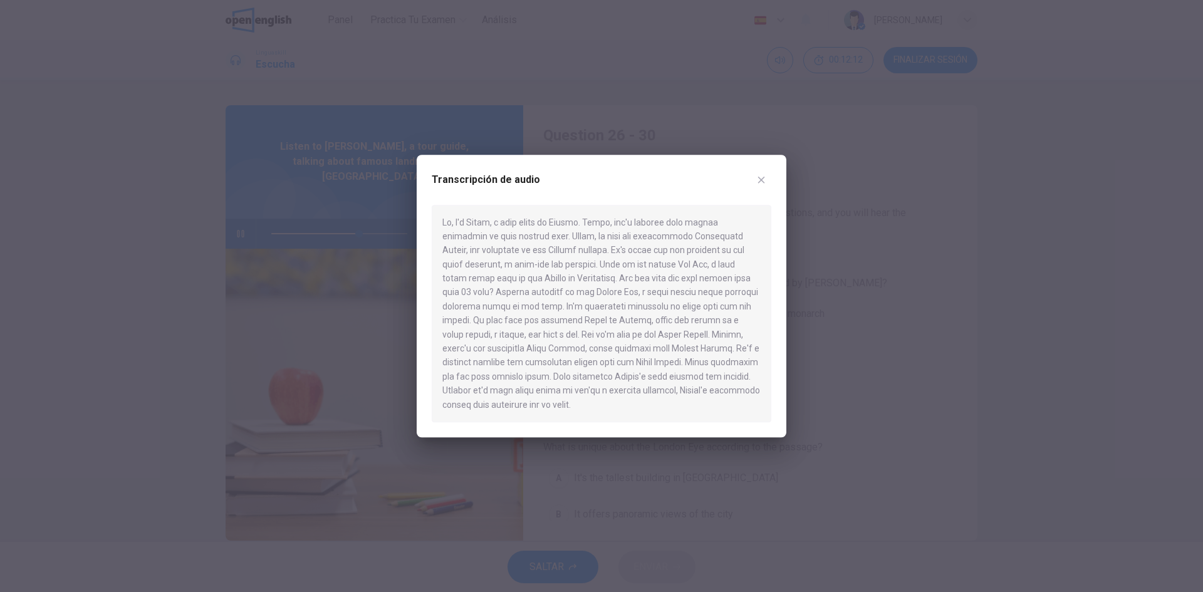
click at [761, 176] on icon "button" at bounding box center [761, 180] width 10 height 10
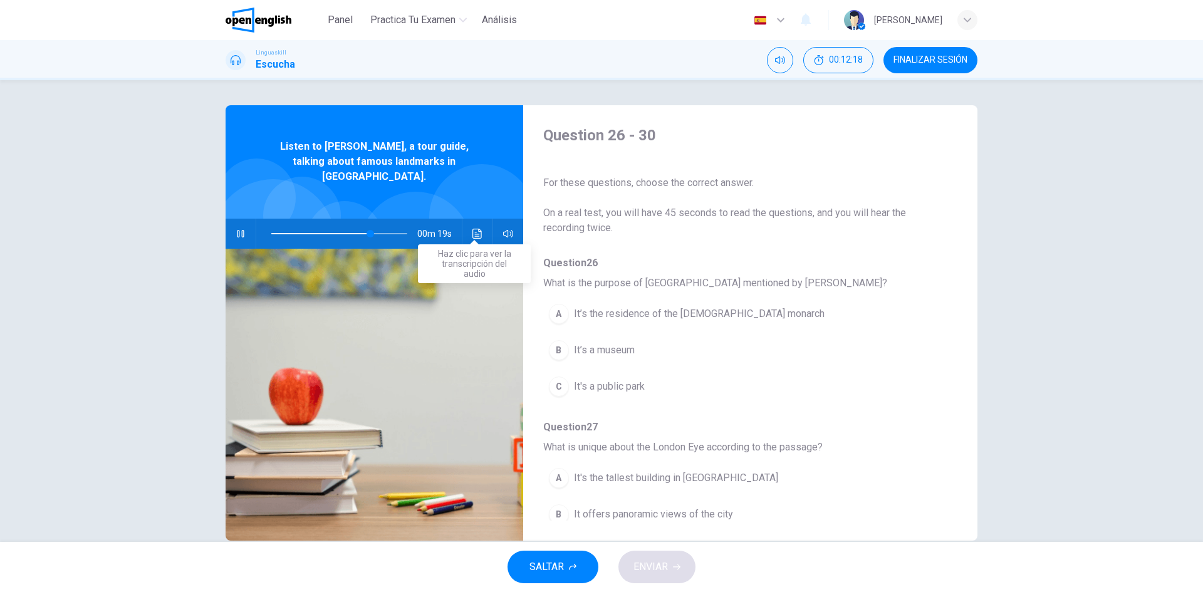
click at [476, 229] on icon "Haz clic para ver la transcripción del audio" at bounding box center [477, 234] width 10 height 10
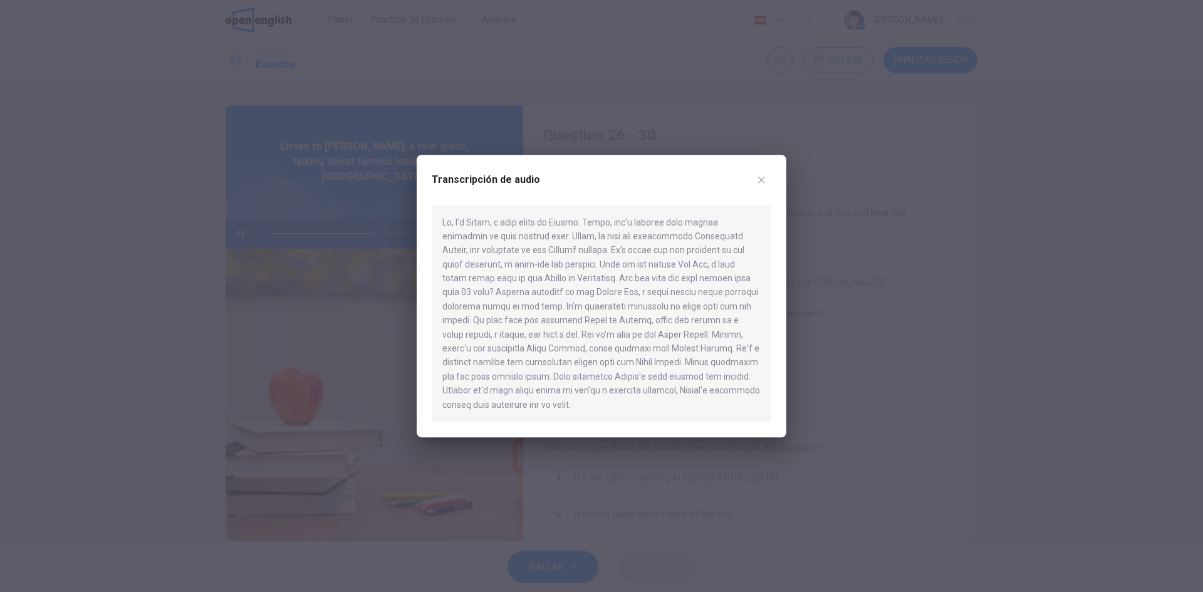
click at [763, 179] on icon "button" at bounding box center [761, 180] width 10 height 10
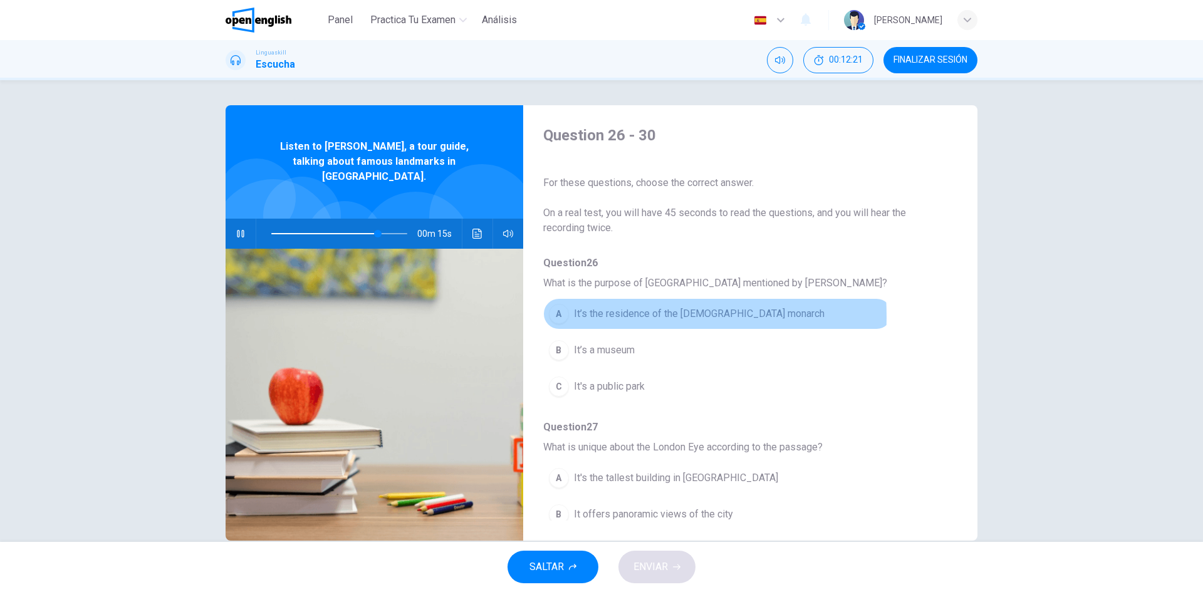
click at [556, 316] on div "A" at bounding box center [559, 314] width 20 height 20
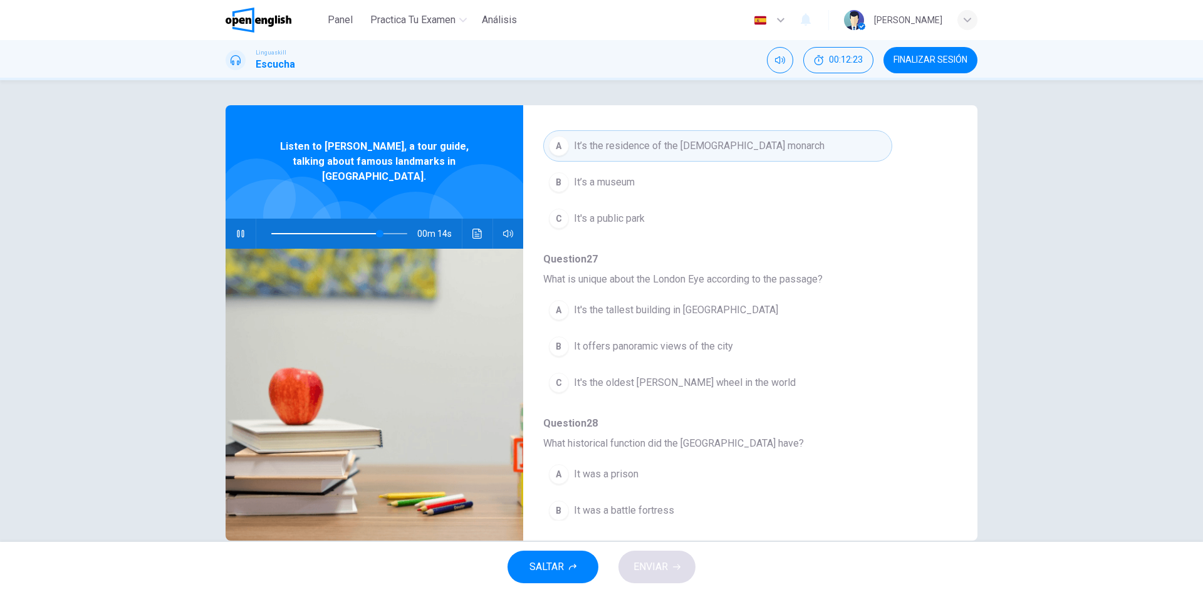
scroll to position [188, 0]
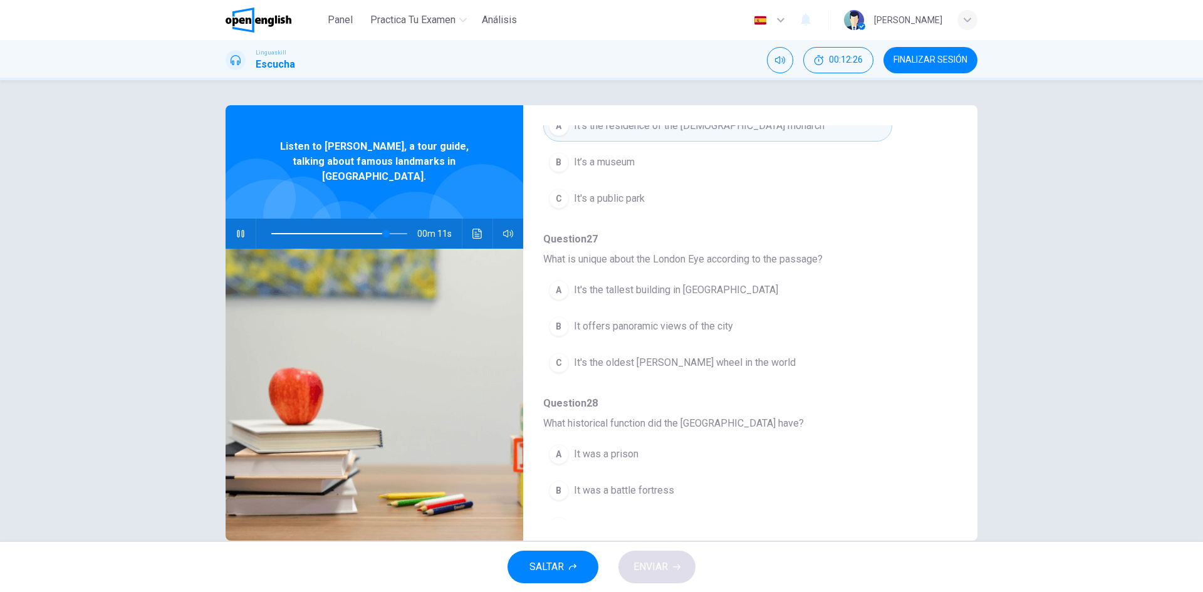
click at [549, 292] on div "A" at bounding box center [559, 290] width 20 height 20
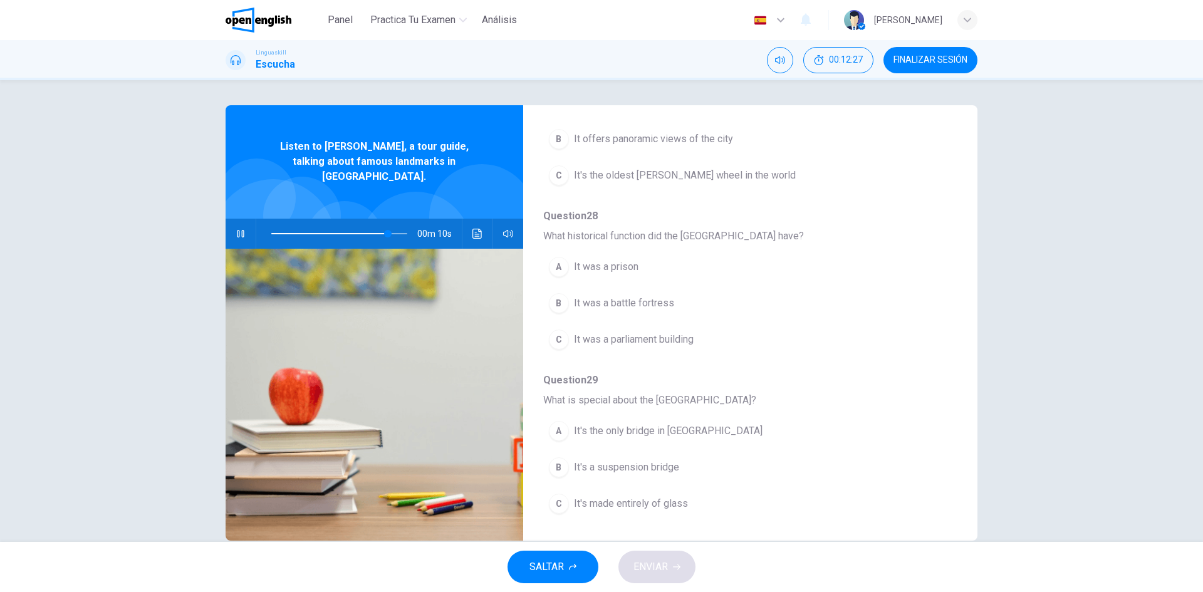
scroll to position [376, 0]
click at [475, 219] on button "Haz clic para ver la transcripción del audio" at bounding box center [477, 234] width 20 height 30
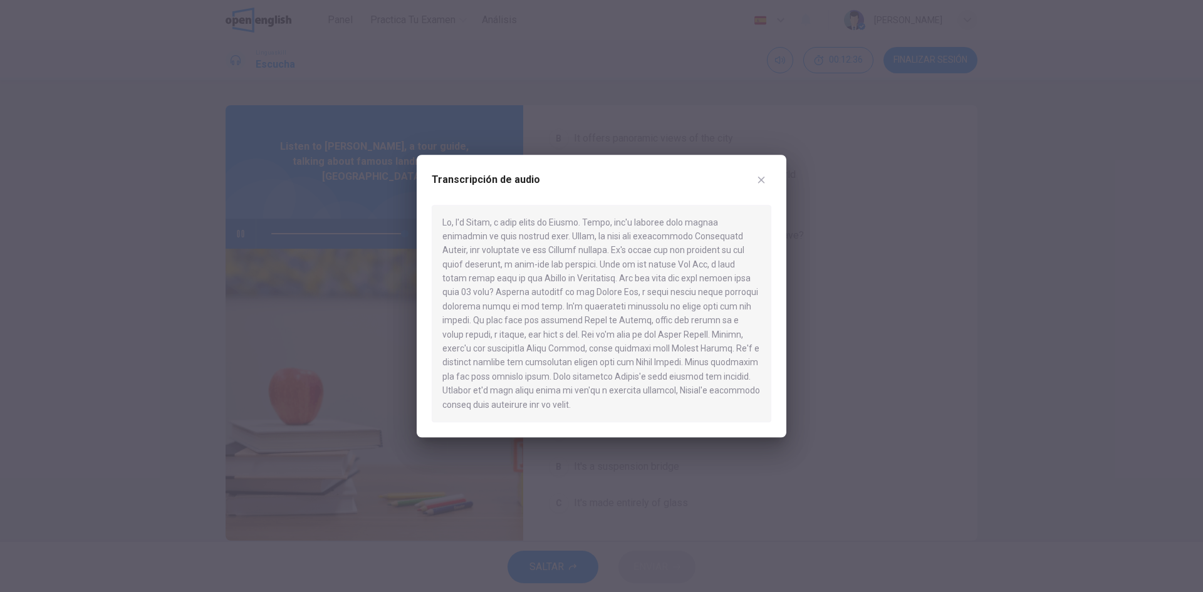
click at [761, 183] on icon "button" at bounding box center [761, 180] width 10 height 10
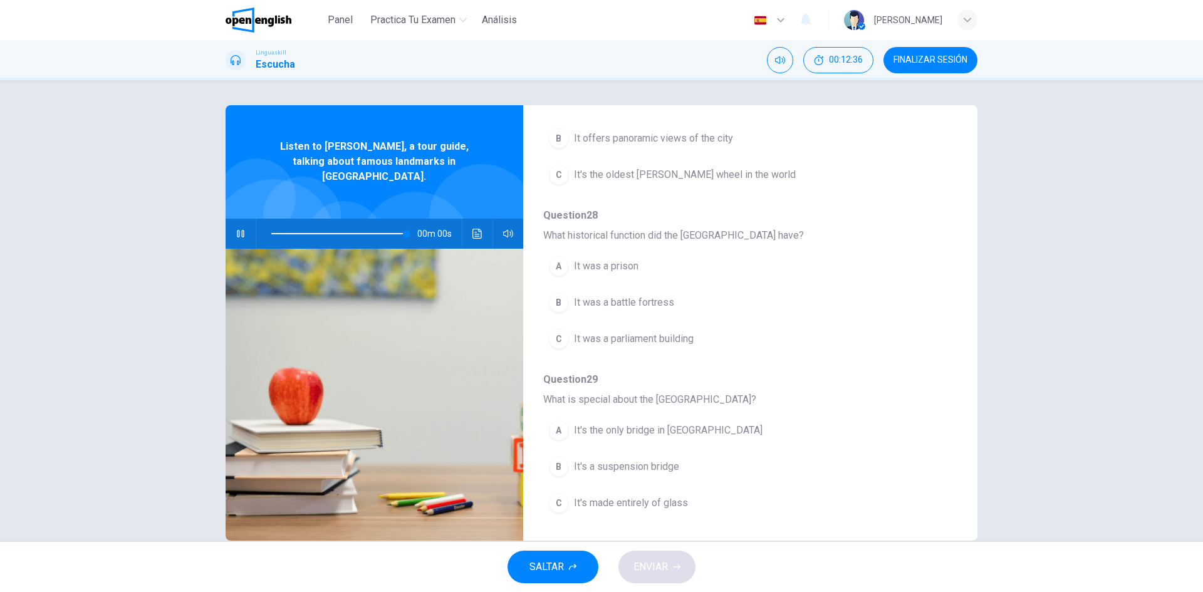
type input "*"
click at [554, 272] on div "A" at bounding box center [559, 266] width 20 height 20
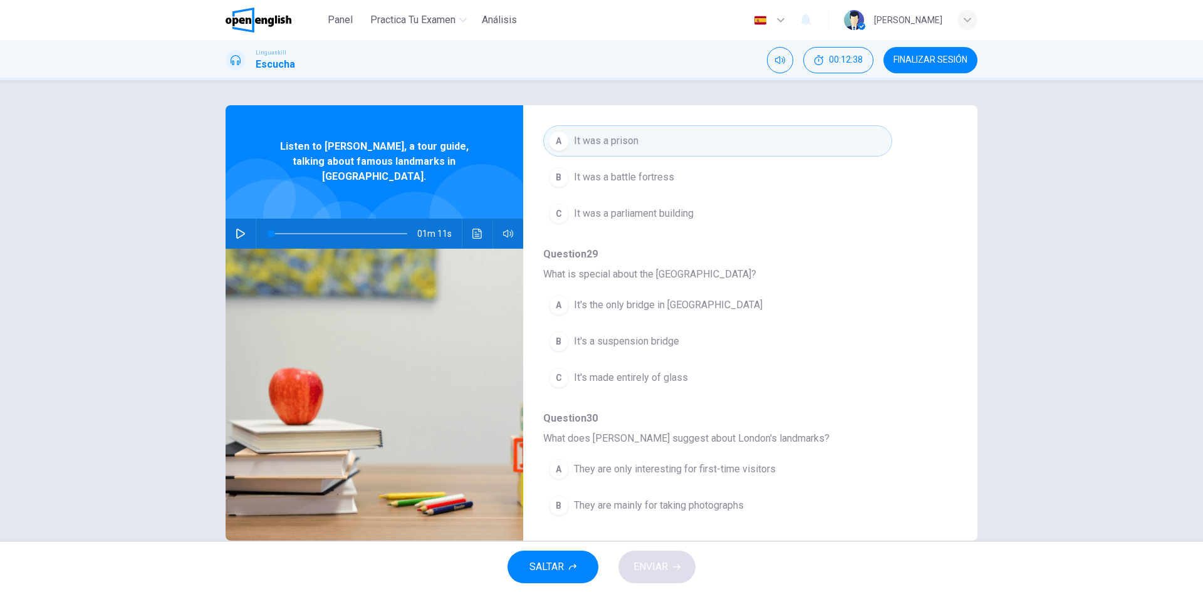
scroll to position [541, 0]
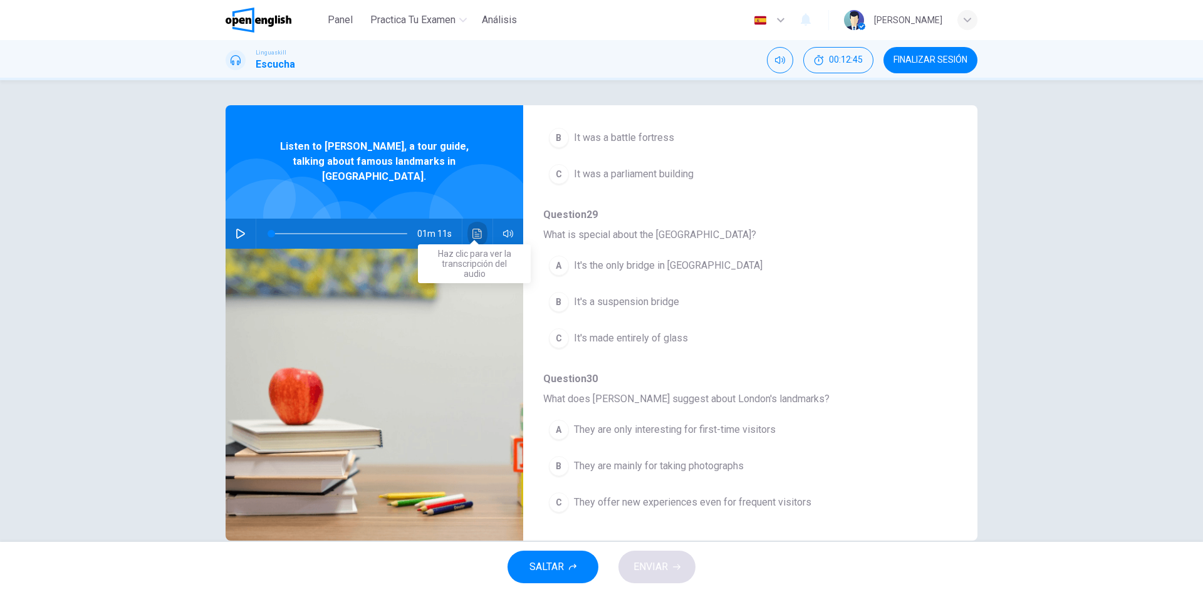
click at [472, 229] on icon "Haz clic para ver la transcripción del audio" at bounding box center [476, 234] width 9 height 10
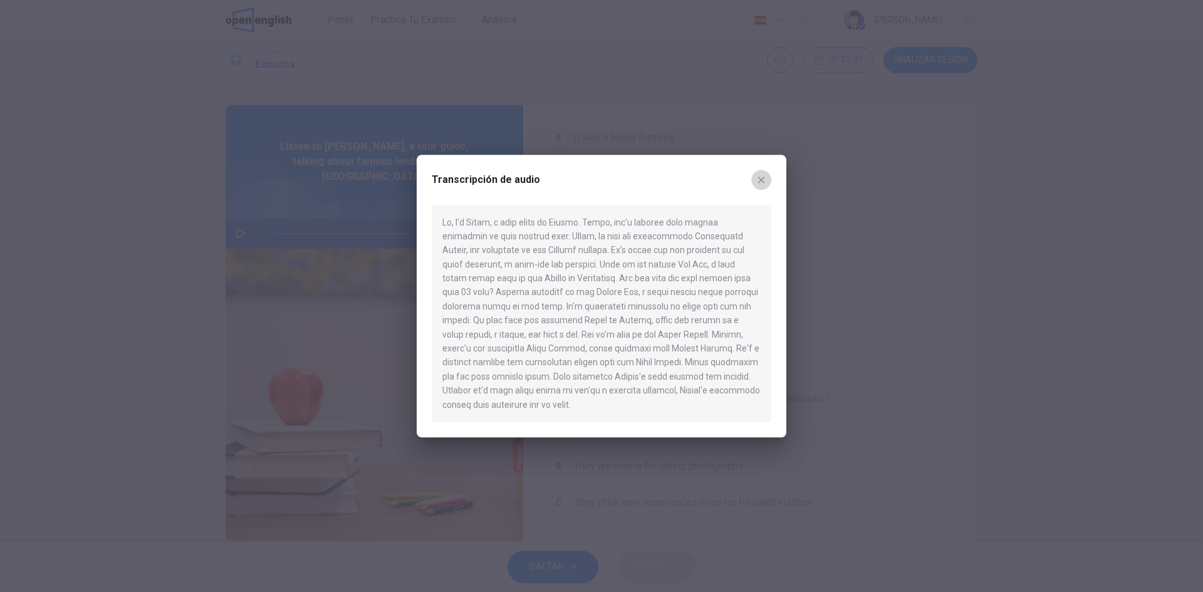
click at [758, 179] on icon "button" at bounding box center [761, 180] width 10 height 10
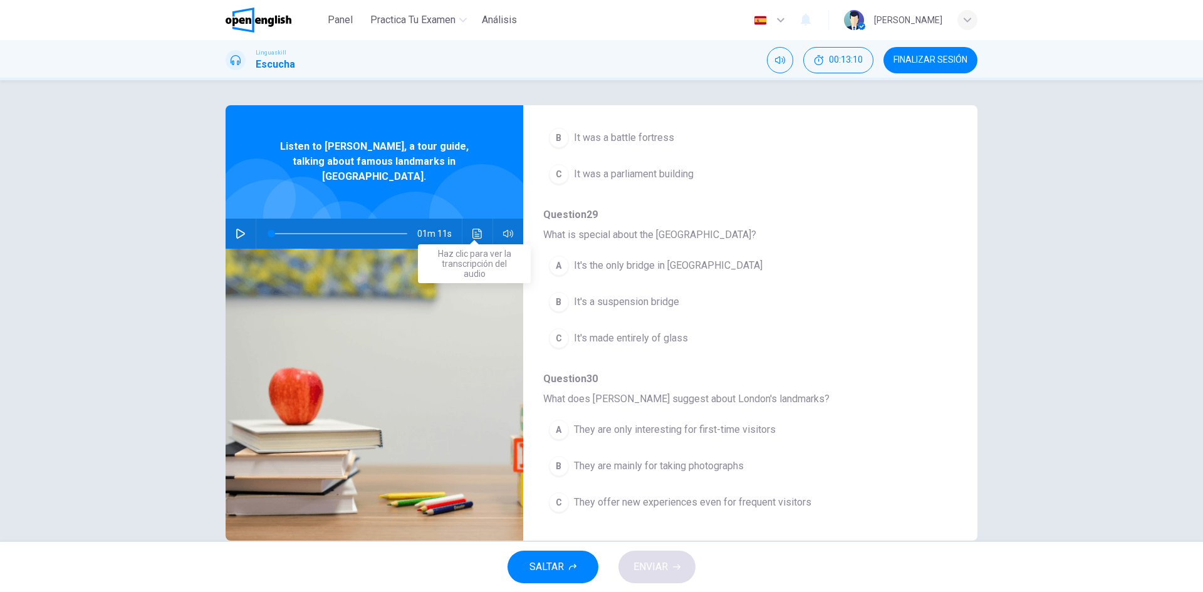
click at [472, 229] on icon "Haz clic para ver la transcripción del audio" at bounding box center [476, 234] width 9 height 10
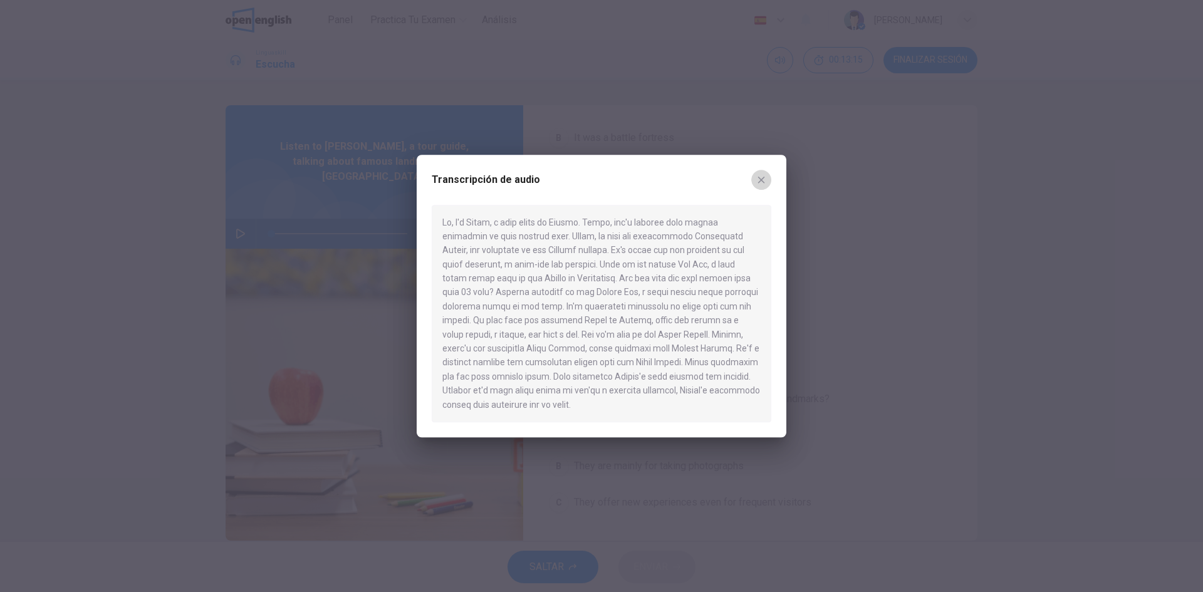
click at [763, 171] on button "button" at bounding box center [761, 180] width 20 height 20
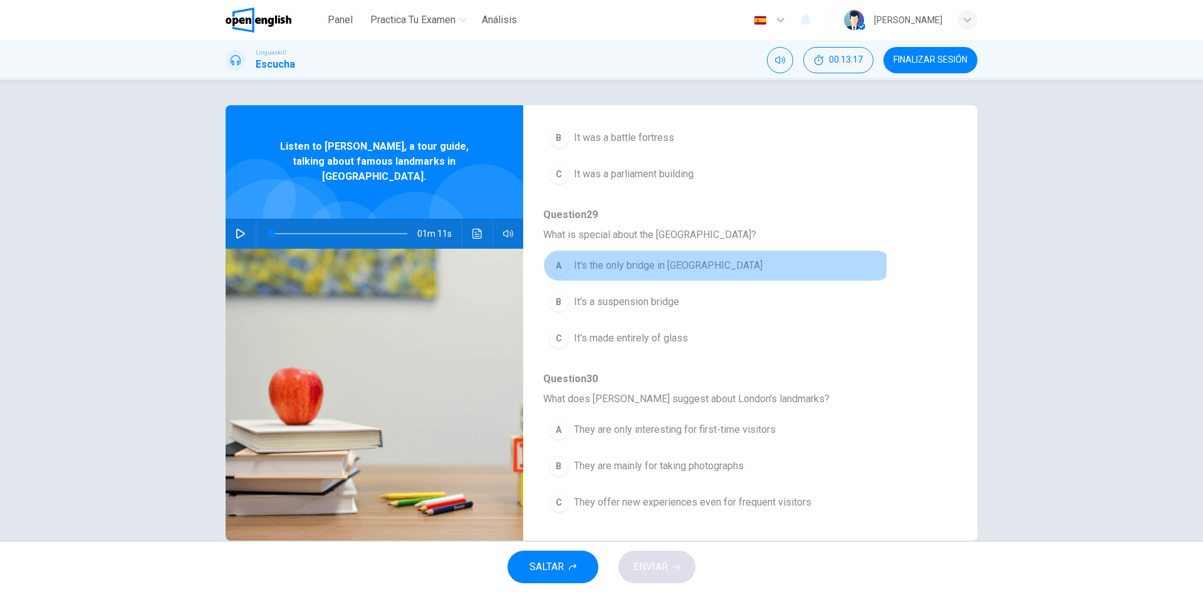
click at [555, 264] on div "A" at bounding box center [559, 266] width 20 height 20
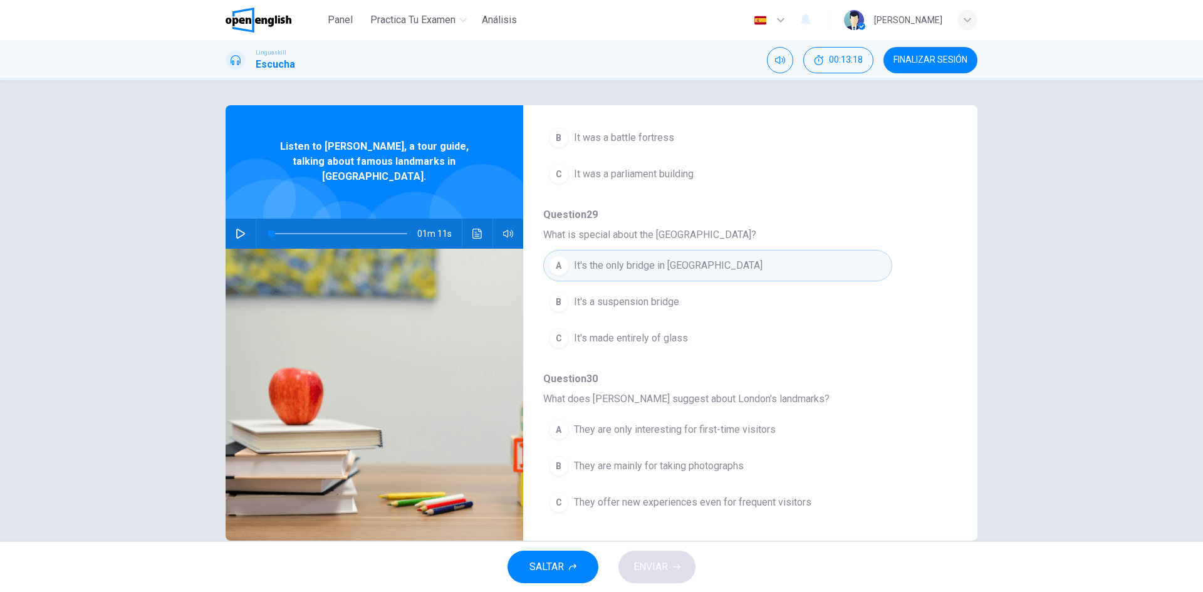
scroll to position [24, 0]
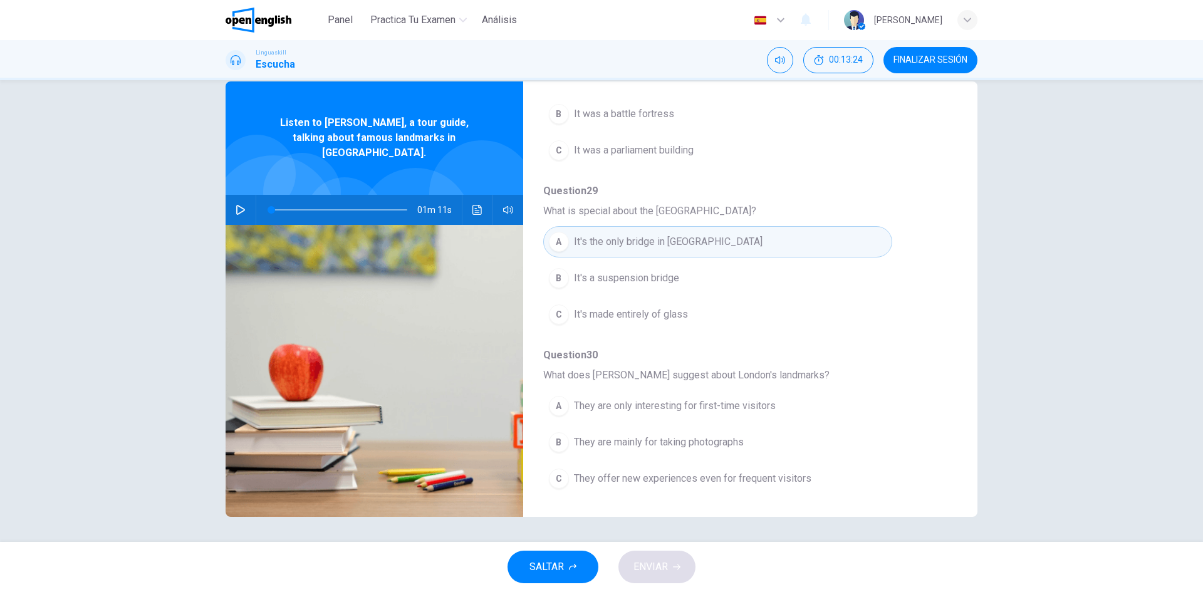
click at [559, 440] on div "B" at bounding box center [559, 442] width 20 height 20
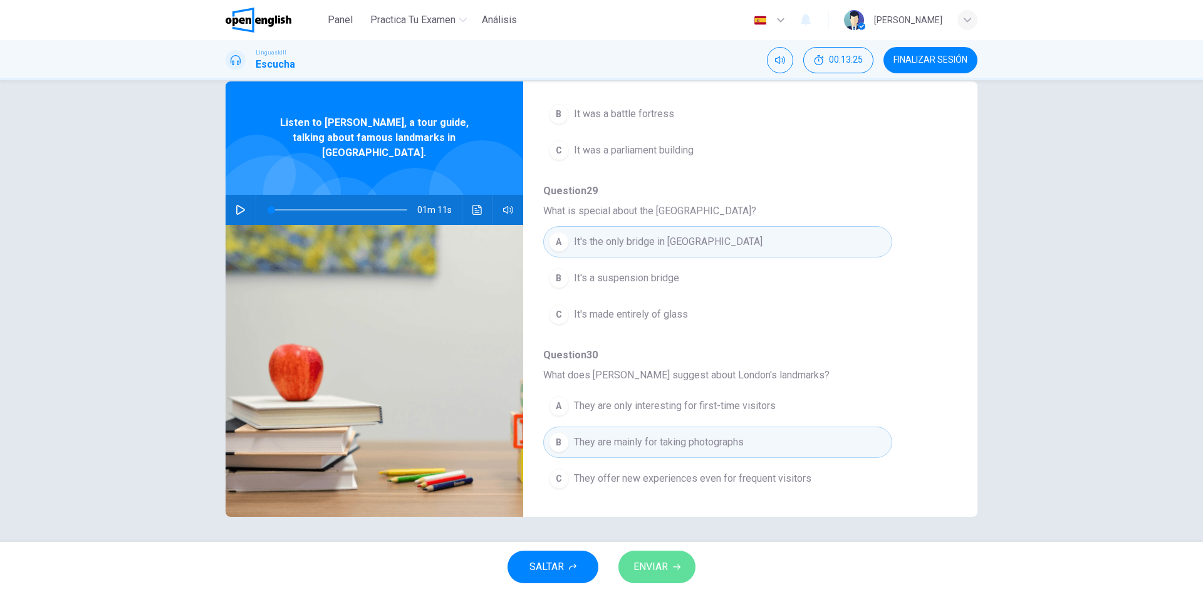
click at [677, 573] on button "ENVIAR" at bounding box center [656, 567] width 77 height 33
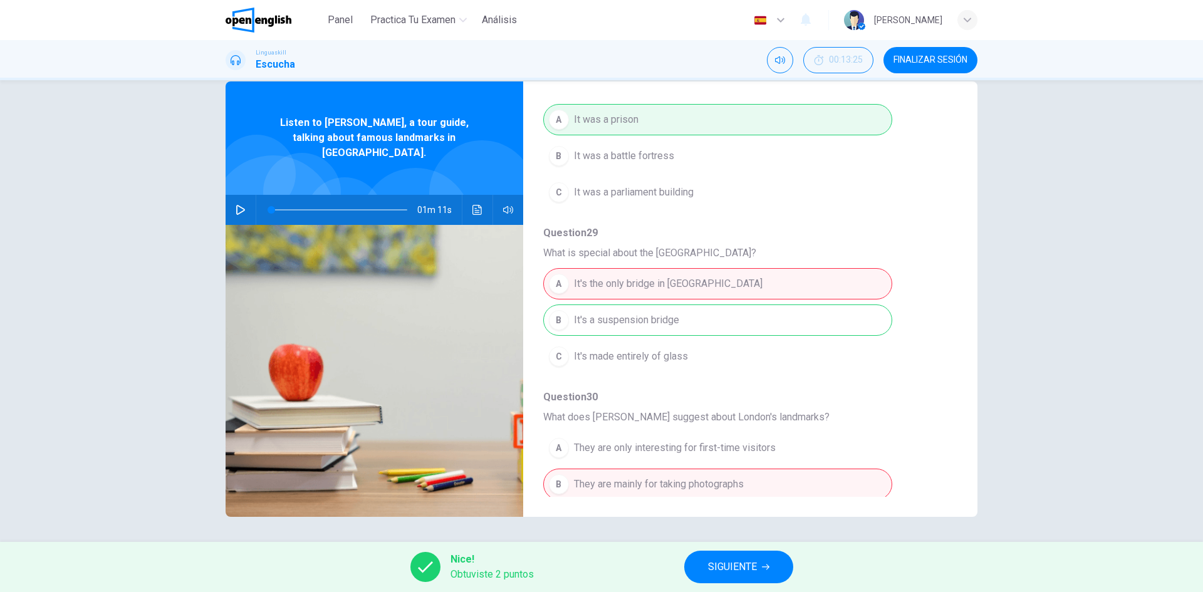
scroll to position [541, 0]
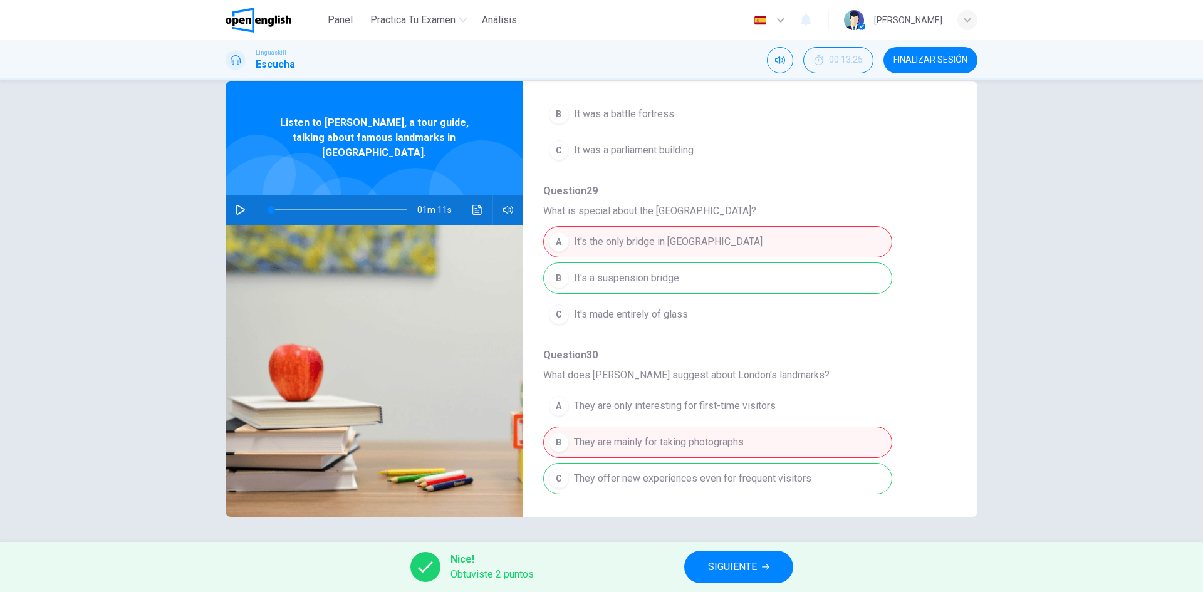
click at [734, 570] on span "SIGUIENTE" at bounding box center [732, 567] width 49 height 18
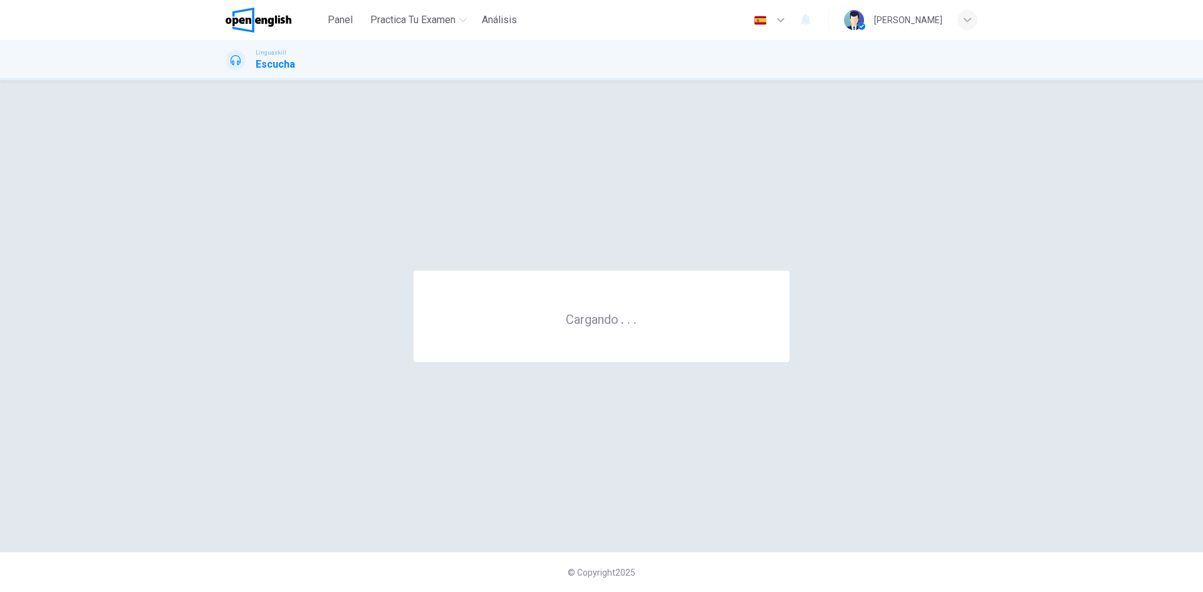
scroll to position [0, 0]
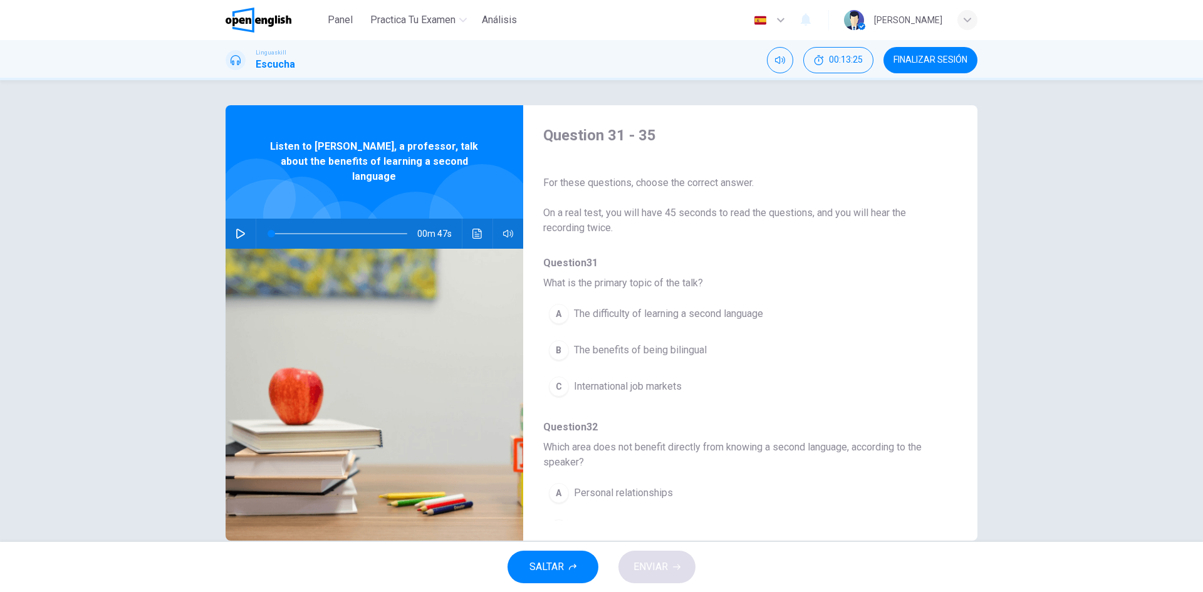
click at [904, 65] on span "FINALIZAR SESIÓN" at bounding box center [930, 60] width 74 height 10
